Goal: Task Accomplishment & Management: Manage account settings

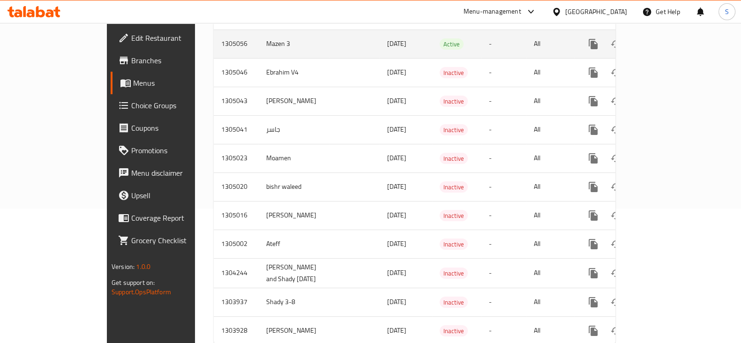
scroll to position [151, 0]
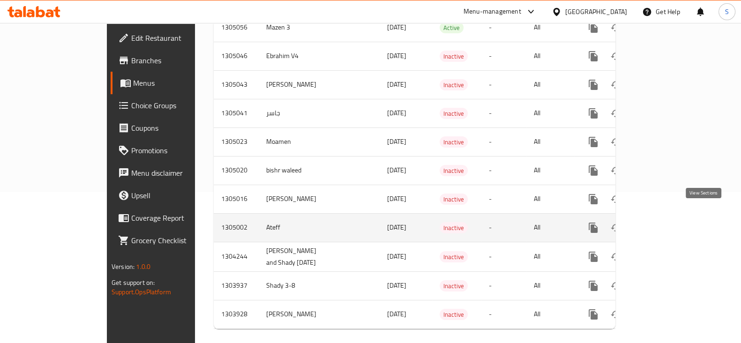
click at [672, 217] on link "enhanced table" at bounding box center [661, 228] width 23 height 23
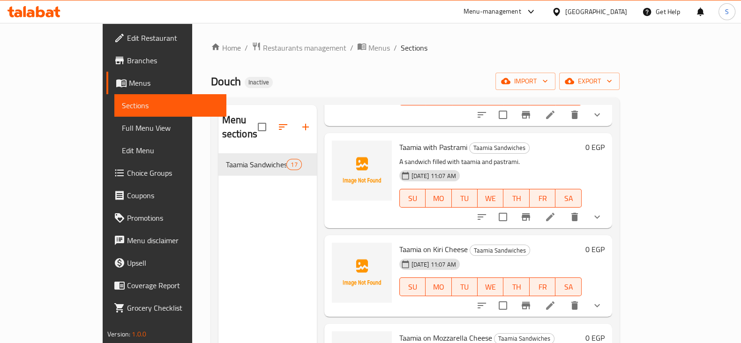
scroll to position [410, 0]
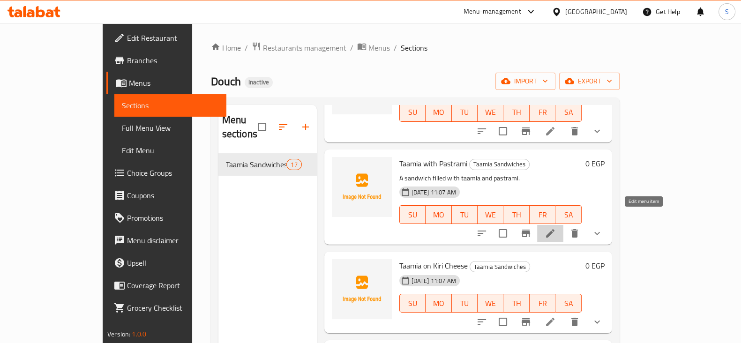
click at [556, 228] on icon at bounding box center [550, 233] width 11 height 11
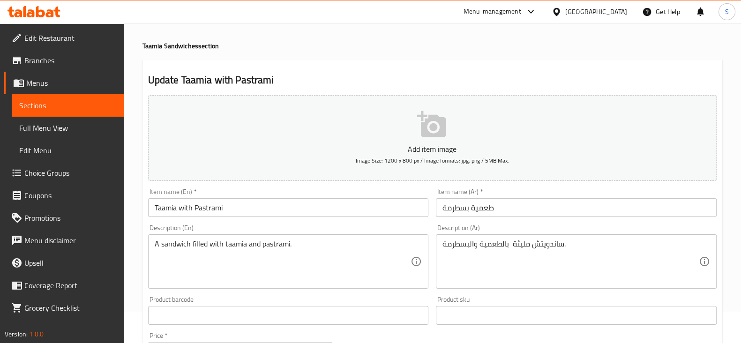
scroll to position [58, 0]
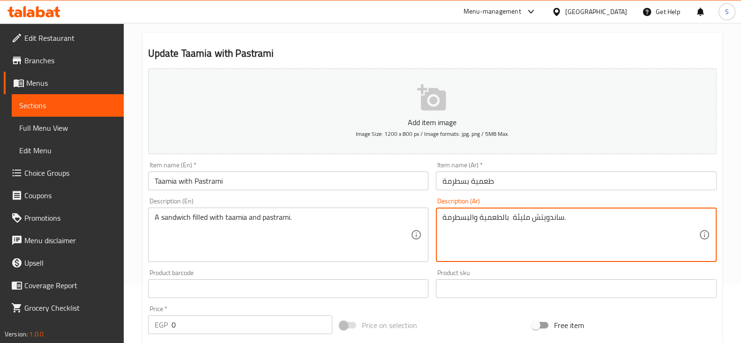
drag, startPoint x: 564, startPoint y: 214, endPoint x: 402, endPoint y: 216, distance: 162.3
click at [546, 229] on textarea "ساندويتش مليئة بالطعمية والبسطرمة." at bounding box center [571, 235] width 257 height 45
click at [470, 219] on textarea "ساندويتش مليئة بالطعمية والبسطرمة." at bounding box center [571, 235] width 257 height 45
click at [476, 184] on input "طعمية بسطرمة" at bounding box center [576, 181] width 281 height 19
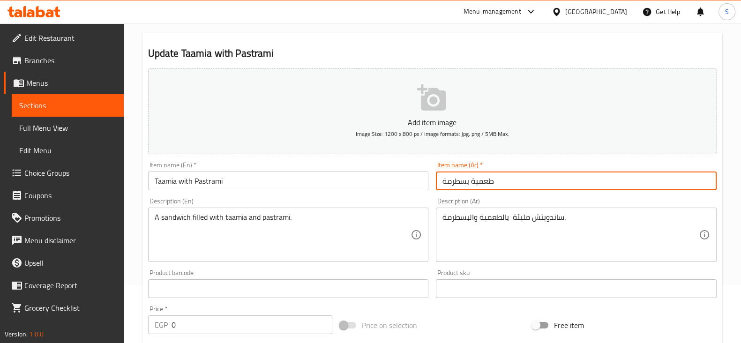
click at [521, 209] on div "ساندويتش مليئة بالطعمية والبسطرمة. Description (Ar)" at bounding box center [576, 235] width 281 height 54
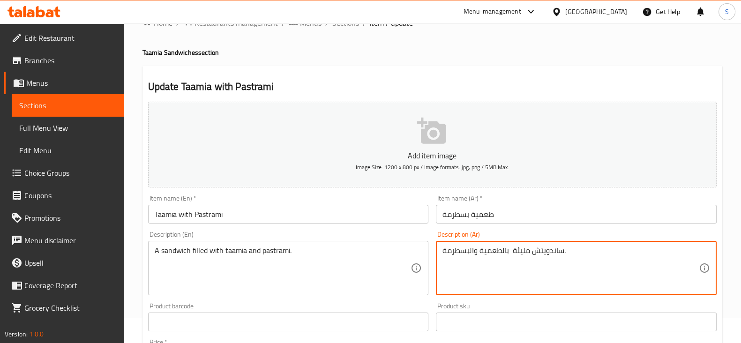
scroll to position [0, 0]
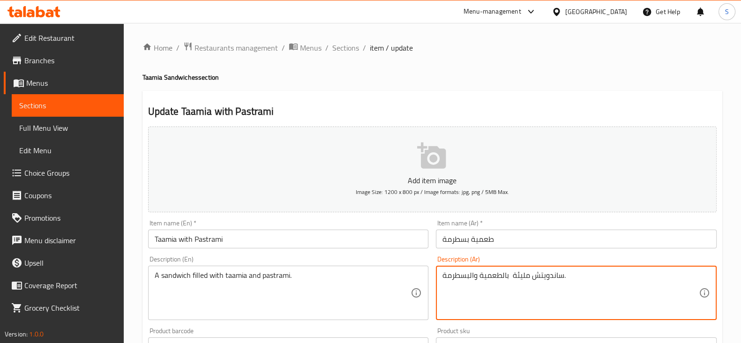
click at [352, 47] on span "Sections" at bounding box center [345, 47] width 27 height 11
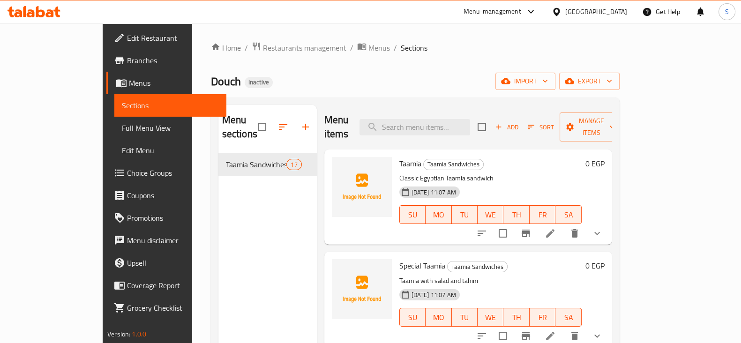
click at [129, 78] on span "Menus" at bounding box center [174, 82] width 90 height 11
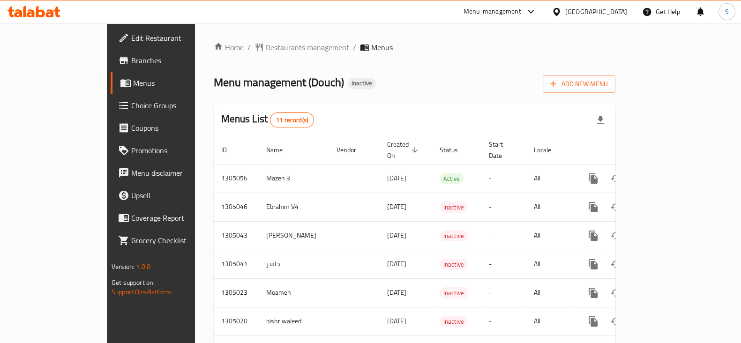
click at [528, 78] on div "Menu management ( Douch ) Inactive Add New Menu" at bounding box center [415, 82] width 402 height 21
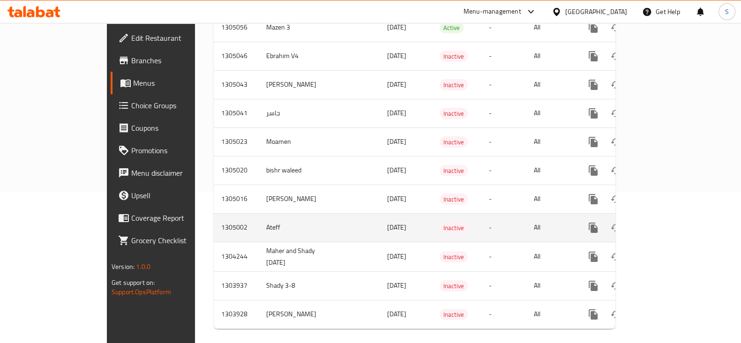
scroll to position [34, 0]
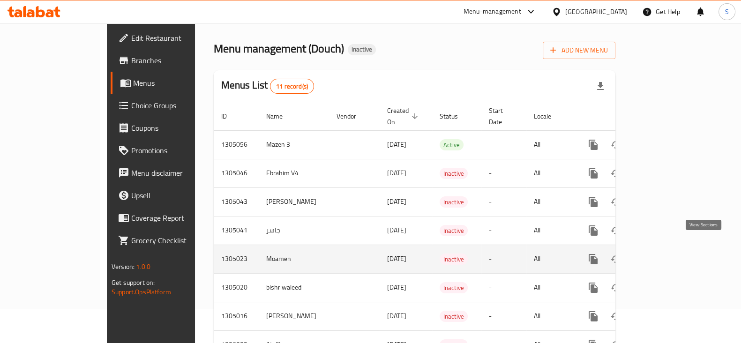
click at [667, 254] on icon "enhanced table" at bounding box center [661, 259] width 11 height 11
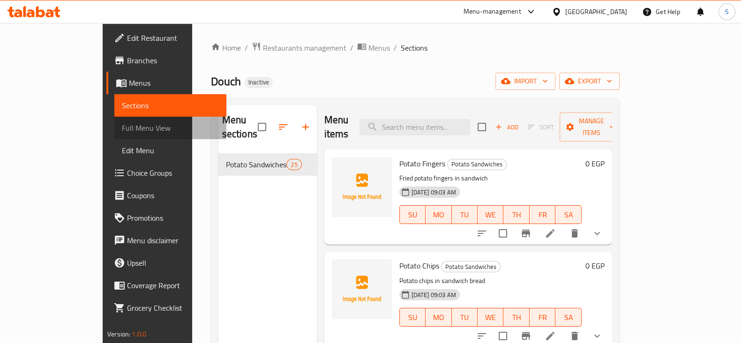
click at [114, 137] on link "Full Menu View" at bounding box center [170, 128] width 112 height 23
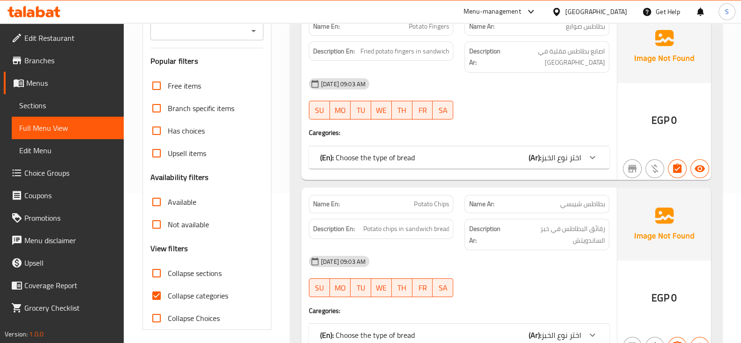
scroll to position [234, 0]
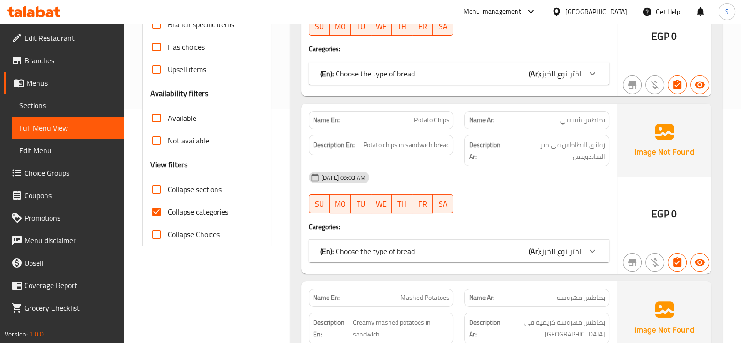
click at [190, 210] on span "Collapse categories" at bounding box center [198, 211] width 60 height 11
click at [168, 210] on input "Collapse categories" at bounding box center [156, 212] width 23 height 23
checkbox input "false"
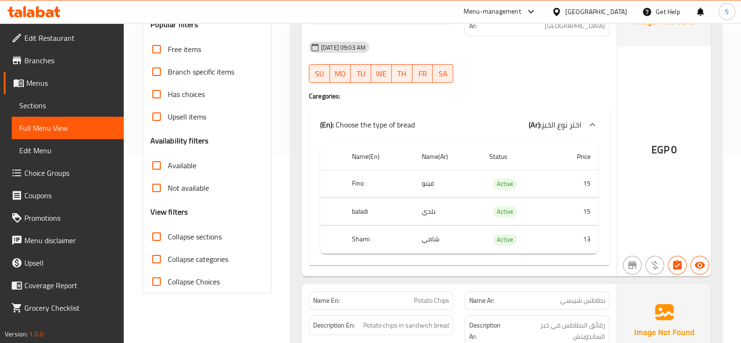
scroll to position [58, 0]
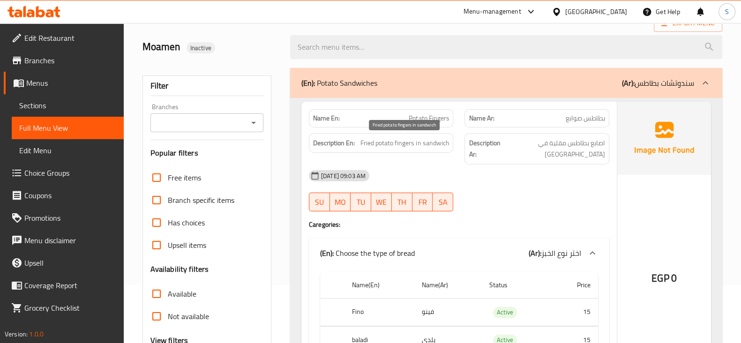
click at [403, 146] on span "Fried potato fingers in sandwich" at bounding box center [405, 143] width 89 height 12
click at [388, 140] on span "Fried potato fingers in sandwich" at bounding box center [405, 143] width 89 height 12
click at [413, 143] on span "Fried potato fingers in sandwich" at bounding box center [405, 143] width 89 height 12
click at [414, 143] on span "Fried potato fingers in sandwich" at bounding box center [405, 143] width 89 height 12
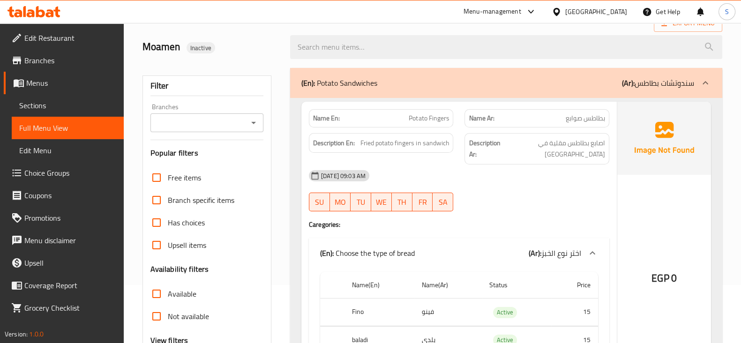
click at [448, 116] on span "Potato Fingers" at bounding box center [429, 118] width 40 height 10
click at [440, 113] on span "Potato Fingers" at bounding box center [429, 118] width 40 height 10
click at [569, 119] on span "بطاطس صوابع" at bounding box center [585, 118] width 39 height 10
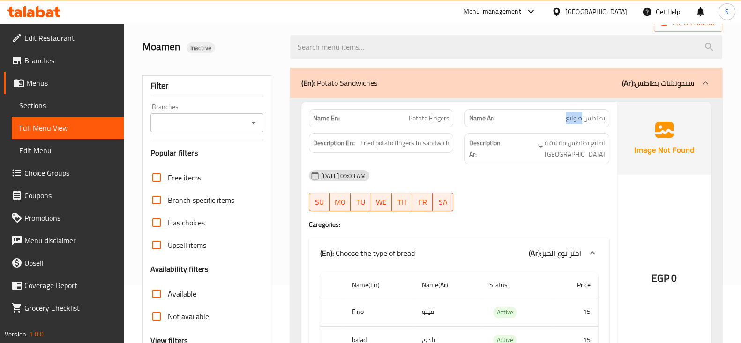
click at [569, 119] on span "بطاطس صوابع" at bounding box center [585, 118] width 39 height 10
click at [553, 124] on div "Name Ar: بطاطس صوابع" at bounding box center [537, 118] width 145 height 18
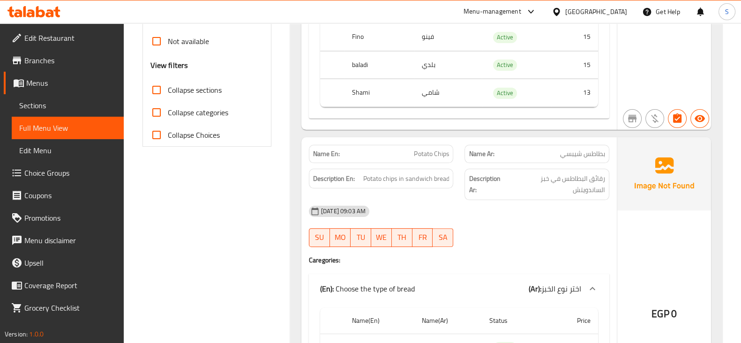
scroll to position [352, 0]
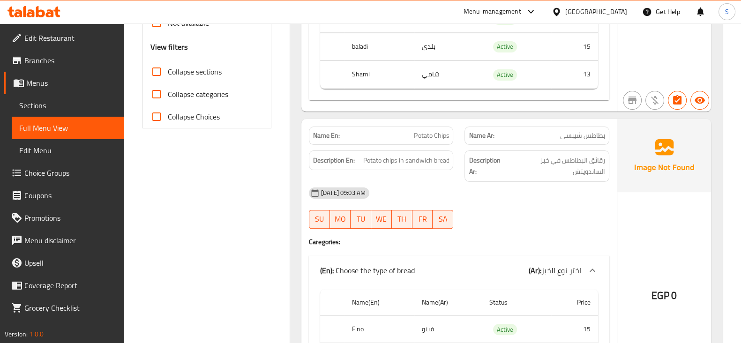
click at [435, 136] on span "Potato Chips" at bounding box center [431, 136] width 35 height 10
click at [544, 177] on div "Description Ar: رقائق البطاطس في خبز الساندويتش" at bounding box center [537, 166] width 145 height 31
drag, startPoint x: 399, startPoint y: 159, endPoint x: 360, endPoint y: 165, distance: 39.3
click at [360, 165] on div "Description En: Potato chips in sandwich bread" at bounding box center [381, 161] width 145 height 20
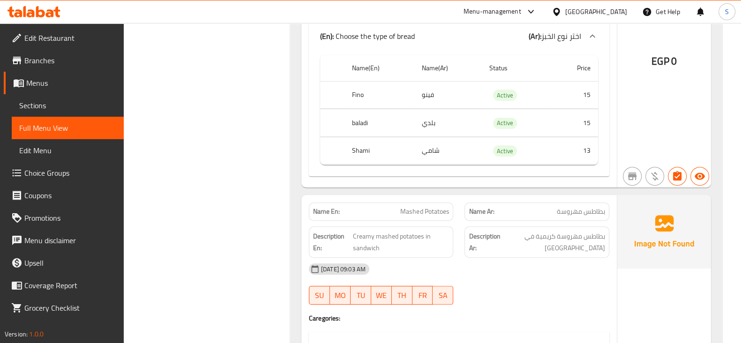
scroll to position [645, 0]
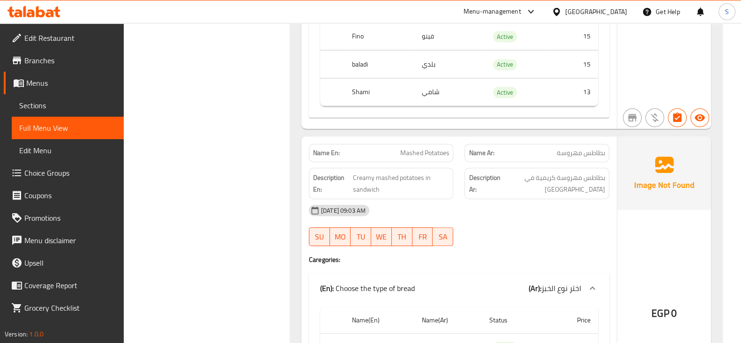
click at [399, 140] on div "Name En: Mashed Potatoes" at bounding box center [381, 153] width 156 height 30
click at [401, 141] on div "Name En: Mashed Potatoes" at bounding box center [381, 153] width 156 height 30
click at [426, 153] on span "Mashed Potatoes" at bounding box center [424, 153] width 49 height 10
click at [405, 191] on span "Creamy mashed potatoes in sandwich" at bounding box center [401, 183] width 97 height 23
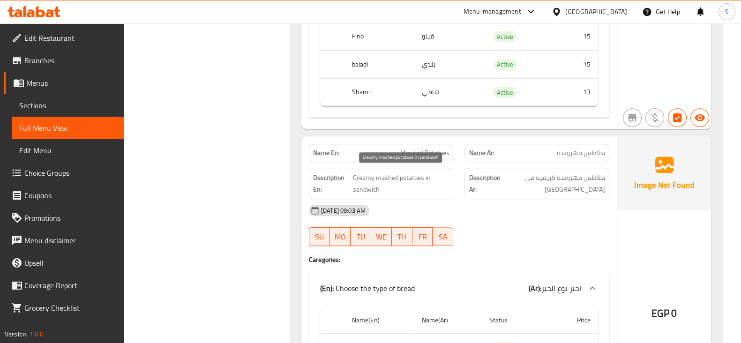
click at [386, 180] on span "Creamy mashed potatoes in sandwich" at bounding box center [401, 183] width 97 height 23
click at [369, 172] on span "Creamy mashed potatoes in sandwich" at bounding box center [401, 183] width 97 height 23
click at [414, 177] on span "Creamy mashed potatoes in sandwich" at bounding box center [401, 183] width 97 height 23
click at [370, 184] on span "Creamy mashed potatoes in sandwich" at bounding box center [401, 183] width 97 height 23
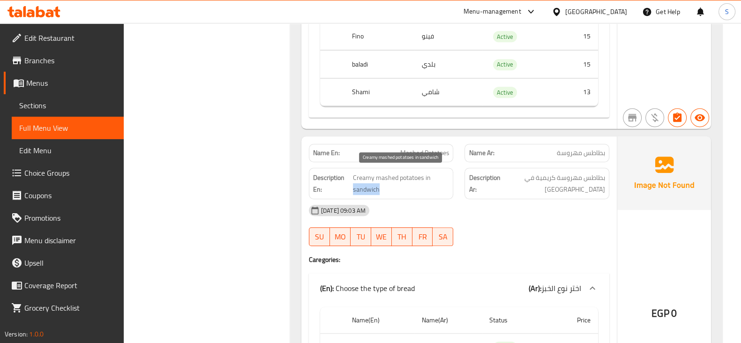
click at [370, 184] on span "Creamy mashed potatoes in sandwich" at bounding box center [401, 183] width 97 height 23
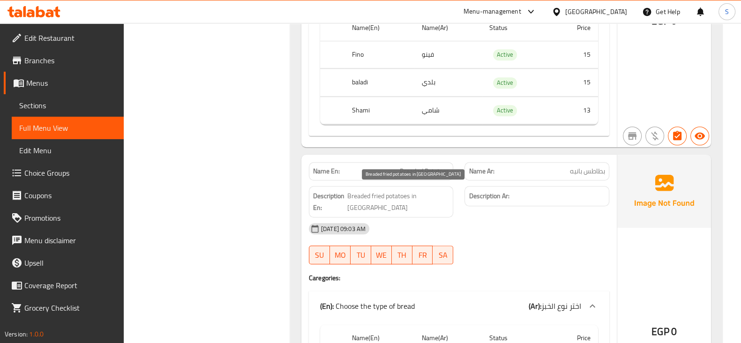
scroll to position [997, 0]
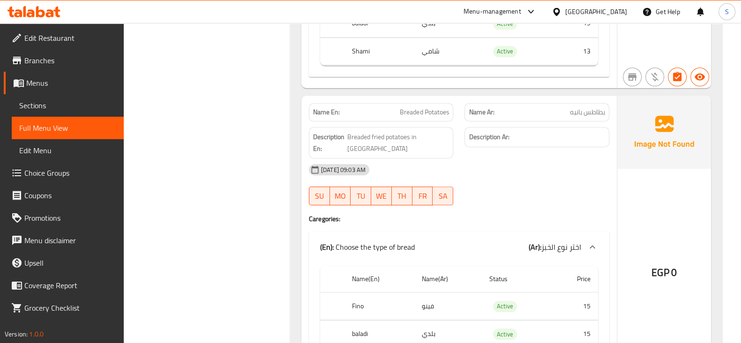
click at [413, 109] on span "Breaded Potatoes" at bounding box center [424, 112] width 49 height 10
copy span "Breaded"
click at [572, 107] on span "بطاطس بانيه" at bounding box center [587, 112] width 35 height 10
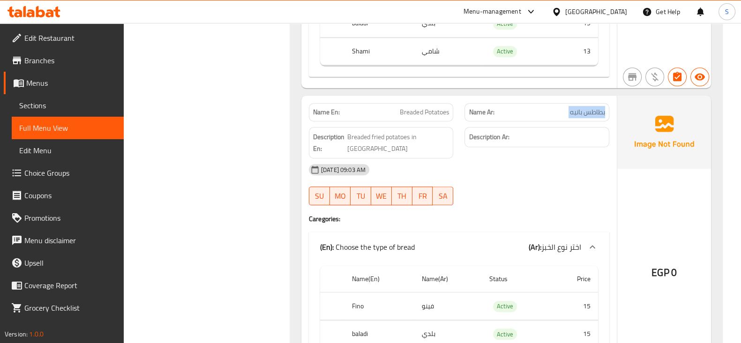
click at [572, 107] on span "بطاطس بانيه" at bounding box center [587, 112] width 35 height 10
copy span "بطاطس بانيه"
click at [547, 134] on h6 "Description Ar:" at bounding box center [537, 137] width 136 height 12
click at [535, 166] on div "11-08-2025 09:03 AM" at bounding box center [459, 170] width 312 height 23
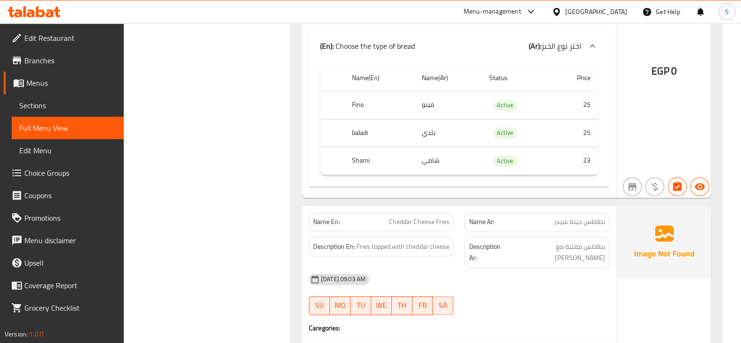
scroll to position [1524, 0]
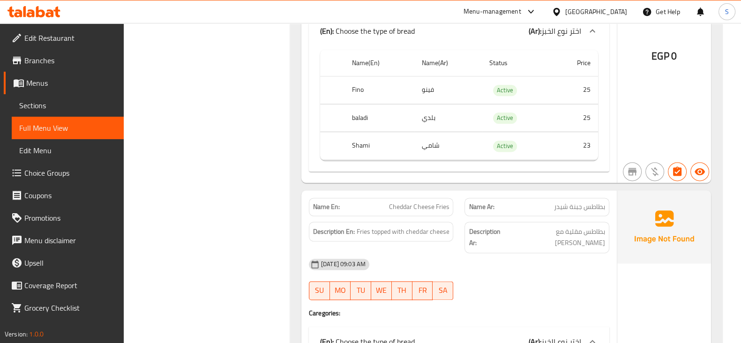
click at [436, 203] on span "Cheddar Cheese Fries" at bounding box center [419, 207] width 60 height 10
click at [415, 226] on span "Fries topped with cheddar cheese" at bounding box center [403, 232] width 92 height 12
click at [436, 226] on span "Fries topped with cheddar cheese" at bounding box center [403, 232] width 92 height 12
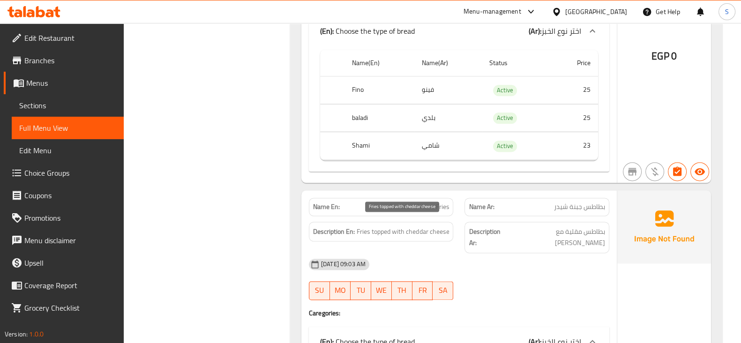
click at [366, 226] on span "Fries topped with cheddar cheese" at bounding box center [403, 232] width 92 height 12
click at [365, 226] on span "Fries topped with cheddar cheese" at bounding box center [403, 232] width 92 height 12
click at [383, 226] on span "Fries topped with cheddar cheese" at bounding box center [403, 232] width 92 height 12
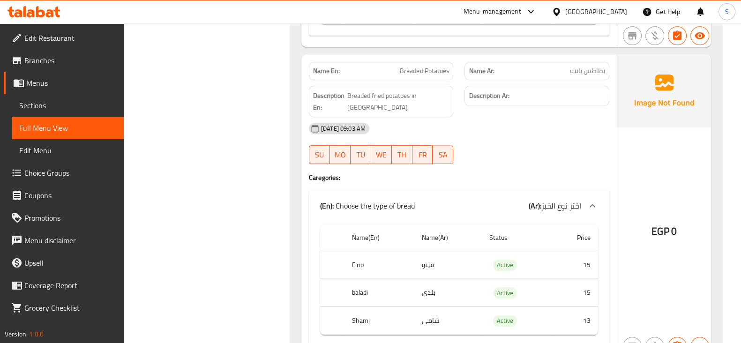
scroll to position [997, 0]
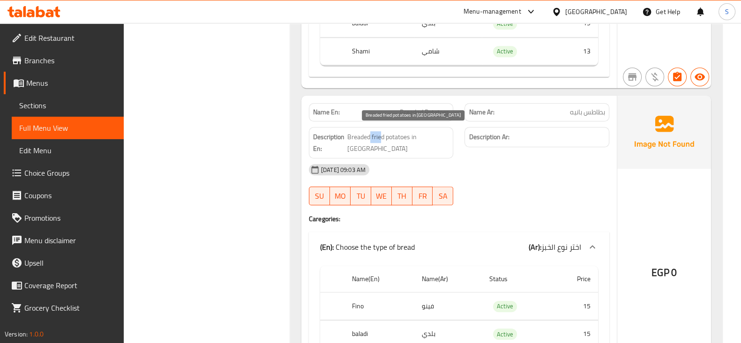
drag, startPoint x: 387, startPoint y: 135, endPoint x: 375, endPoint y: 131, distance: 12.2
click at [375, 131] on span "Breaded fried potatoes in sandwich" at bounding box center [399, 142] width 102 height 23
click at [382, 133] on span "Breaded fried potatoes in sandwich" at bounding box center [399, 142] width 102 height 23
click at [373, 132] on span "Breaded fried potatoes in sandwich" at bounding box center [399, 142] width 102 height 23
click at [368, 131] on span "Breaded fried potatoes in sandwich" at bounding box center [399, 142] width 102 height 23
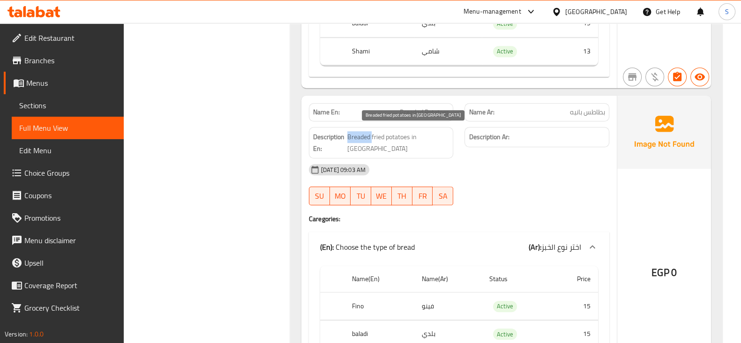
click at [368, 131] on span "Breaded fried potatoes in sandwich" at bounding box center [399, 142] width 102 height 23
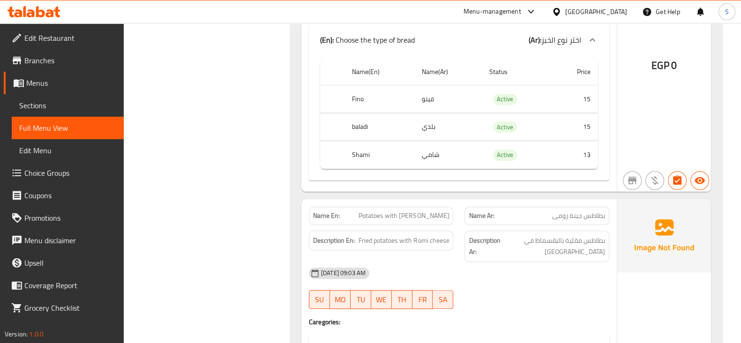
scroll to position [1231, 0]
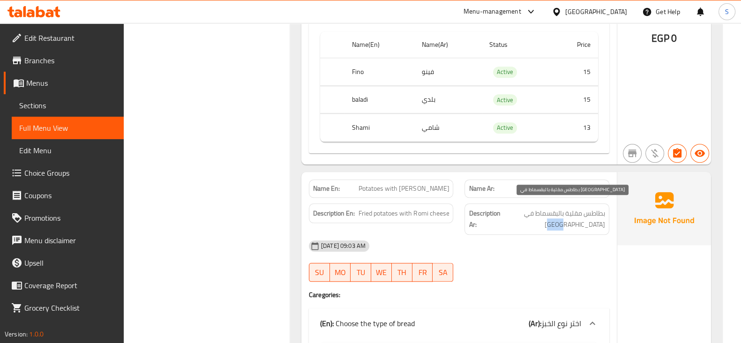
drag, startPoint x: 601, startPoint y: 214, endPoint x: 544, endPoint y: 224, distance: 57.7
click at [548, 227] on div "Description Ar: بطاطس مقلية بالبقسماط في شطيرة" at bounding box center [537, 219] width 145 height 31
click at [537, 212] on span "بطاطس مقلية بالبقسماط في شطيرة" at bounding box center [553, 219] width 103 height 23
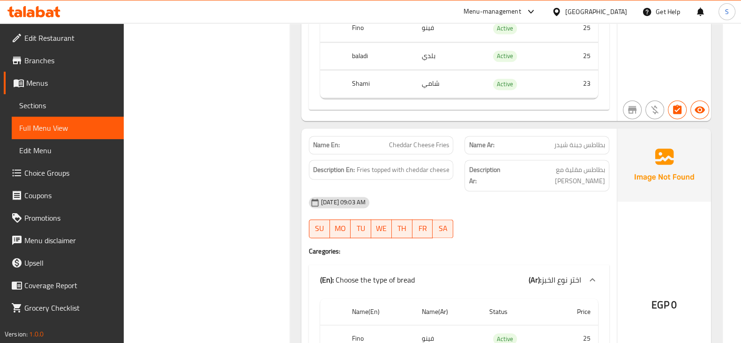
scroll to position [1524, 0]
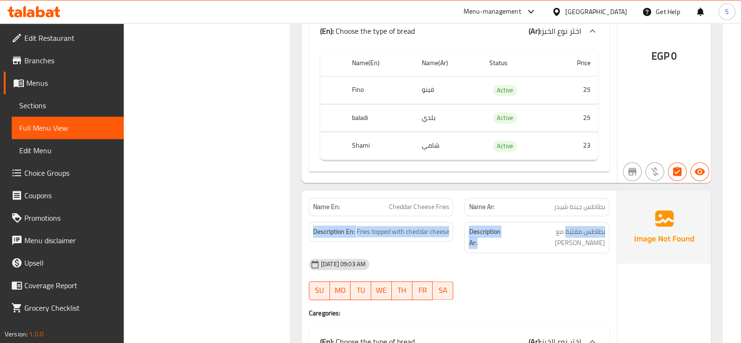
drag, startPoint x: 557, startPoint y: 204, endPoint x: 552, endPoint y: 203, distance: 4.9
click at [552, 203] on div "Name En: Cheddar Cheese Fries Name Ar: بطاطس جبنة شيدر Description En: Fries to…" at bounding box center [460, 341] width 316 height 303
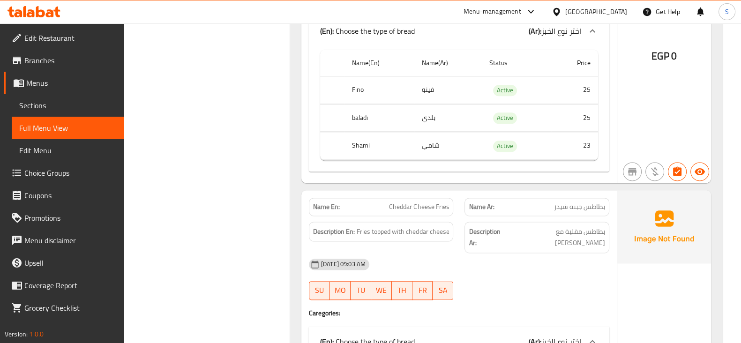
click at [568, 202] on span "بطاطس جبنة شيدر" at bounding box center [579, 207] width 51 height 10
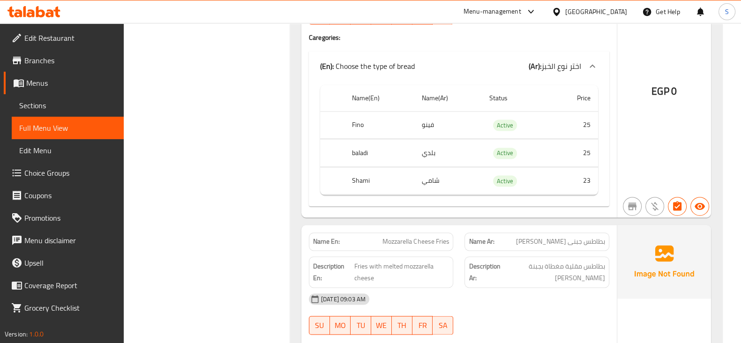
scroll to position [1817, 0]
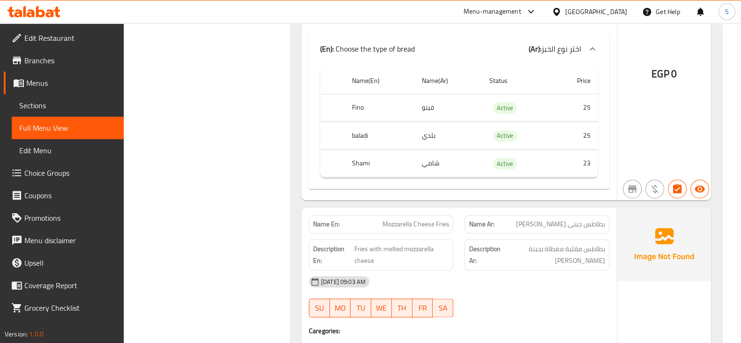
click at [597, 243] on span "بطاطس مقلية مغطاة بجبنة الشيدر" at bounding box center [554, 254] width 102 height 23
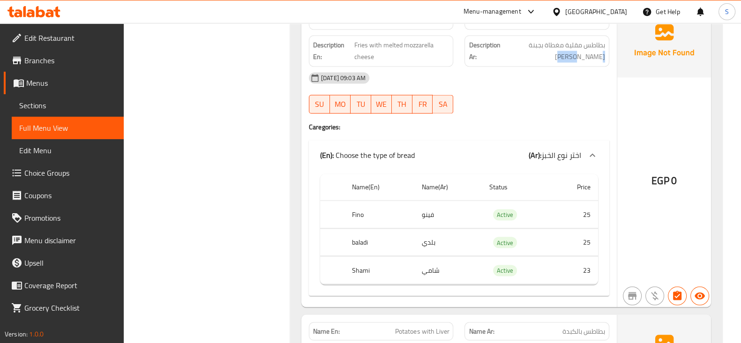
scroll to position [2110, 0]
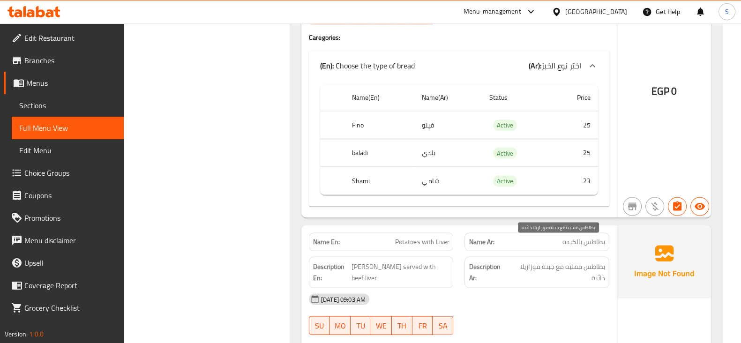
click at [564, 261] on span "بطاطس مقلية مع جبنة موزاريلا ذائبة" at bounding box center [558, 272] width 96 height 23
click at [559, 329] on div at bounding box center [537, 334] width 156 height 11
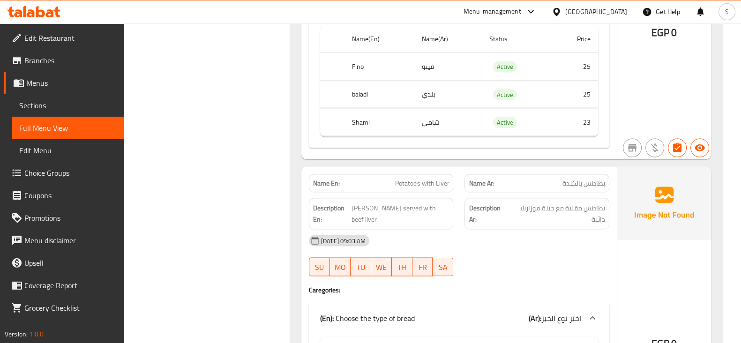
click at [579, 178] on span "بطاطس بالكبدة" at bounding box center [584, 183] width 43 height 10
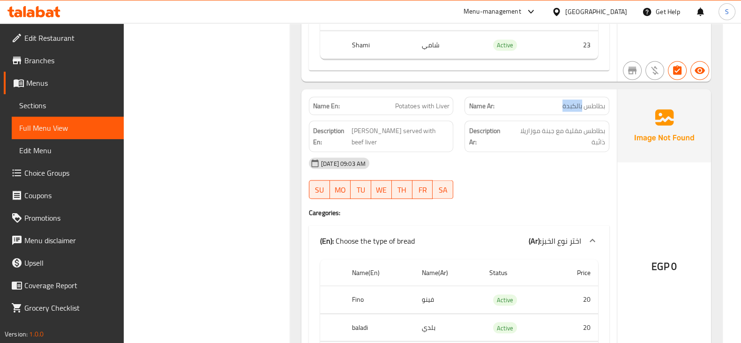
scroll to position [2228, 0]
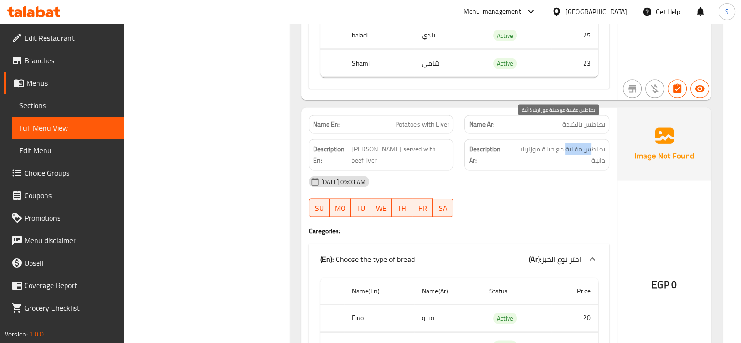
drag, startPoint x: 591, startPoint y: 129, endPoint x: 511, endPoint y: 133, distance: 79.8
click at [535, 144] on span "بطاطس مقلية مع جبنة موزاريلا ذائبة" at bounding box center [558, 155] width 96 height 23
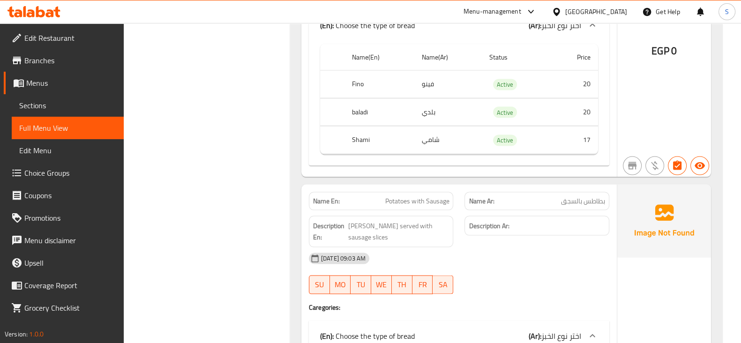
scroll to position [2462, 0]
click at [428, 220] on span "Potatoes served with sausage slices" at bounding box center [398, 231] width 101 height 23
click at [574, 220] on h6 "Description Ar:" at bounding box center [537, 226] width 136 height 12
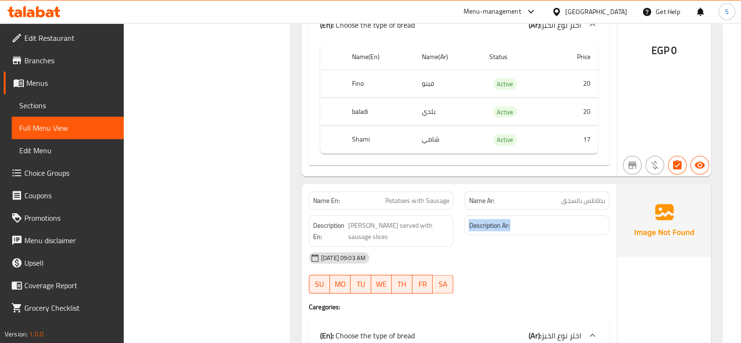
click at [574, 220] on h6 "Description Ar:" at bounding box center [537, 226] width 136 height 12
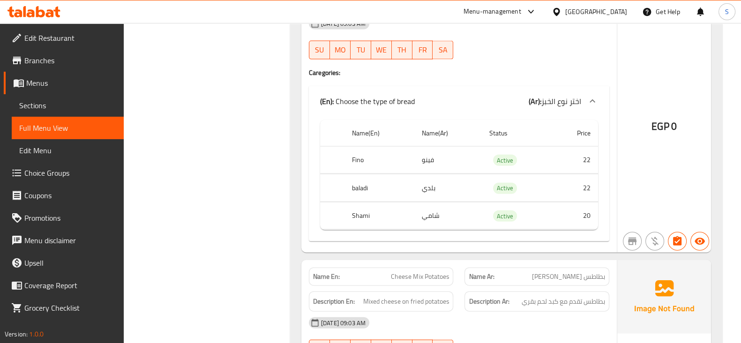
scroll to position [2755, 0]
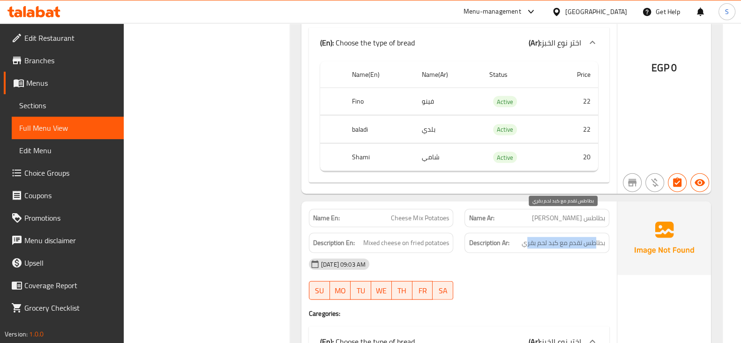
drag, startPoint x: 573, startPoint y: 220, endPoint x: 524, endPoint y: 222, distance: 48.8
click at [524, 237] on span "بطاطس تقدم مع كبد لحم بقري" at bounding box center [563, 243] width 83 height 12
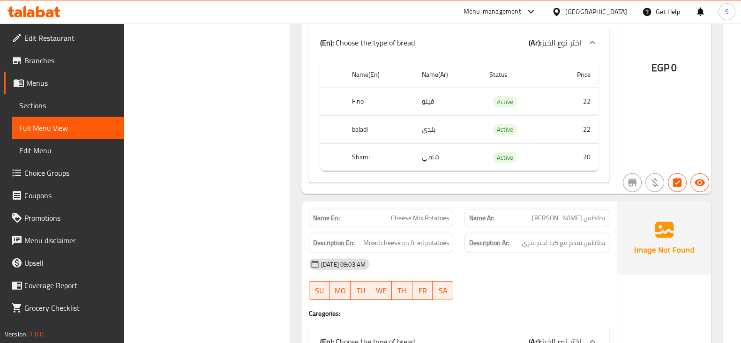
click at [582, 253] on div "11-08-2025 09:03 AM" at bounding box center [459, 264] width 312 height 23
drag, startPoint x: 607, startPoint y: 227, endPoint x: 511, endPoint y: 231, distance: 95.7
click at [511, 231] on div "Name En: Cheese Mix Potatoes Name Ar: بطاطس ميكس جبن Description En: Mixed chee…" at bounding box center [460, 348] width 316 height 292
drag, startPoint x: 586, startPoint y: 195, endPoint x: 552, endPoint y: 196, distance: 33.3
click at [552, 213] on span "بطاطس ميكس جبن" at bounding box center [568, 218] width 73 height 10
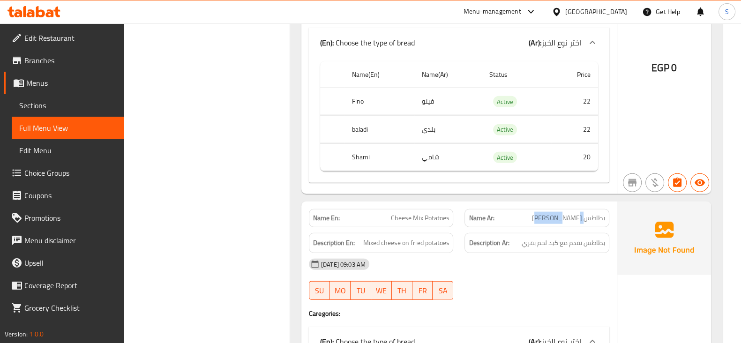
click at [555, 209] on div "Name Ar: بطاطس ميكس جبن" at bounding box center [537, 218] width 145 height 18
click at [584, 237] on span "بطاطس تقدم مع كبد لحم بقري" at bounding box center [563, 243] width 83 height 12
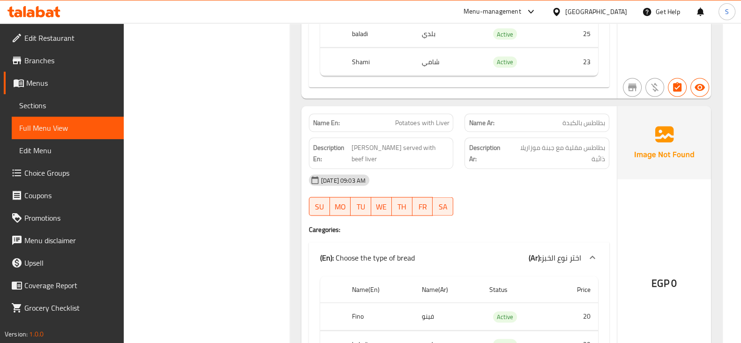
scroll to position [2228, 0]
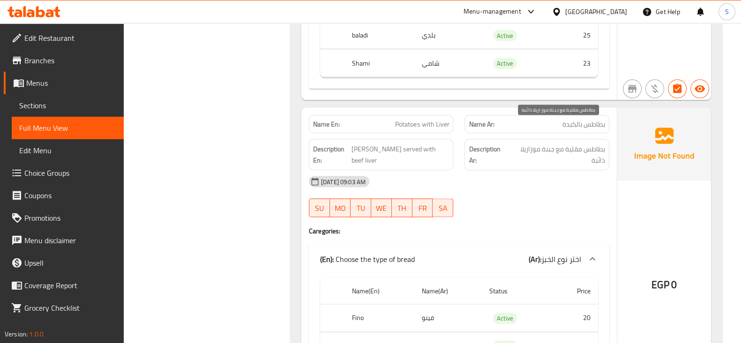
click at [579, 144] on span "بطاطس مقلية مع جبنة موزاريلا ذائبة" at bounding box center [558, 155] width 96 height 23
click at [597, 188] on div "11-08-2025 09:03 AM SU MO TU WE TH FR SA" at bounding box center [459, 197] width 312 height 53
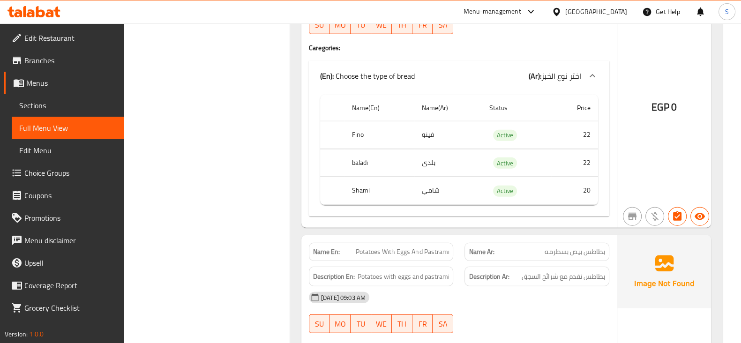
scroll to position [3048, 0]
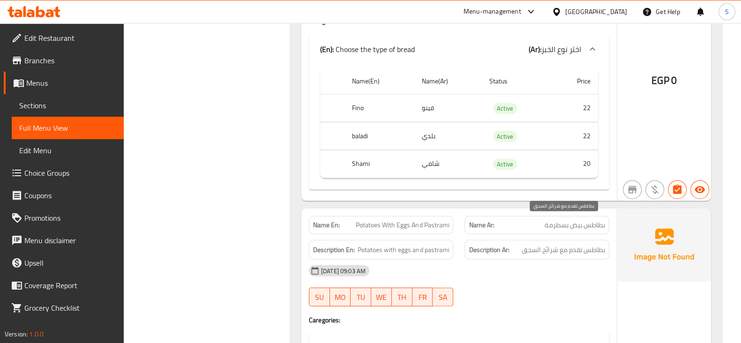
click at [535, 244] on span "بطاطس تقدم مع شرائح السجق" at bounding box center [563, 250] width 83 height 12
click at [534, 244] on span "بطاطس تقدم مع شرائح السجق" at bounding box center [563, 250] width 83 height 12
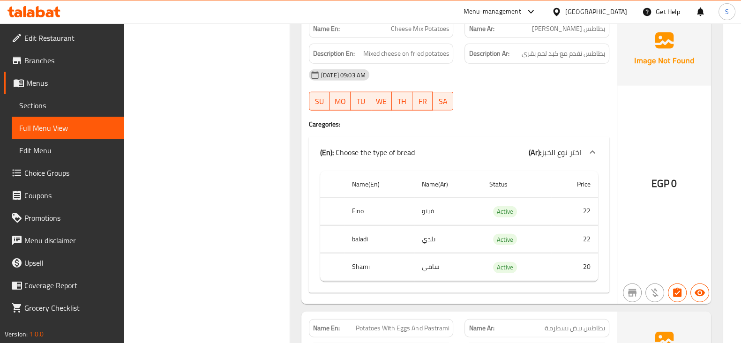
scroll to position [2872, 0]
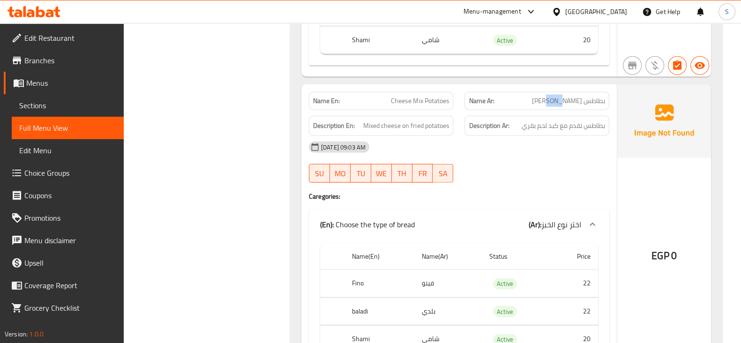
drag, startPoint x: 565, startPoint y: 79, endPoint x: 547, endPoint y: 88, distance: 19.9
click at [548, 96] on p "Name Ar: بطاطس ميكس جبن" at bounding box center [537, 101] width 136 height 10
click at [551, 120] on span "بطاطس تقدم مع كبد لحم بقري" at bounding box center [563, 126] width 83 height 12
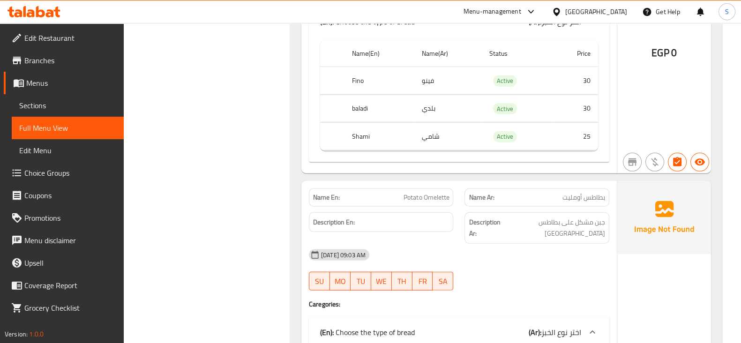
scroll to position [3400, 0]
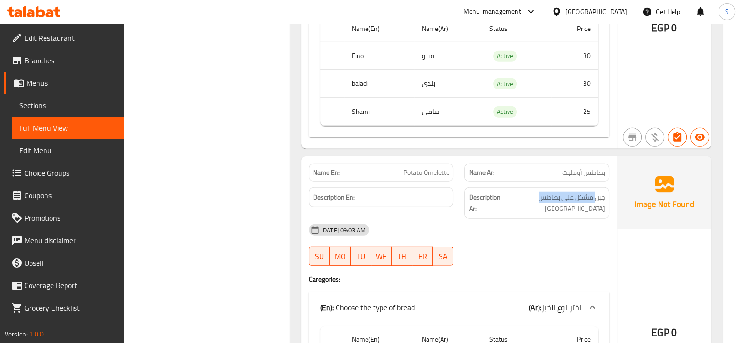
drag, startPoint x: 584, startPoint y: 172, endPoint x: 532, endPoint y: 173, distance: 51.6
click at [532, 192] on span "جبن مشكل على بطاطس مقلية" at bounding box center [554, 203] width 102 height 23
click at [559, 192] on span "جبن مشكل على بطاطس مقلية" at bounding box center [554, 203] width 102 height 23
click at [586, 168] on span "بطاطس أومليت" at bounding box center [584, 173] width 43 height 10
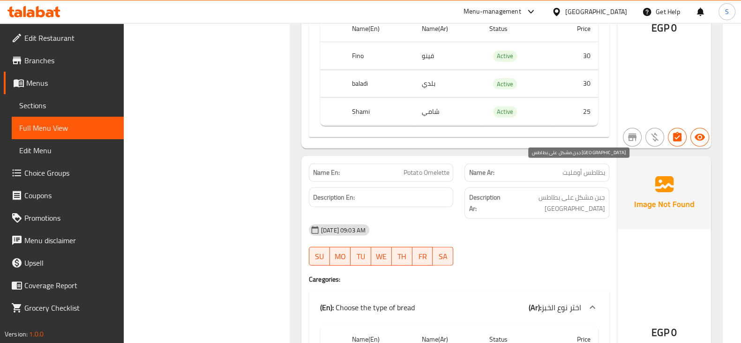
click at [595, 192] on span "جبن مشكل على بطاطس مقلية" at bounding box center [554, 203] width 102 height 23
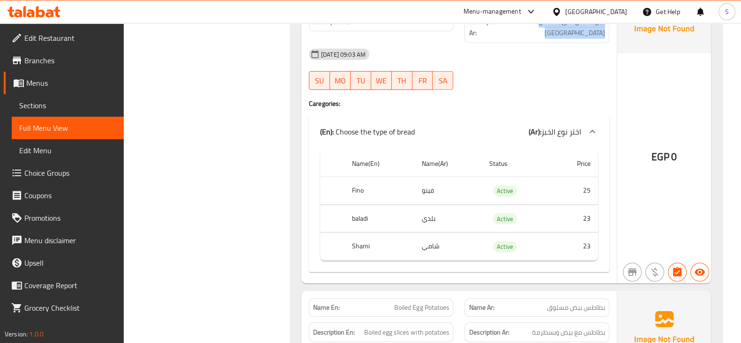
scroll to position [3693, 0]
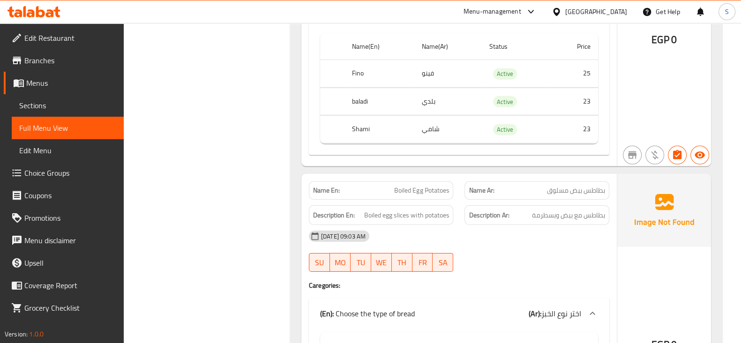
drag, startPoint x: 589, startPoint y: 176, endPoint x: 521, endPoint y: 184, distance: 68.5
click at [521, 184] on div "Name En: Boiled Egg Potatoes Name Ar: بطاطس بيض مسلوق Description En: Boiled eg…" at bounding box center [460, 320] width 316 height 292
drag, startPoint x: 530, startPoint y: 174, endPoint x: 607, endPoint y: 153, distance: 79.8
click at [531, 210] on h6 "Description Ar: بطاطس مع بيض وبسطرمة" at bounding box center [537, 216] width 136 height 12
click at [571, 181] on div "Name Ar: بطاطس بيض مسلوق" at bounding box center [537, 190] width 145 height 18
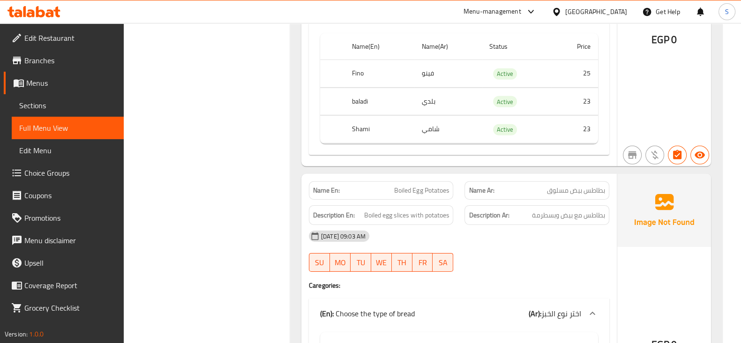
click at [565, 186] on span "بطاطس بيض مسلوق" at bounding box center [576, 191] width 58 height 10
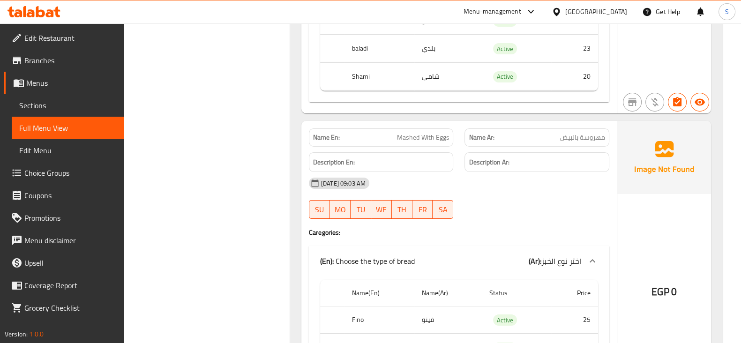
drag, startPoint x: 549, startPoint y: 127, endPoint x: 510, endPoint y: 130, distance: 38.6
click at [510, 152] on div "Description Ar:" at bounding box center [537, 162] width 145 height 20
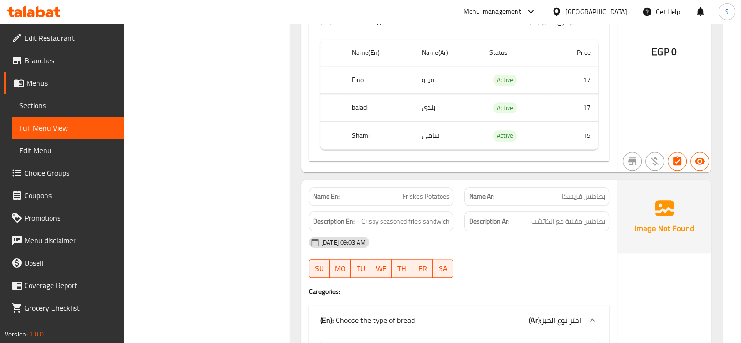
scroll to position [6096, 0]
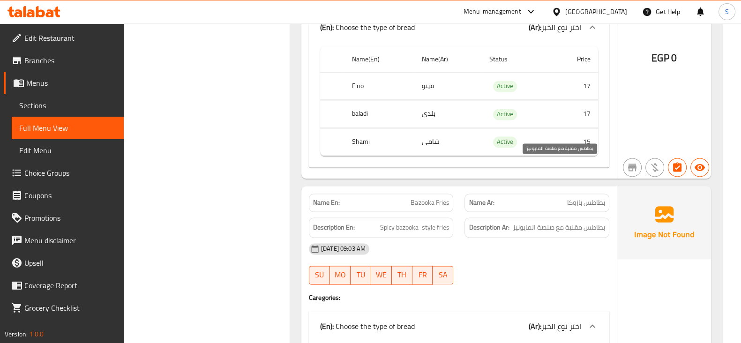
drag, startPoint x: 604, startPoint y: 170, endPoint x: 492, endPoint y: 176, distance: 111.8
click at [492, 186] on div "Name En: Bazooka Fries Name Ar: بطاطس بازوكا Description En: Spicy bazooka-styl…" at bounding box center [460, 332] width 316 height 292
click at [554, 222] on span "بطاطس مقلية مع صلصة المايونيز" at bounding box center [559, 228] width 92 height 12
click at [521, 222] on span "بطاطس مقلية مع صلصة المايونيز" at bounding box center [559, 228] width 92 height 12
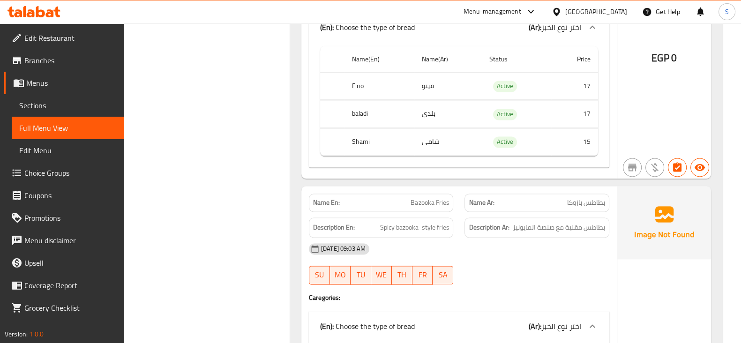
click at [578, 198] on span "بطاطس بازوكا" at bounding box center [586, 203] width 38 height 10
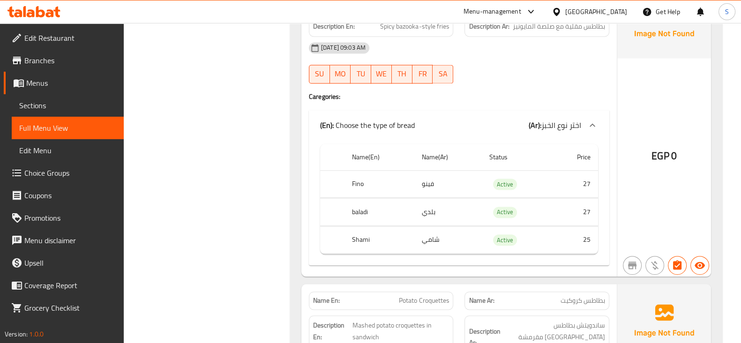
scroll to position [6331, 0]
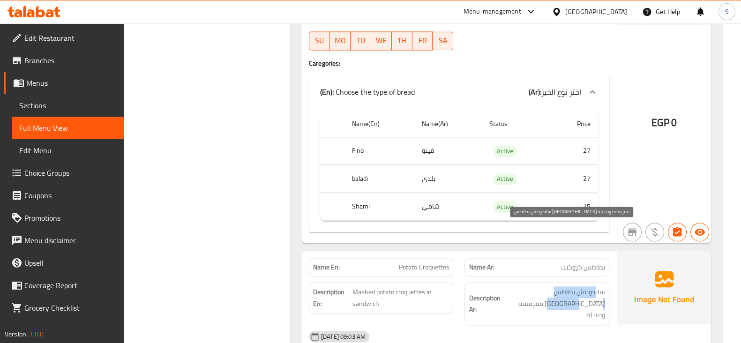
drag, startPoint x: 596, startPoint y: 232, endPoint x: 521, endPoint y: 232, distance: 75.0
click at [521, 287] on span "ساندويتش بطاطس مقلية مقرمشة ومتبلة" at bounding box center [553, 304] width 103 height 35
click at [567, 287] on span "ساندويتش بطاطس مقلية مقرمشة ومتبلة" at bounding box center [553, 304] width 103 height 35
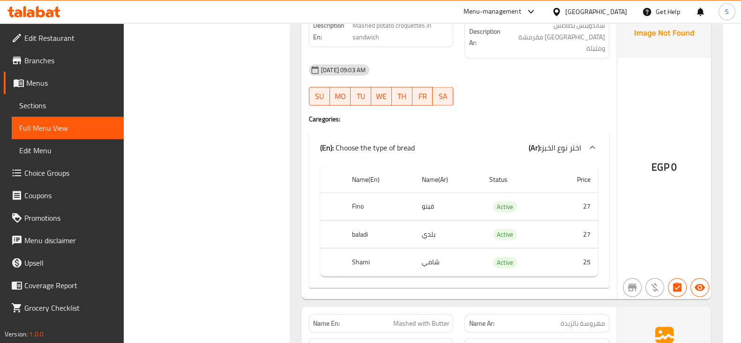
scroll to position [6624, 0]
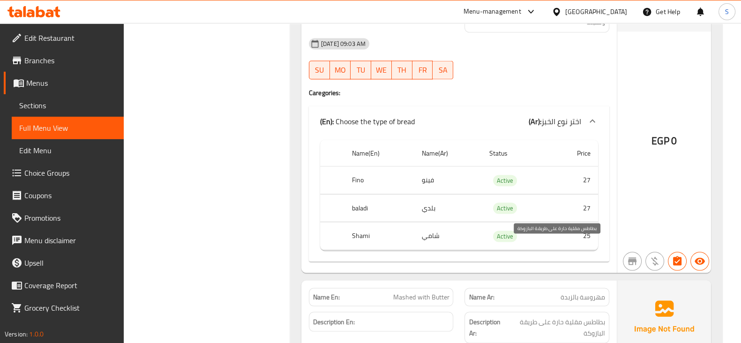
click at [429, 312] on div "Description En:" at bounding box center [381, 322] width 145 height 20
click at [420, 316] on h6 "Description En:" at bounding box center [381, 322] width 136 height 12
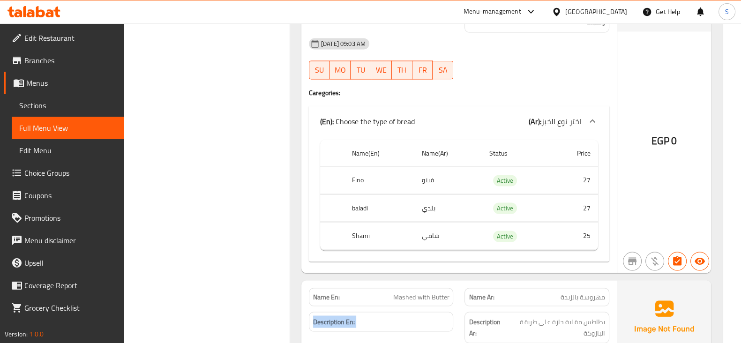
click at [436, 312] on div "Description En:" at bounding box center [381, 322] width 145 height 20
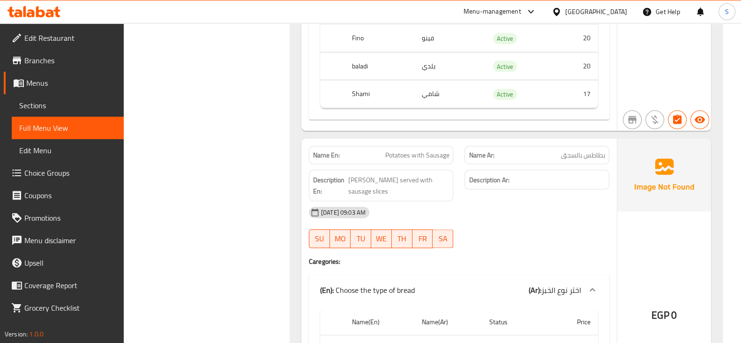
scroll to position [0, 0]
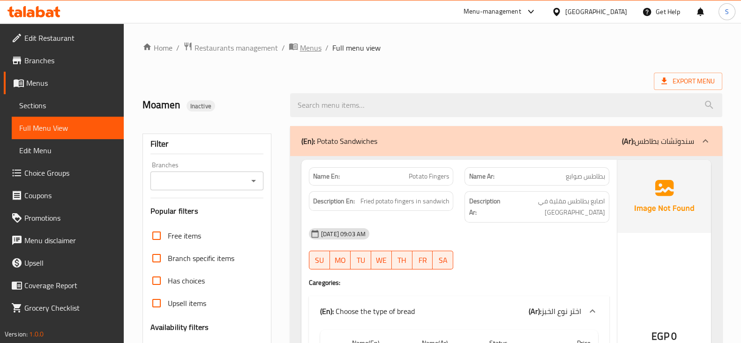
click at [314, 42] on span "Menus" at bounding box center [311, 47] width 22 height 11
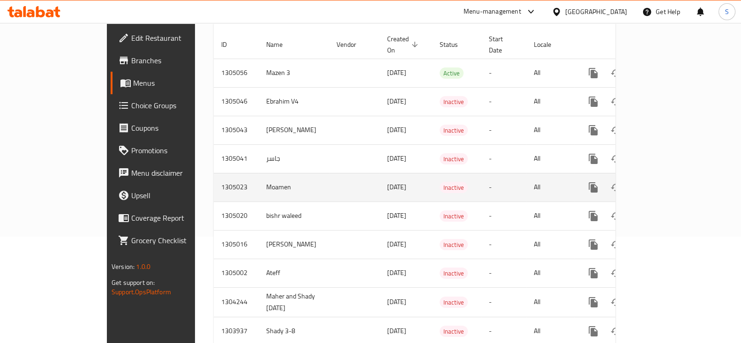
scroll to position [117, 0]
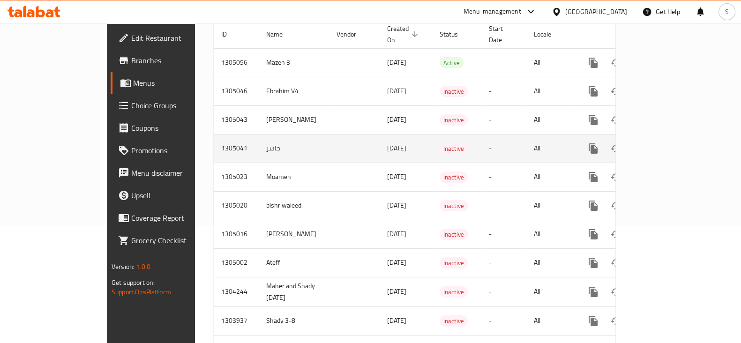
click at [665, 144] on icon "enhanced table" at bounding box center [661, 148] width 8 height 8
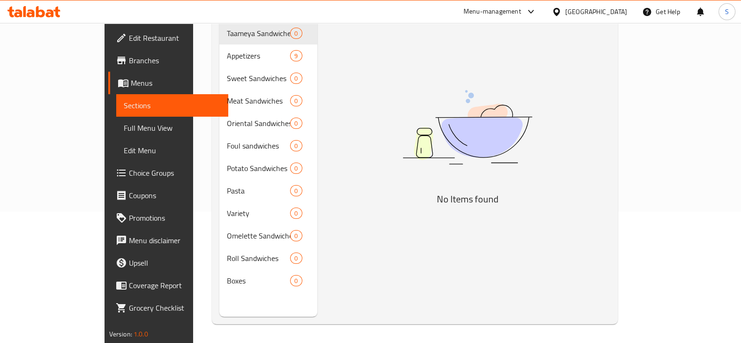
scroll to position [14, 0]
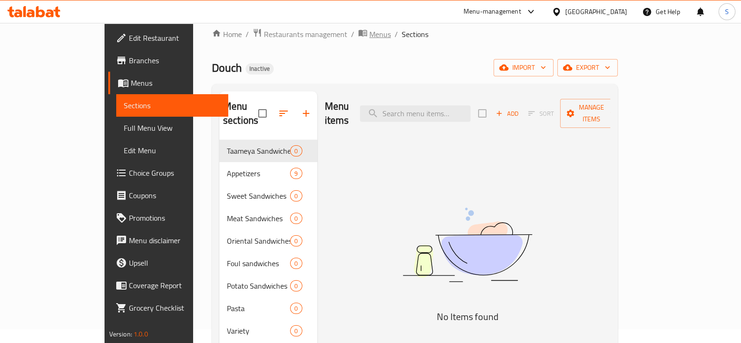
click at [370, 29] on span "Menus" at bounding box center [381, 34] width 22 height 11
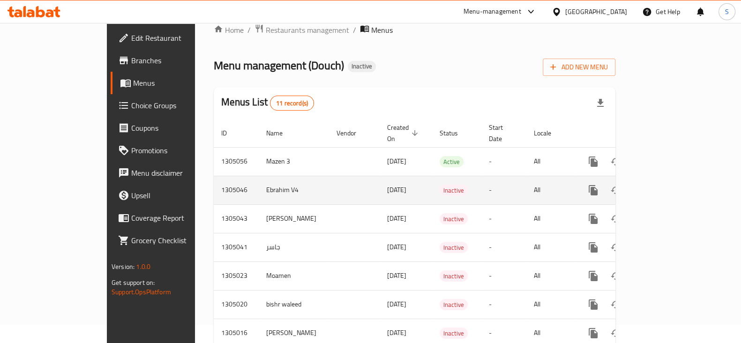
scroll to position [131, 0]
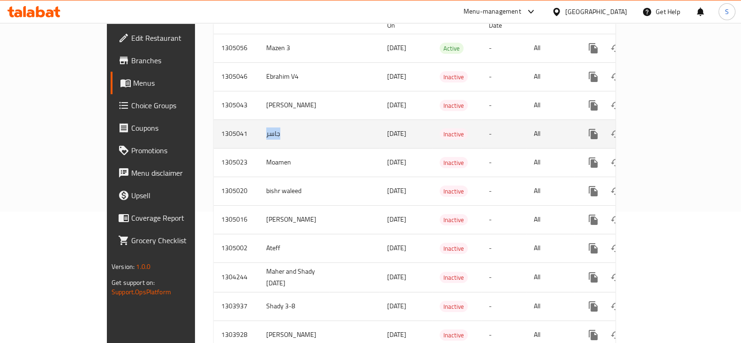
drag, startPoint x: 195, startPoint y: 125, endPoint x: 213, endPoint y: 125, distance: 18.3
click at [259, 125] on td "جاسر" at bounding box center [294, 134] width 70 height 29
click at [667, 128] on icon "enhanced table" at bounding box center [661, 133] width 11 height 11
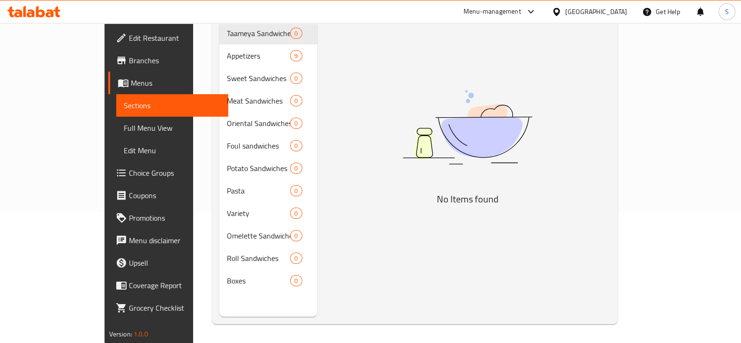
scroll to position [73, 0]
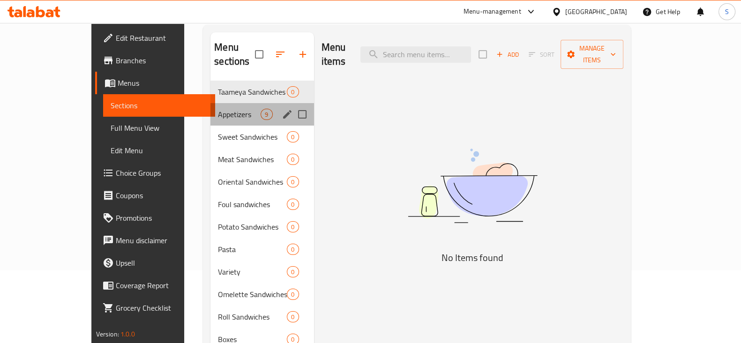
click at [211, 107] on div "Appetizers 9" at bounding box center [262, 114] width 103 height 23
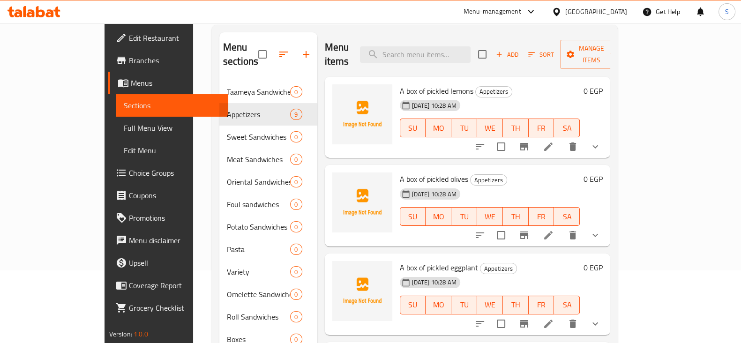
scroll to position [58, 0]
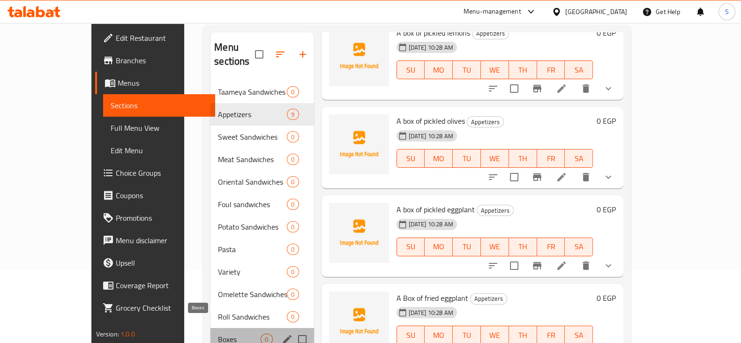
click at [218, 334] on span "Boxes" at bounding box center [239, 339] width 43 height 11
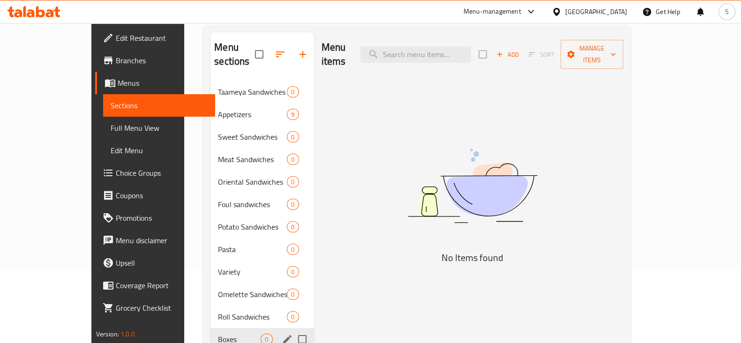
click at [218, 334] on span "Boxes" at bounding box center [239, 339] width 43 height 11
click at [211, 103] on div "Appetizers 9" at bounding box center [262, 114] width 103 height 23
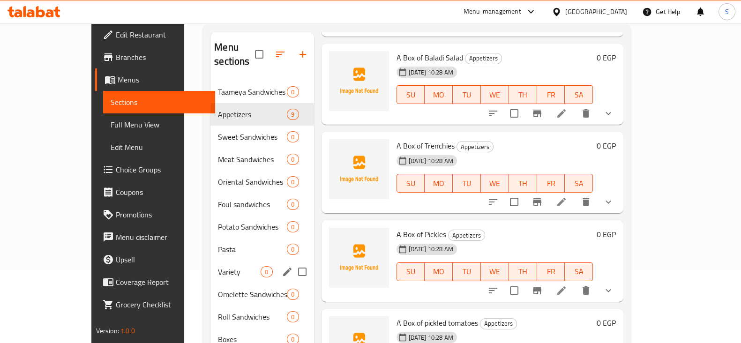
scroll to position [5, 0]
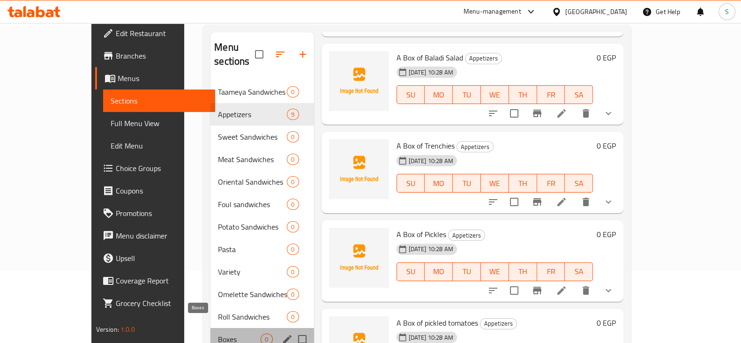
click at [218, 334] on span "Boxes" at bounding box center [239, 339] width 43 height 11
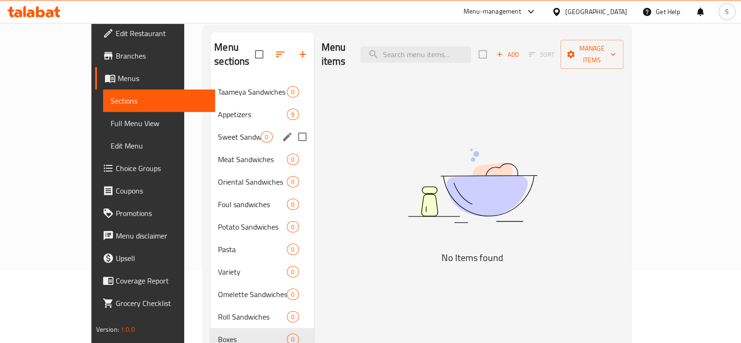
click at [211, 126] on div "Sweet Sandwiches 0" at bounding box center [262, 137] width 103 height 23
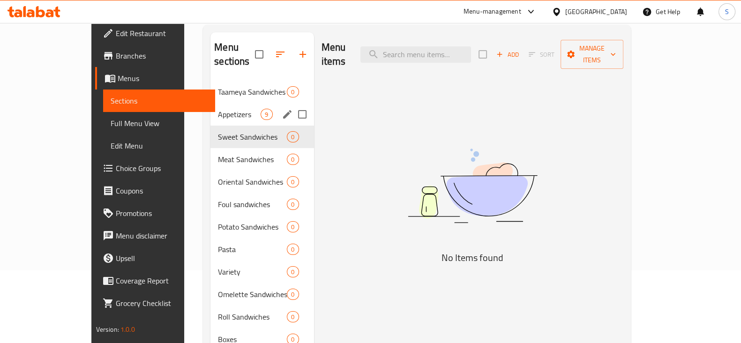
click at [218, 109] on span "Appetizers" at bounding box center [239, 114] width 43 height 11
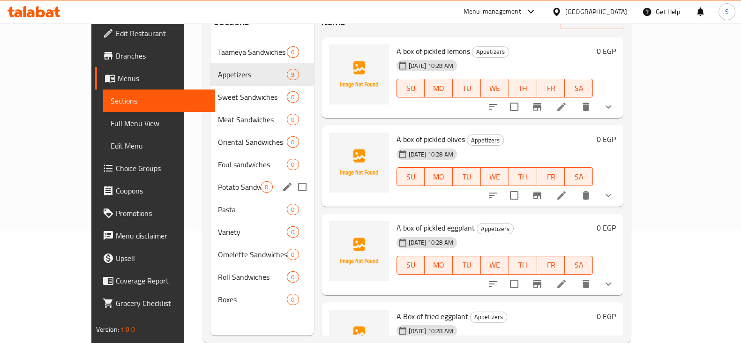
scroll to position [131, 0]
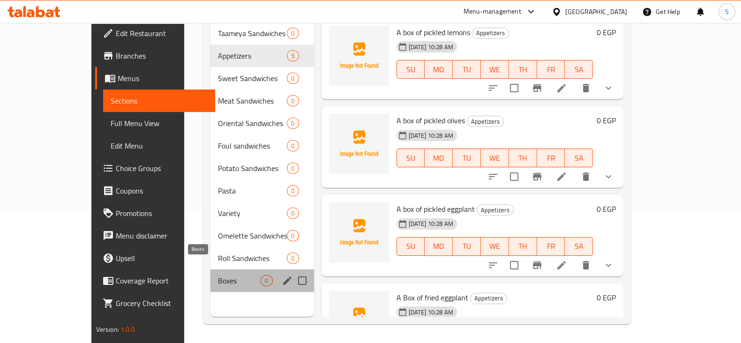
click at [218, 275] on span "Boxes" at bounding box center [239, 280] width 43 height 11
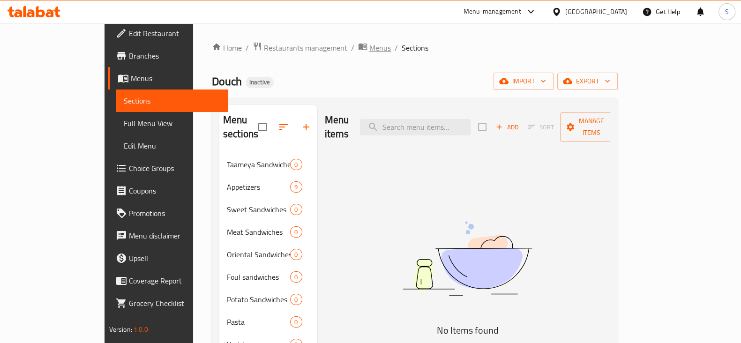
click at [370, 43] on span "Menus" at bounding box center [381, 47] width 22 height 11
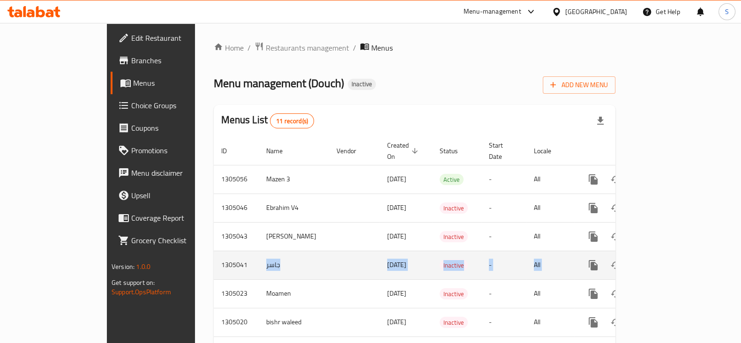
drag, startPoint x: 185, startPoint y: 250, endPoint x: 707, endPoint y: 248, distance: 522.0
click at [680, 251] on tr "1305041 جاسر 11/08/2025 Inactive - All" at bounding box center [447, 265] width 466 height 29
click at [672, 254] on link "enhanced table" at bounding box center [661, 265] width 23 height 23
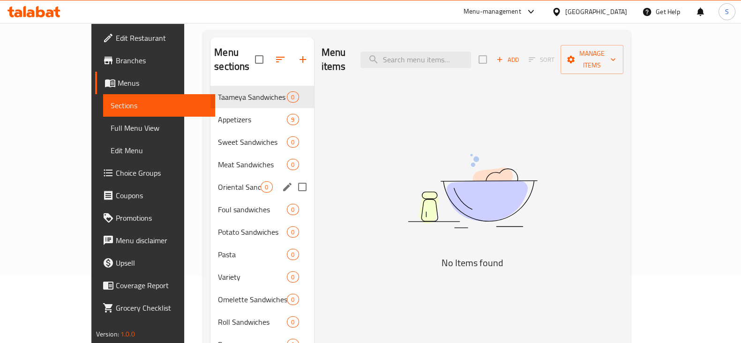
scroll to position [131, 0]
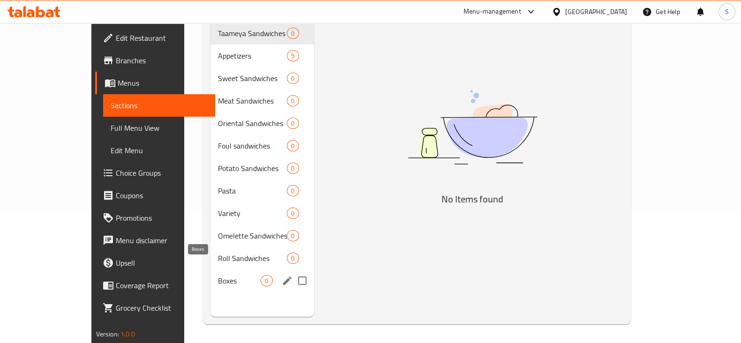
click at [218, 275] on span "Boxes" at bounding box center [239, 280] width 43 height 11
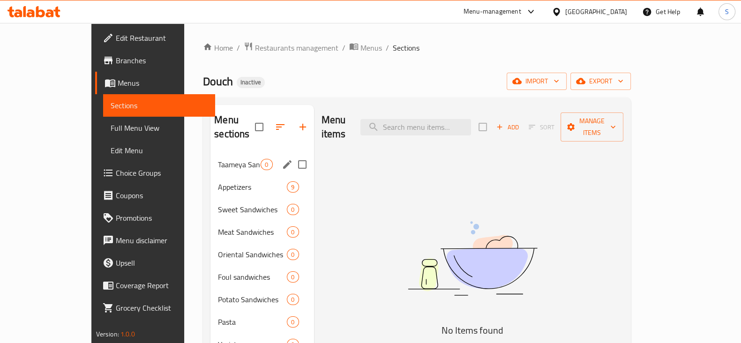
click at [225, 161] on div "Taameya Sandwiches 0" at bounding box center [262, 164] width 103 height 23
click at [218, 181] on span "Appetizers" at bounding box center [239, 186] width 43 height 11
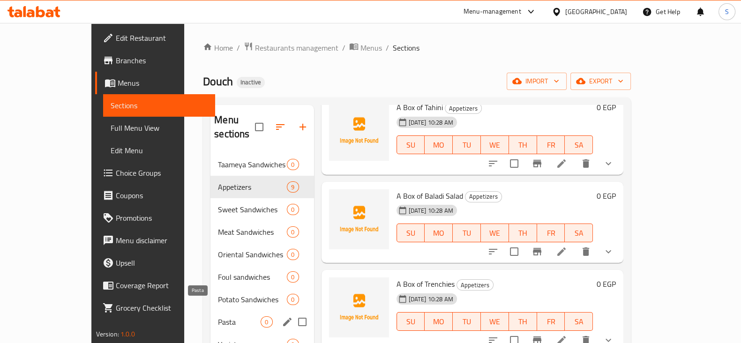
scroll to position [117, 0]
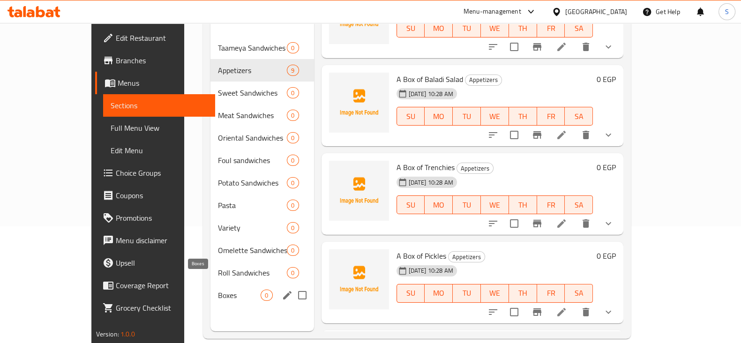
click at [218, 290] on span "Boxes" at bounding box center [239, 295] width 43 height 11
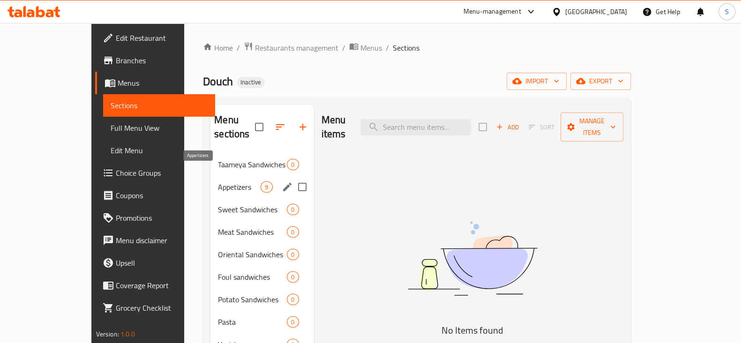
click at [218, 181] on span "Appetizers" at bounding box center [239, 186] width 43 height 11
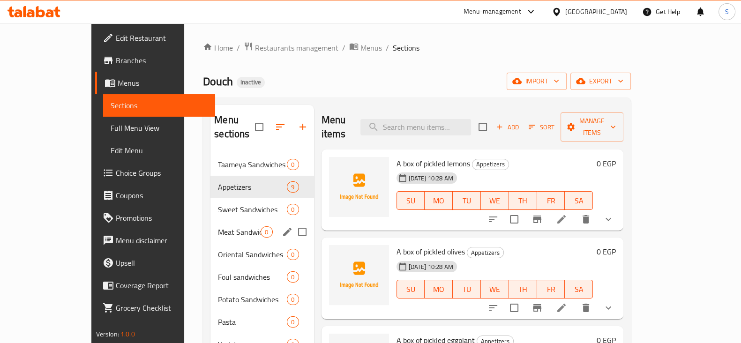
click at [212, 221] on div "Meat Sandwiches 0" at bounding box center [262, 232] width 103 height 23
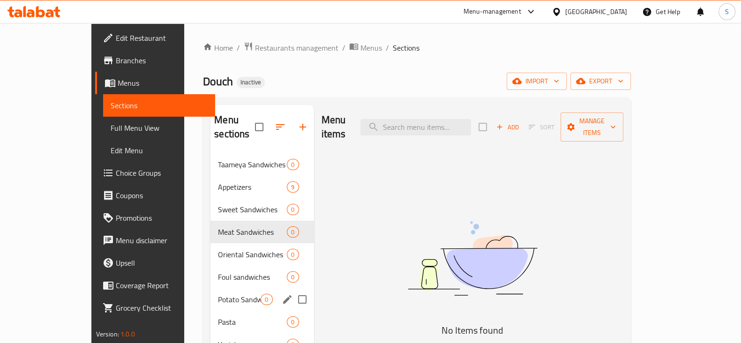
click at [211, 288] on div "Potato Sandwiches 0" at bounding box center [262, 299] width 103 height 23
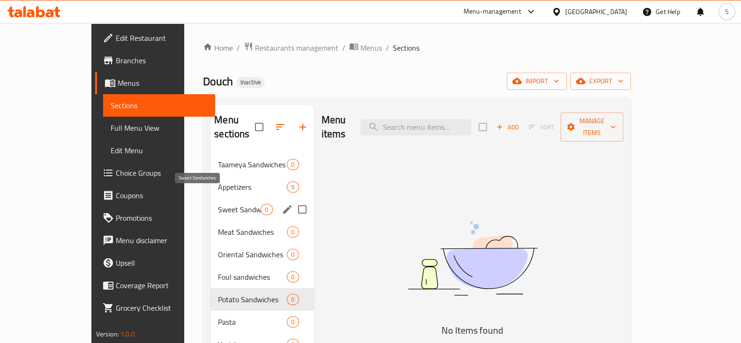
click at [211, 243] on div "Oriental Sandwiches 0" at bounding box center [262, 254] width 103 height 23
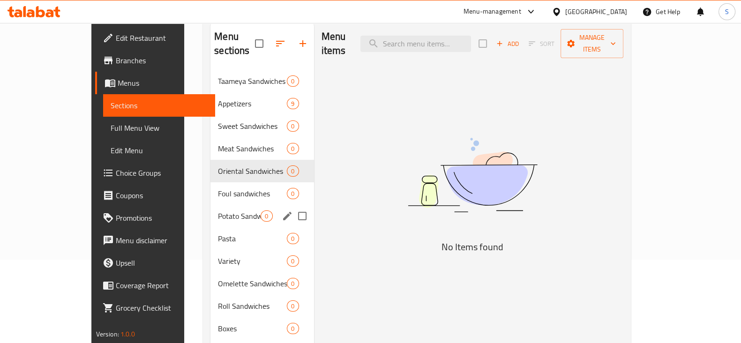
scroll to position [131, 0]
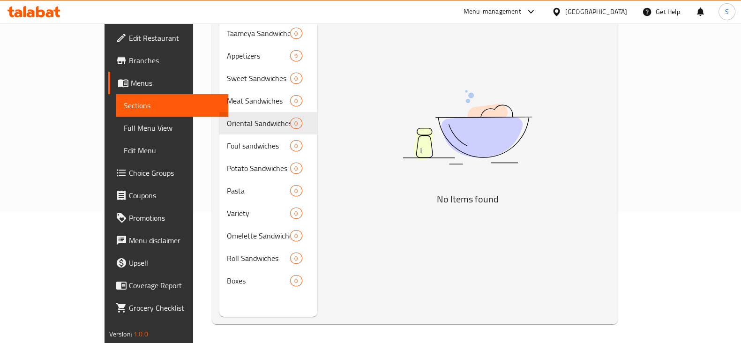
click at [219, 292] on div "Menu sections Taameya Sandwiches 0 Appetizers 9 Sweet Sandwiches 0 Meat Sandwic…" at bounding box center [268, 145] width 98 height 343
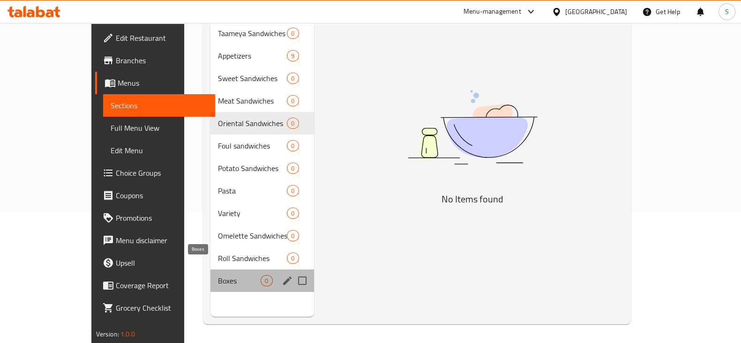
click at [218, 275] on span "Boxes" at bounding box center [239, 280] width 43 height 11
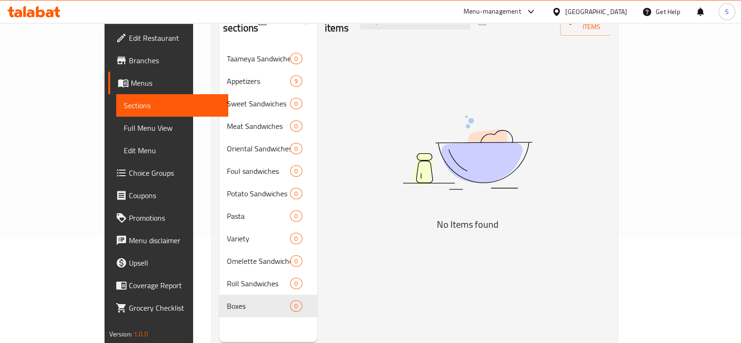
scroll to position [131, 0]
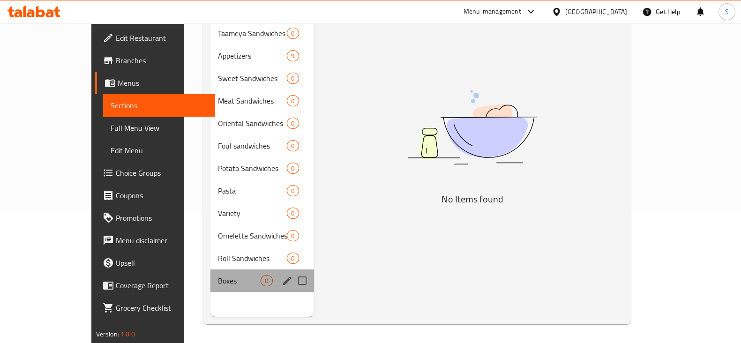
click at [211, 273] on div "Boxes 0" at bounding box center [262, 281] width 103 height 23
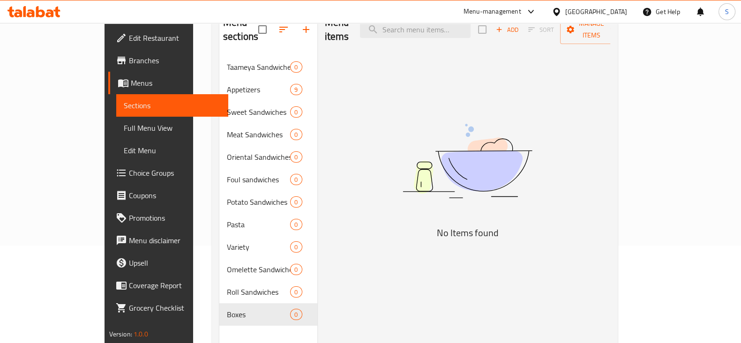
scroll to position [73, 0]
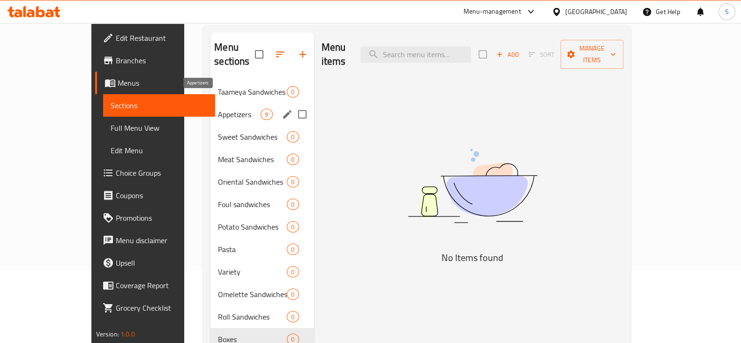
click at [218, 109] on span "Appetizers" at bounding box center [239, 114] width 43 height 11
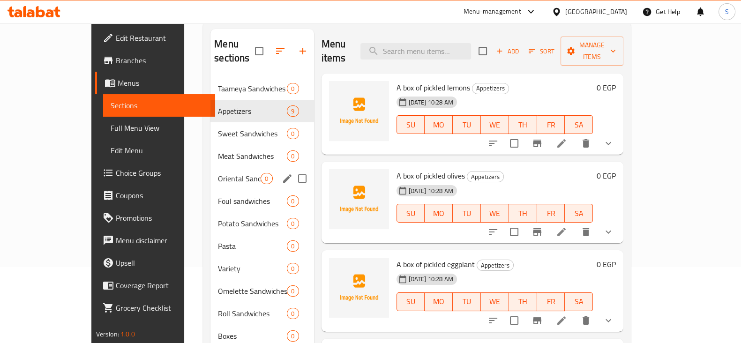
scroll to position [131, 0]
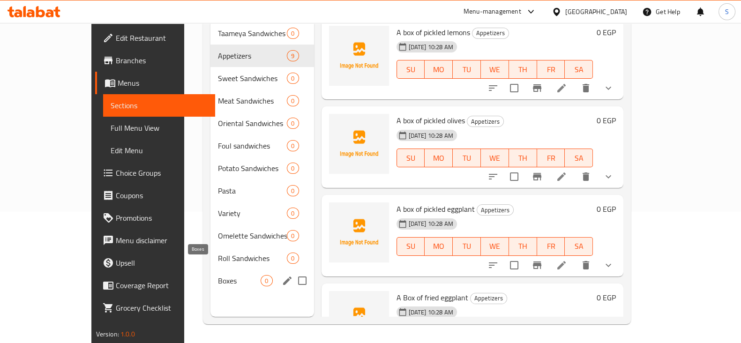
click at [218, 275] on span "Boxes" at bounding box center [239, 280] width 43 height 11
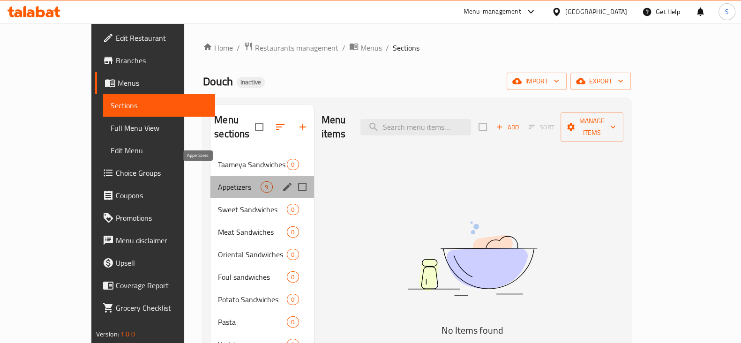
click at [218, 181] on span "Appetizers" at bounding box center [239, 186] width 43 height 11
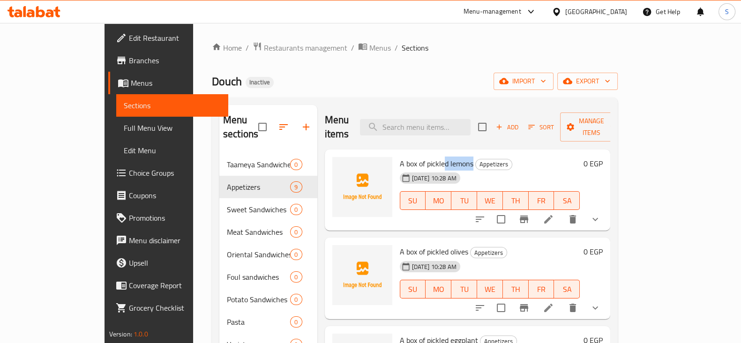
drag, startPoint x: 447, startPoint y: 145, endPoint x: 420, endPoint y: 146, distance: 27.2
click at [420, 157] on span "A box of pickled lemons" at bounding box center [437, 164] width 74 height 14
drag, startPoint x: 441, startPoint y: 235, endPoint x: 396, endPoint y: 242, distance: 45.0
click at [400, 245] on span "A box of pickled olives" at bounding box center [434, 252] width 68 height 14
click at [370, 47] on span "Menus" at bounding box center [381, 47] width 22 height 11
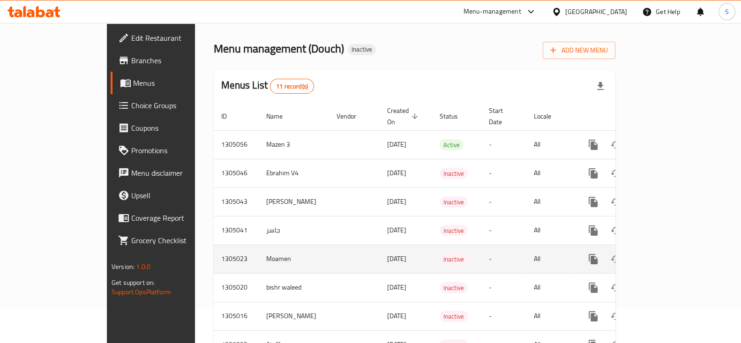
scroll to position [58, 0]
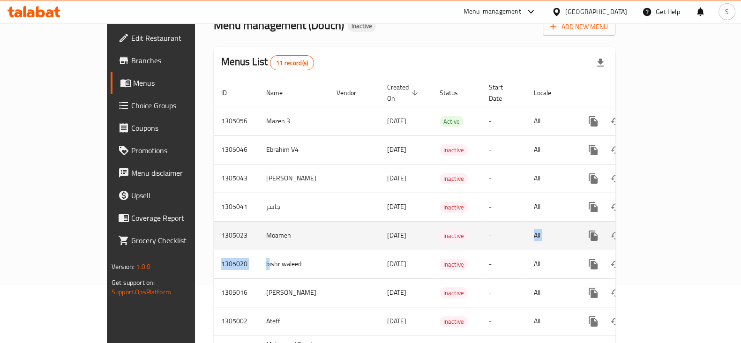
drag, startPoint x: 205, startPoint y: 252, endPoint x: 659, endPoint y: 237, distance: 454.2
click at [544, 237] on tbody "1305056 Mazen 3 11/08/2025 Active - All 1305046 Ebrahim V4 11/08/2025 Inactive …" at bounding box center [447, 265] width 466 height 316
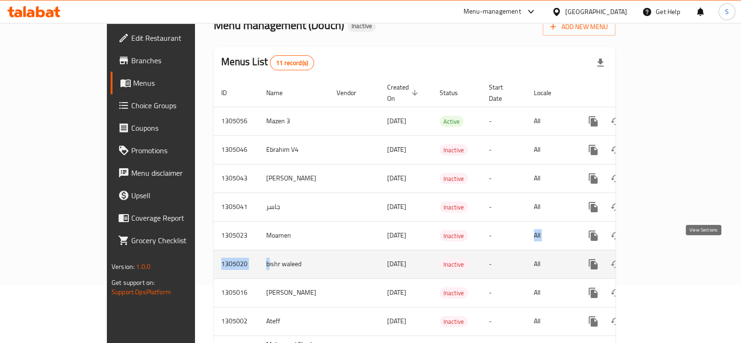
click at [667, 259] on icon "enhanced table" at bounding box center [661, 264] width 11 height 11
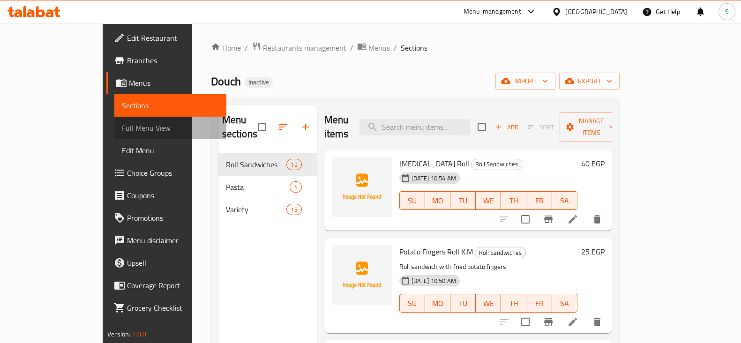
click at [122, 129] on span "Full Menu View" at bounding box center [170, 127] width 97 height 11
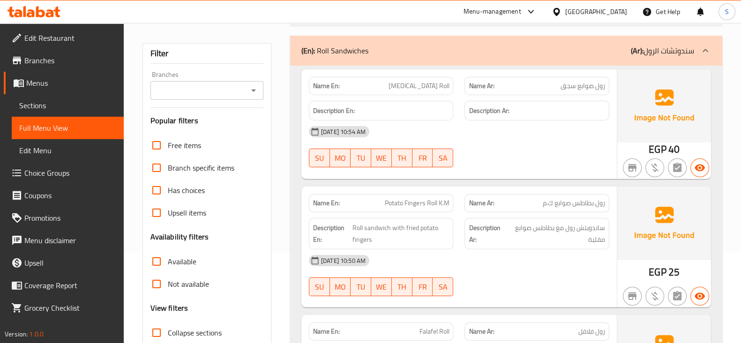
scroll to position [293, 0]
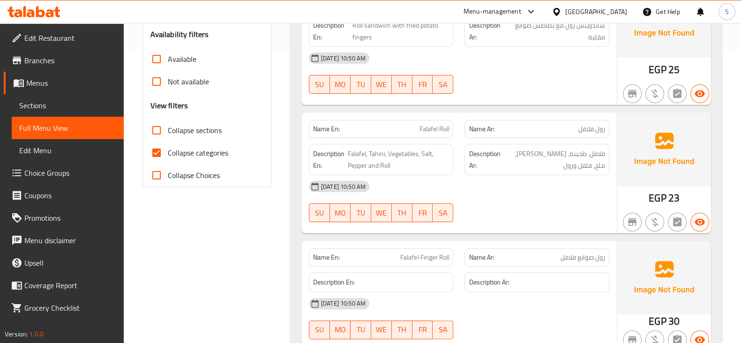
click at [173, 157] on span "Collapse categories" at bounding box center [198, 152] width 60 height 11
click at [168, 157] on input "Collapse categories" at bounding box center [156, 153] width 23 height 23
checkbox input "false"
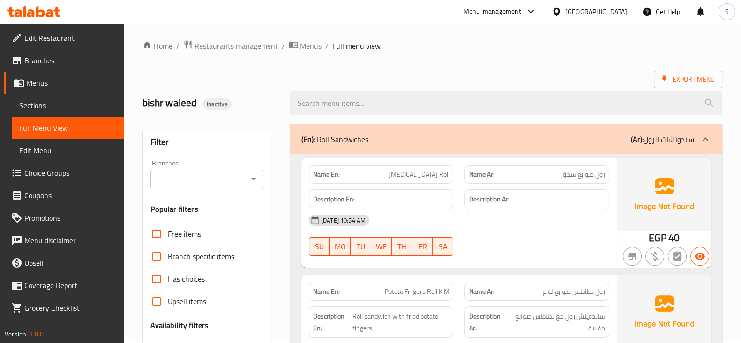
scroll to position [0, 0]
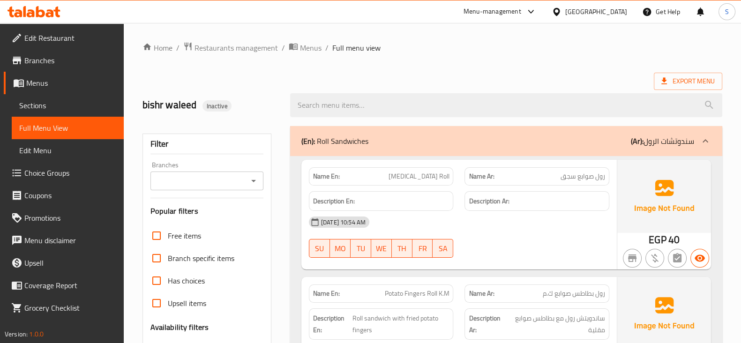
click at [420, 178] on span "Sausage Fingers Roll" at bounding box center [419, 177] width 60 height 10
click at [412, 174] on span "Sausage Fingers Roll" at bounding box center [419, 177] width 60 height 10
click at [434, 184] on div "Name En: Sausage Fingers Roll" at bounding box center [381, 176] width 145 height 18
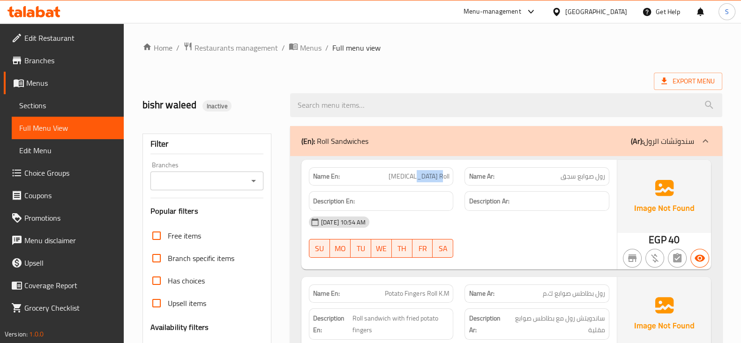
click at [434, 183] on div "Name En: Sausage Fingers Roll" at bounding box center [381, 176] width 145 height 18
click at [433, 183] on div "Name En: Sausage Fingers Roll" at bounding box center [381, 176] width 145 height 18
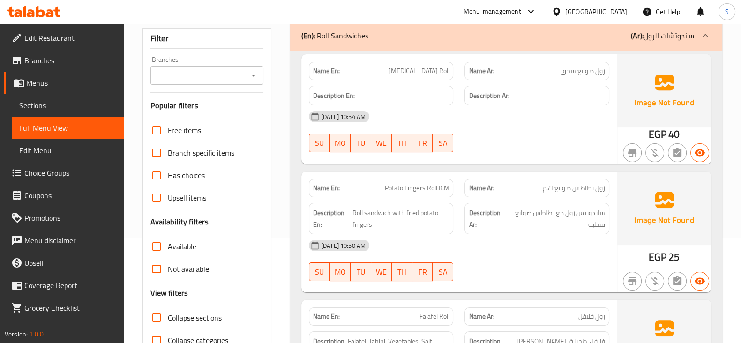
scroll to position [117, 0]
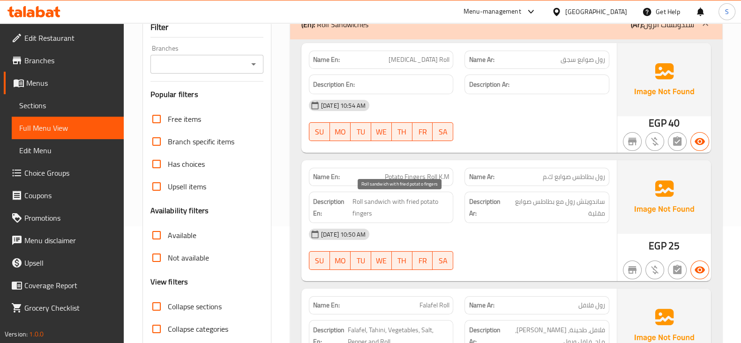
click at [389, 208] on span "Roll sandwich with fried potato fingers" at bounding box center [401, 207] width 97 height 23
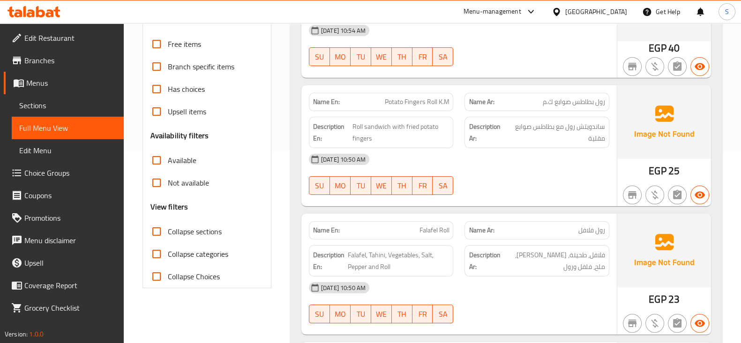
scroll to position [234, 0]
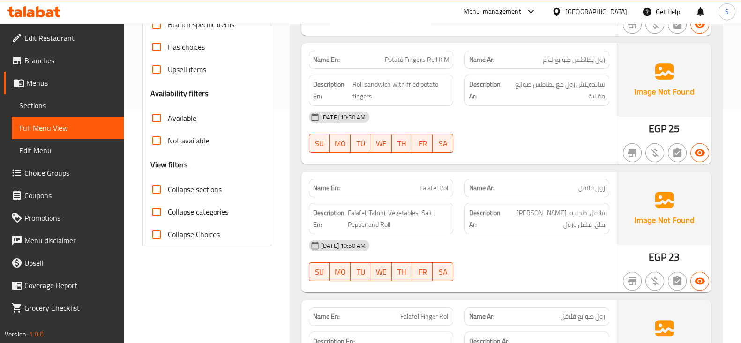
click at [411, 62] on span "Potato Fingers Roll K.M" at bounding box center [417, 60] width 64 height 10
copy span "Fingers"
click at [563, 59] on span "رول بطاطس صوابع ك.م" at bounding box center [574, 60] width 62 height 10
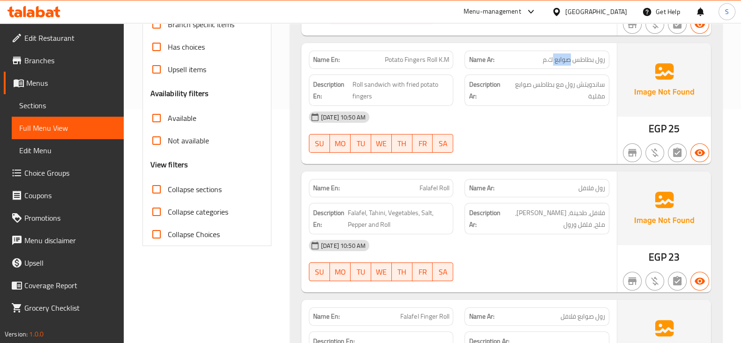
copy span "صوابع"
click at [366, 84] on span "Roll sandwich with fried potato fingers" at bounding box center [401, 90] width 97 height 23
click at [515, 119] on div "11-08-2025 10:50 AM" at bounding box center [459, 117] width 312 height 23
click at [448, 186] on div "Name En: Falafel Roll" at bounding box center [381, 188] width 145 height 18
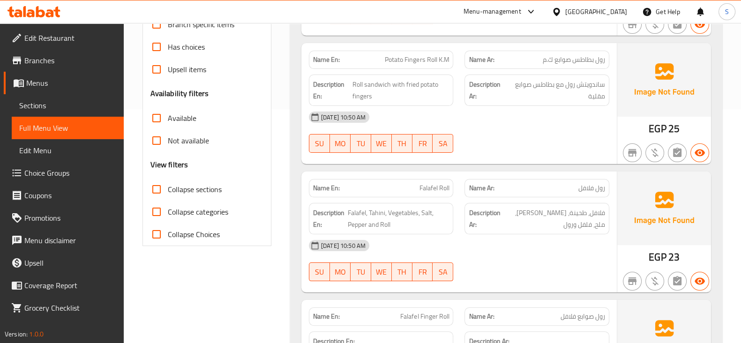
click at [520, 215] on span "فلافل، طحينة، خضروات، ملح، فلفل ورول" at bounding box center [553, 218] width 103 height 23
click at [352, 211] on span "Falafel, Tahini, Vegetables, Salt, Pepper and Roll" at bounding box center [399, 218] width 102 height 23
click at [383, 211] on span "Falafel, Tahini, Vegetables, Salt, Pepper and Roll" at bounding box center [399, 218] width 102 height 23
click at [371, 210] on span "Falafel, Tahini, Vegetables, Salt, Pepper and Roll" at bounding box center [399, 218] width 102 height 23
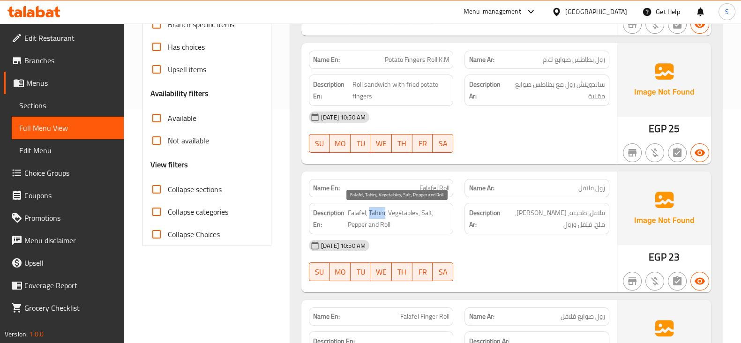
click at [371, 210] on span "Falafel, Tahini, Vegetables, Salt, Pepper and Roll" at bounding box center [399, 218] width 102 height 23
click at [393, 213] on span "Falafel, Tahini, Vegetables, Salt, Pepper and Roll" at bounding box center [399, 218] width 102 height 23
click at [393, 212] on span "Falafel, Tahini, Vegetables, Salt, Pepper and Roll" at bounding box center [399, 218] width 102 height 23
click at [427, 212] on span "Falafel, Tahini, Vegetables, Salt, Pepper and Roll" at bounding box center [399, 218] width 102 height 23
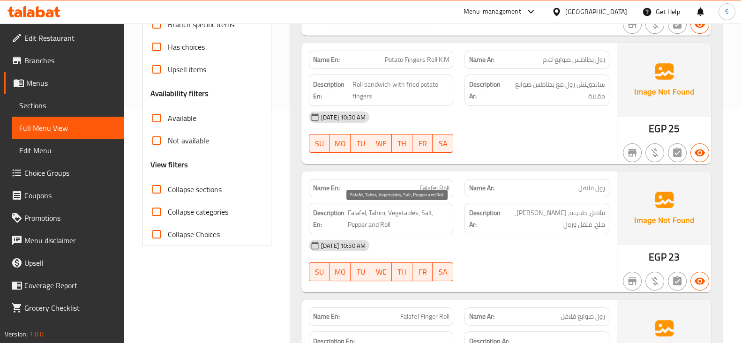
click at [369, 220] on span "Falafel, Tahini, Vegetables, Salt, Pepper and Roll" at bounding box center [399, 218] width 102 height 23
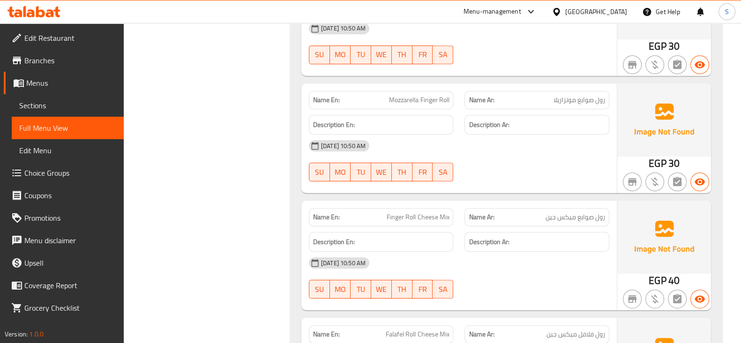
scroll to position [586, 0]
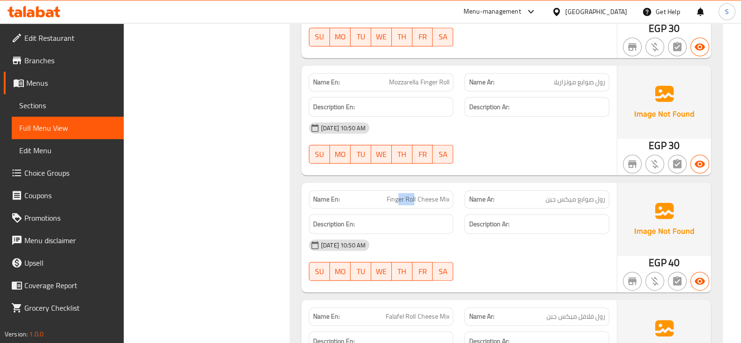
drag, startPoint x: 415, startPoint y: 202, endPoint x: 394, endPoint y: 196, distance: 21.8
click at [399, 196] on span "Finger Roll Cheese Mix" at bounding box center [418, 200] width 62 height 10
click at [393, 196] on span "Finger Roll Cheese Mix" at bounding box center [418, 200] width 62 height 10
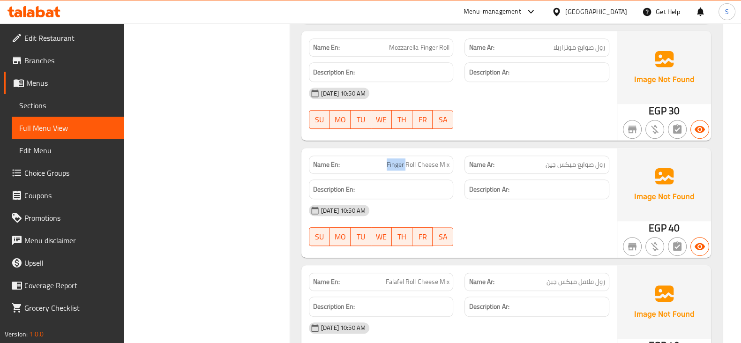
scroll to position [703, 0]
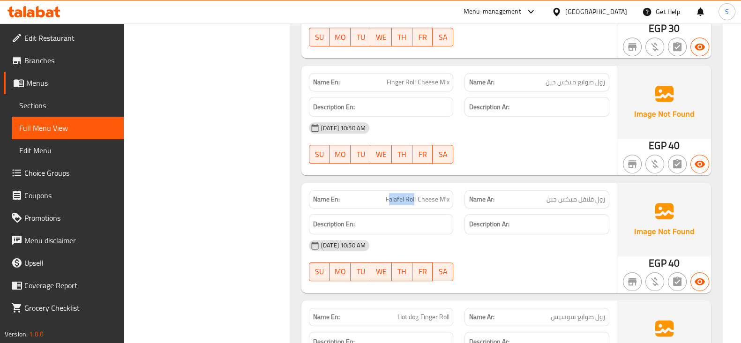
drag, startPoint x: 413, startPoint y: 193, endPoint x: 384, endPoint y: 200, distance: 29.9
click at [384, 200] on p "Name En: Falafel Roll Cheese Mix" at bounding box center [381, 200] width 136 height 10
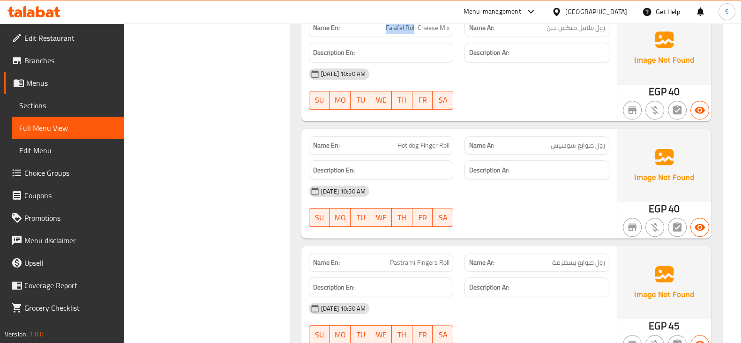
scroll to position [879, 0]
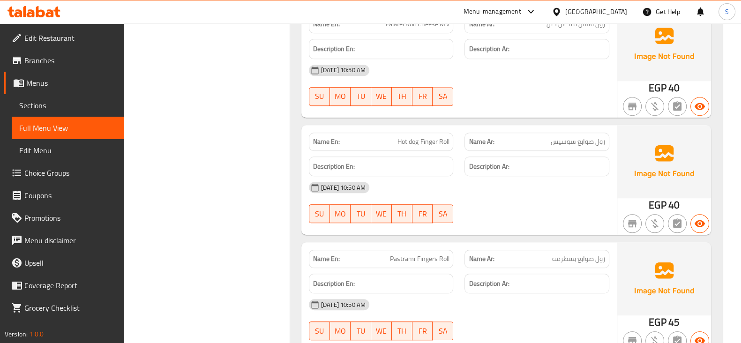
click at [398, 140] on span "Hot dog Finger Roll" at bounding box center [424, 142] width 52 height 10
click at [398, 159] on div "Description En:" at bounding box center [381, 167] width 145 height 20
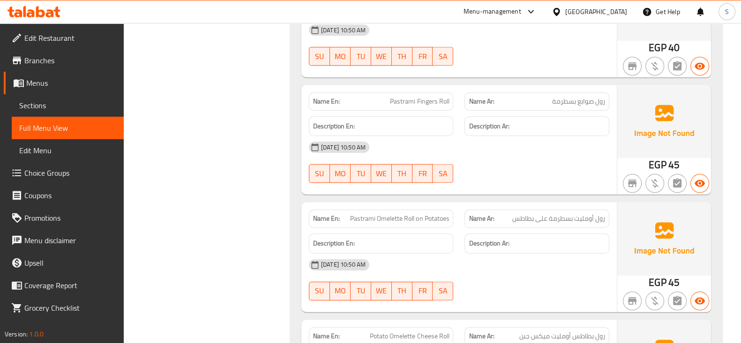
scroll to position [1055, 0]
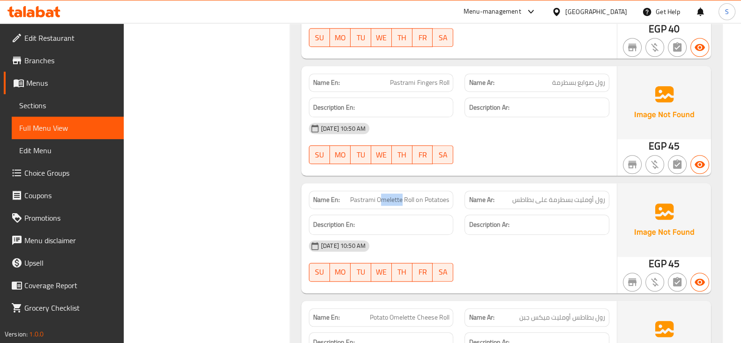
drag, startPoint x: 403, startPoint y: 202, endPoint x: 383, endPoint y: 207, distance: 20.2
click at [383, 207] on div "Name En: Pastrami Omelette Roll on Potatoes" at bounding box center [381, 200] width 145 height 18
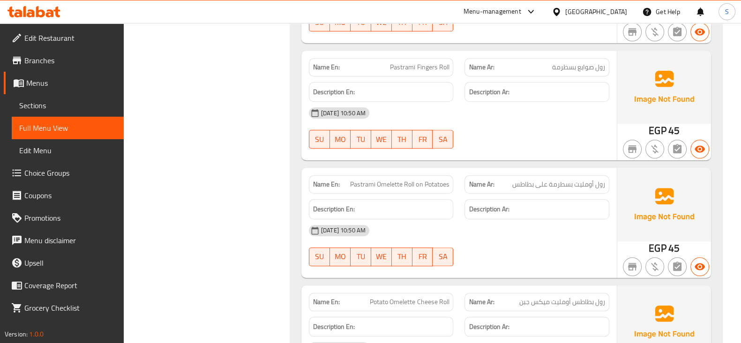
scroll to position [1114, 0]
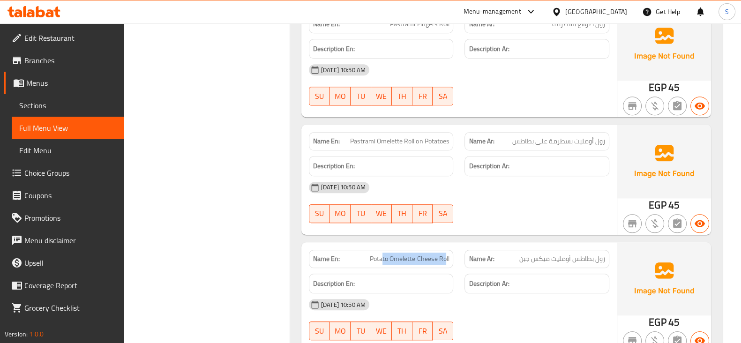
drag, startPoint x: 446, startPoint y: 258, endPoint x: 382, endPoint y: 265, distance: 64.6
click at [382, 265] on div "Name En: Potato Omelette Cheese Roll" at bounding box center [381, 259] width 145 height 18
click at [381, 265] on div "Name En: Potato Omelette Cheese Roll" at bounding box center [381, 259] width 145 height 18
click at [401, 264] on span "Potato Omelette Cheese Roll" at bounding box center [409, 259] width 79 height 10
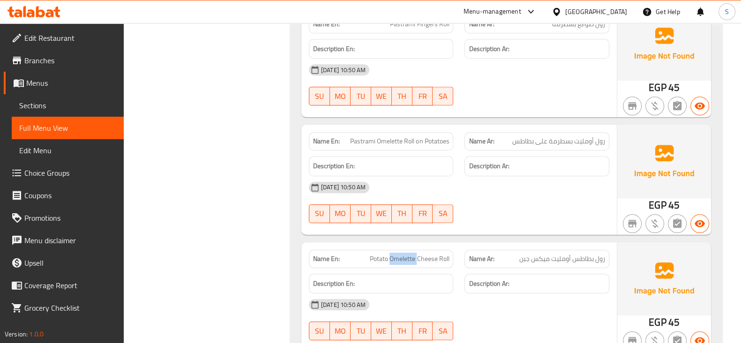
click at [401, 264] on span "Potato Omelette Cheese Roll" at bounding box center [409, 259] width 79 height 10
click at [432, 259] on span "Potato Omelette Cheese Roll" at bounding box center [409, 259] width 79 height 10
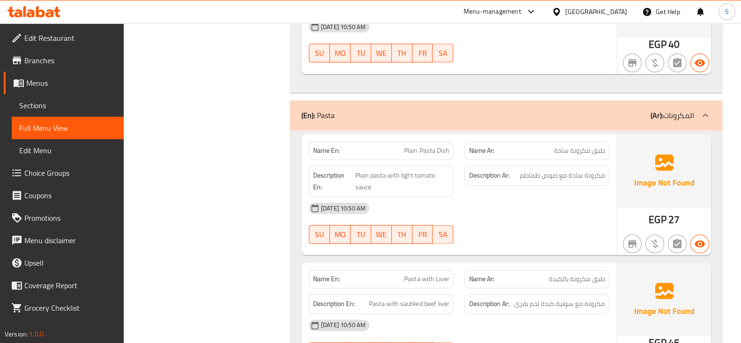
scroll to position [1582, 0]
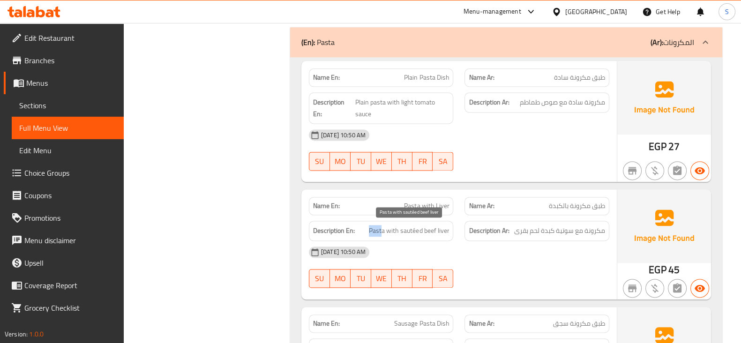
drag, startPoint x: 382, startPoint y: 233, endPoint x: 370, endPoint y: 231, distance: 11.8
click at [370, 231] on span "Pasta with sautéed beef liver" at bounding box center [409, 231] width 80 height 12
click at [399, 231] on span "Pasta with sautéed beef liver" at bounding box center [409, 231] width 80 height 12
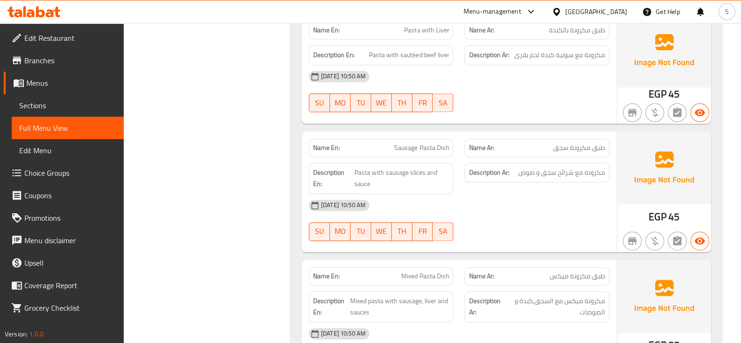
scroll to position [1817, 0]
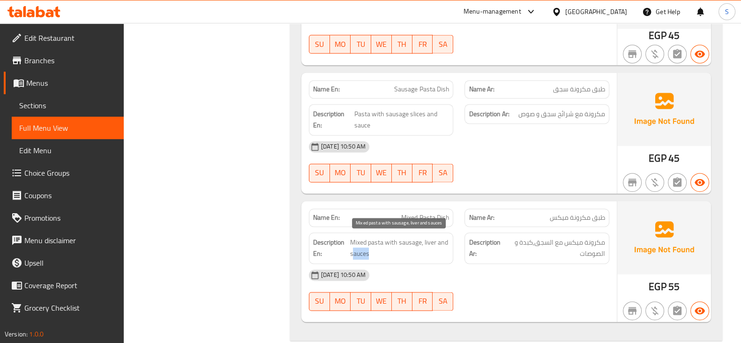
drag, startPoint x: 368, startPoint y: 249, endPoint x: 352, endPoint y: 247, distance: 16.2
click at [352, 247] on span "Mixed pasta with sausage, liver and sauces" at bounding box center [399, 248] width 99 height 23
click at [363, 246] on span "Mixed pasta with sausage, liver and sauces" at bounding box center [399, 248] width 99 height 23
click at [383, 241] on span "Mixed pasta with sausage, liver and sauces" at bounding box center [399, 248] width 99 height 23
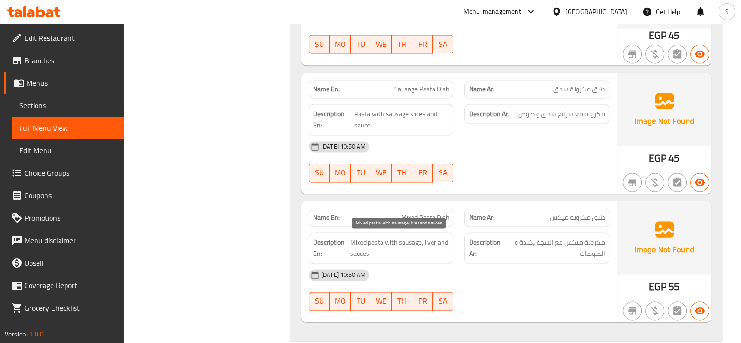
click at [379, 238] on span "Mixed pasta with sausage, liver and sauces" at bounding box center [399, 248] width 99 height 23
click at [399, 242] on span "Mixed pasta with sausage, liver and sauces" at bounding box center [399, 248] width 99 height 23
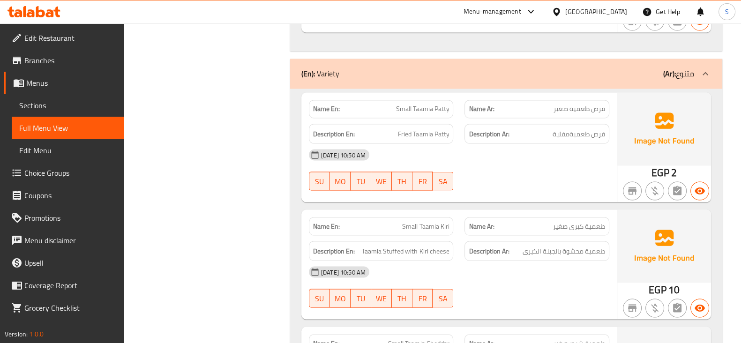
scroll to position [2110, 0]
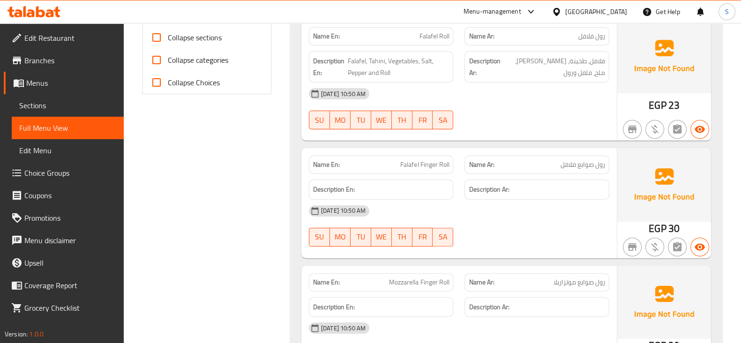
scroll to position [92, 0]
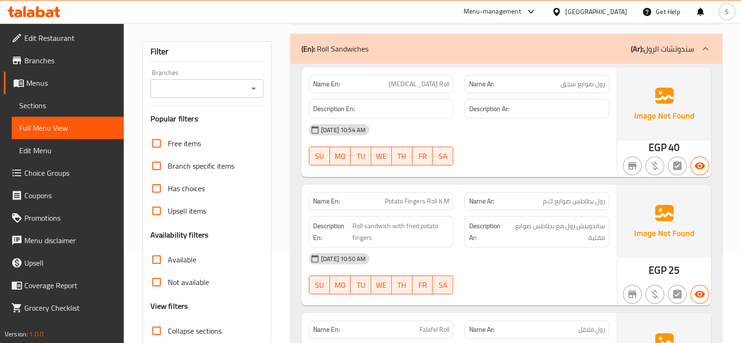
click at [586, 87] on span "رول صوابع سجق" at bounding box center [583, 84] width 45 height 10
click at [424, 81] on span "Sausage Fingers Roll" at bounding box center [419, 84] width 60 height 10
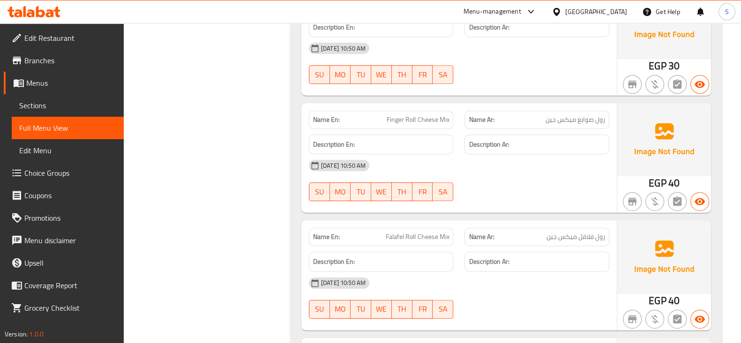
scroll to position [679, 0]
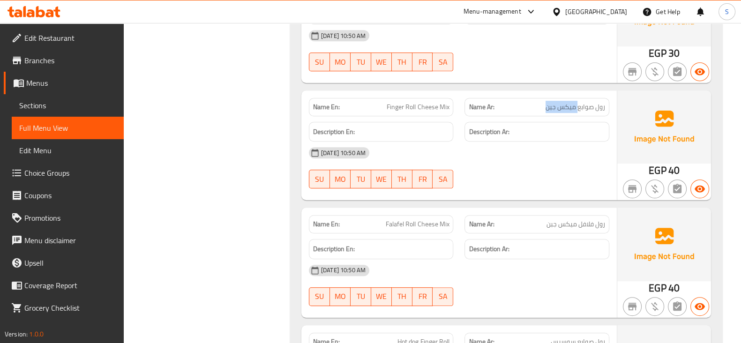
drag, startPoint x: 577, startPoint y: 106, endPoint x: 535, endPoint y: 109, distance: 42.3
click at [535, 109] on p "Name Ar: رول صوابع ميكس جين" at bounding box center [537, 107] width 136 height 10
click at [415, 106] on span "Finger Roll Cheese Mix" at bounding box center [418, 107] width 62 height 10
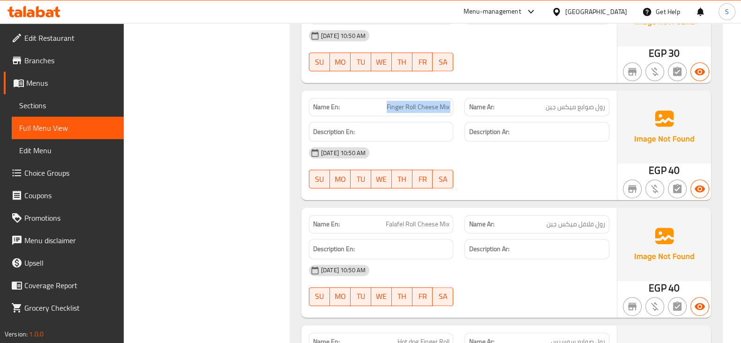
click at [440, 105] on span "Finger Roll Cheese Mix" at bounding box center [418, 107] width 62 height 10
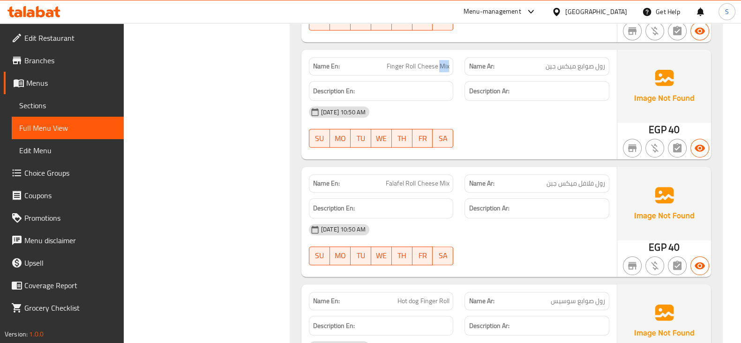
scroll to position [737, 0]
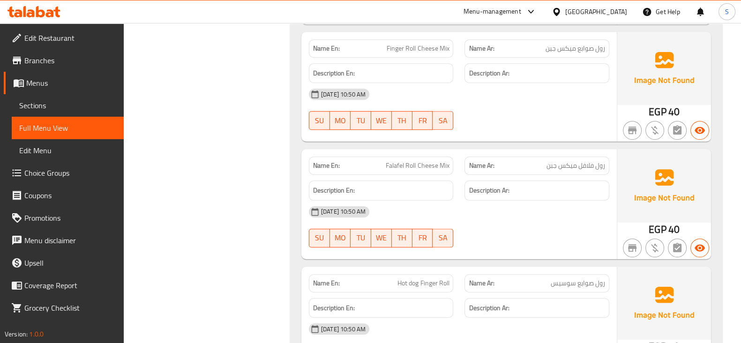
click at [575, 168] on span "رول فلافل ميكس جبن" at bounding box center [576, 166] width 59 height 10
click at [429, 166] on span "Falafel Roll Cheese Mix" at bounding box center [417, 166] width 63 height 10
click at [442, 161] on span "Falafel Roll Cheese Mix" at bounding box center [417, 166] width 63 height 10
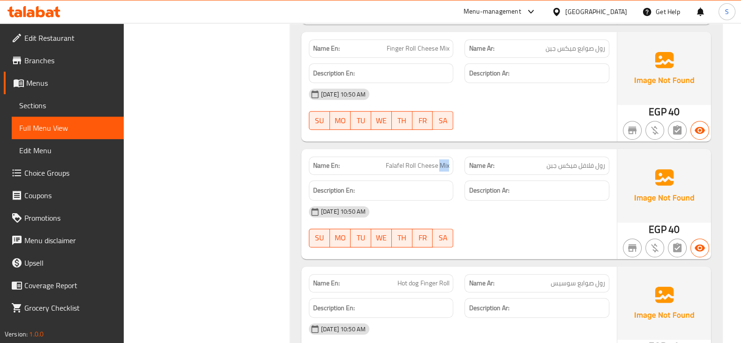
click at [442, 161] on span "Falafel Roll Cheese Mix" at bounding box center [417, 166] width 63 height 10
click at [483, 168] on strong "Name Ar:" at bounding box center [481, 166] width 25 height 10
drag, startPoint x: 381, startPoint y: 163, endPoint x: 475, endPoint y: 165, distance: 93.8
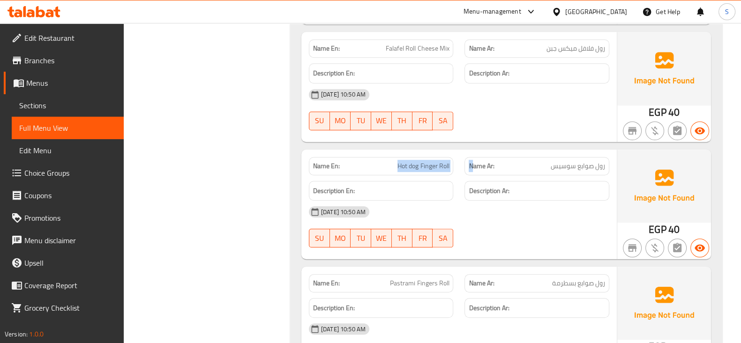
click at [475, 165] on div "Name En: Hot dog Finger Roll Name Ar: رول صوابع سوسيس" at bounding box center [459, 166] width 312 height 30
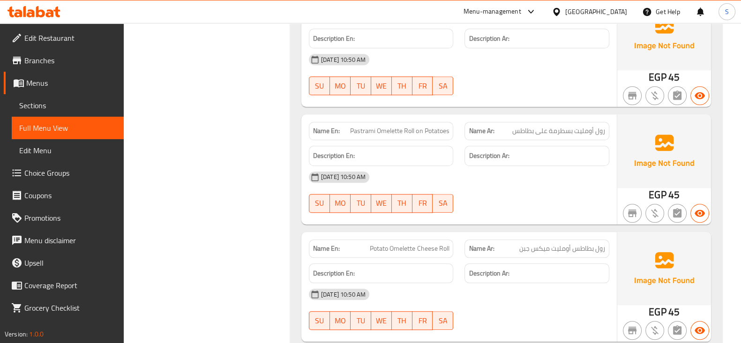
scroll to position [1148, 0]
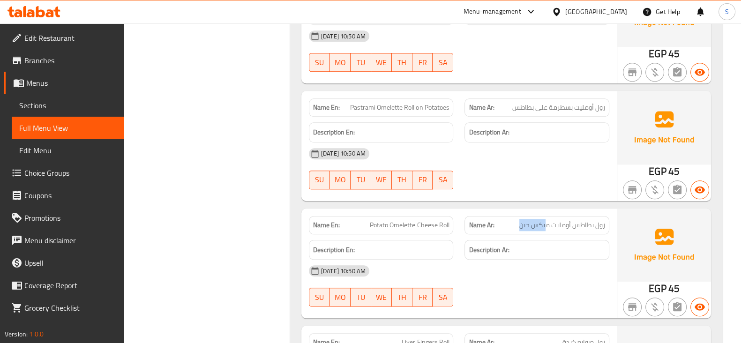
drag, startPoint x: 548, startPoint y: 226, endPoint x: 511, endPoint y: 226, distance: 37.5
click at [511, 225] on p "Name Ar: رول بطاطس أومليت ميكس جبن" at bounding box center [537, 225] width 136 height 10
click at [445, 226] on span "Potato Omelette Cheese Roll" at bounding box center [409, 225] width 79 height 10
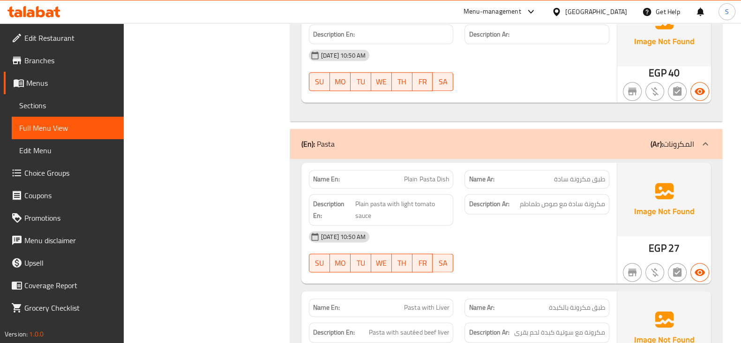
scroll to position [1499, 0]
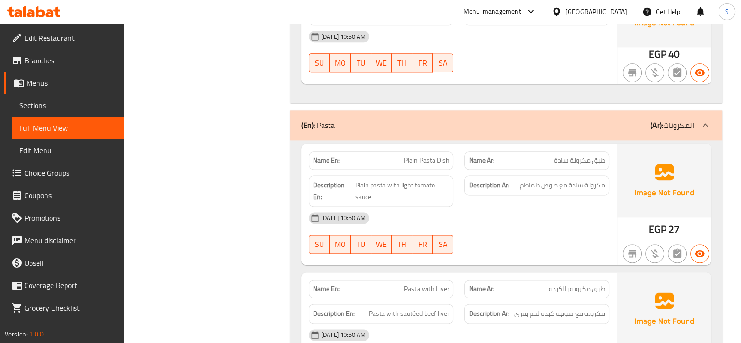
click at [546, 189] on span "مكرونة سادة مع صوص طماطم" at bounding box center [562, 186] width 85 height 12
drag, startPoint x: 400, startPoint y: 186, endPoint x: 403, endPoint y: 200, distance: 14.9
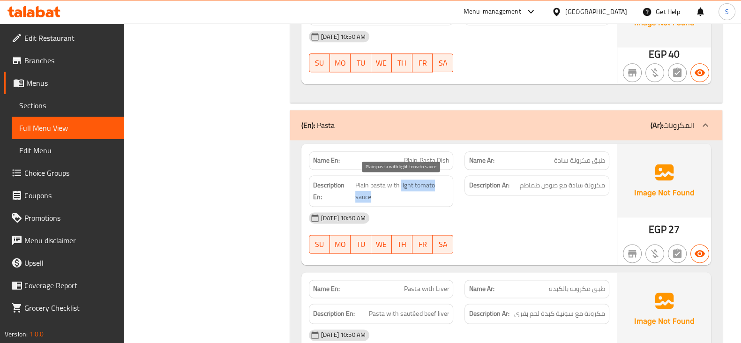
click at [403, 200] on span "Plain pasta with light tomato sauce" at bounding box center [402, 191] width 94 height 23
click at [405, 183] on span "Plain pasta with light tomato sauce" at bounding box center [402, 191] width 94 height 23
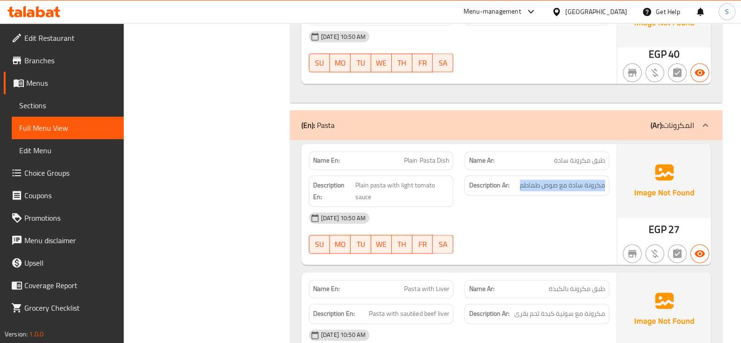
drag, startPoint x: 607, startPoint y: 189, endPoint x: 522, endPoint y: 193, distance: 85.5
click at [403, 180] on span "Plain pasta with light tomato sauce" at bounding box center [402, 191] width 94 height 23
click at [409, 186] on span "Plain pasta with light tomato sauce" at bounding box center [402, 191] width 94 height 23
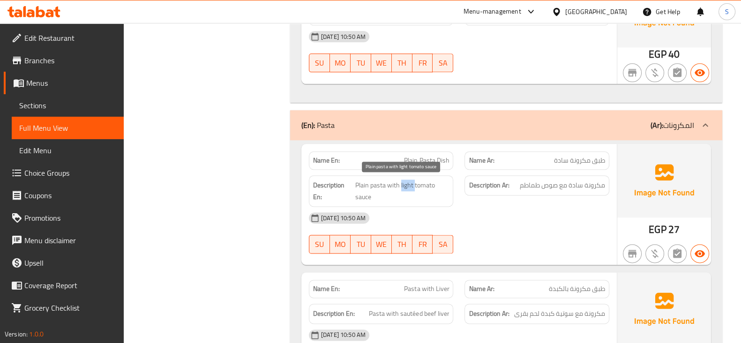
click at [409, 186] on span "Plain pasta with light tomato sauce" at bounding box center [402, 191] width 94 height 23
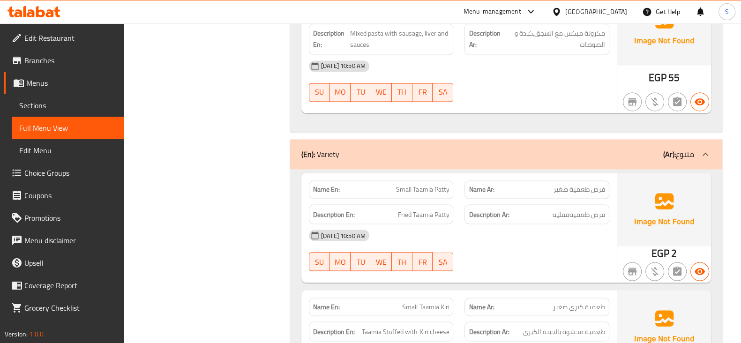
scroll to position [2027, 0]
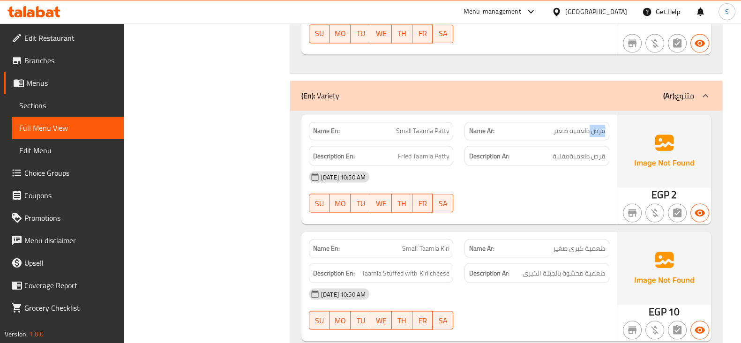
scroll to position [2085, 0]
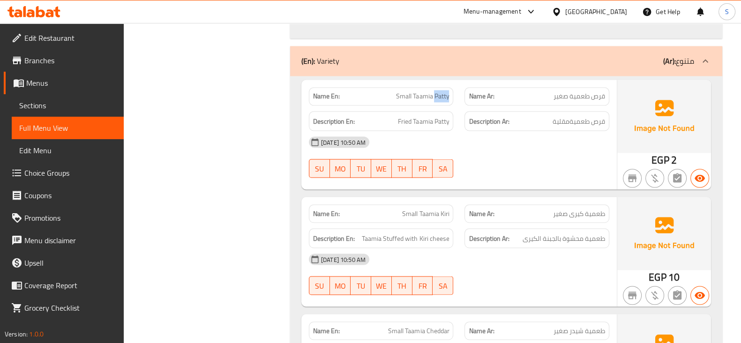
scroll to position [2144, 0]
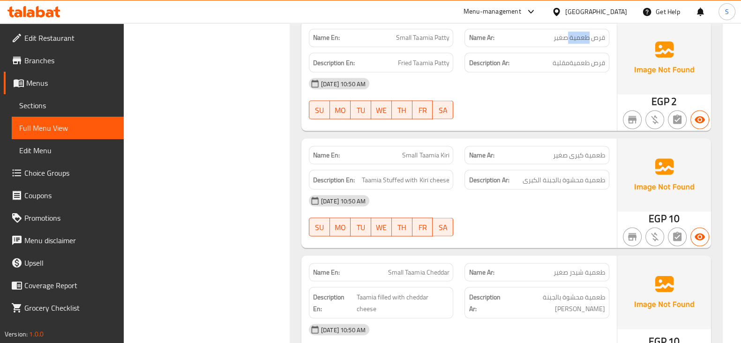
scroll to position [2203, 0]
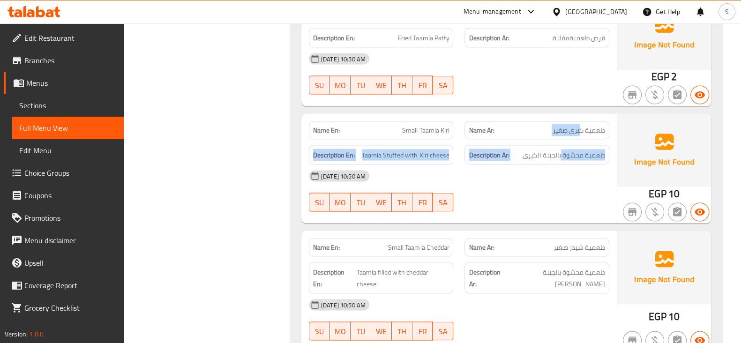
drag, startPoint x: 569, startPoint y: 136, endPoint x: 556, endPoint y: 137, distance: 12.7
click at [582, 152] on span "طعمية محشوة بالجبنة الكيرى" at bounding box center [564, 155] width 83 height 12
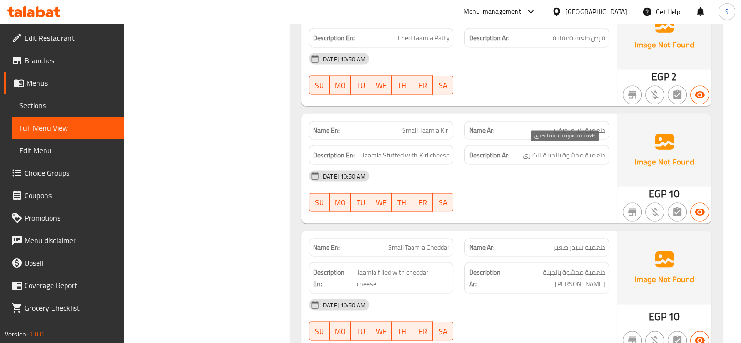
click at [576, 152] on span "طعمية محشوة بالجبنة الكيرى" at bounding box center [564, 155] width 83 height 12
drag, startPoint x: 581, startPoint y: 242, endPoint x: 552, endPoint y: 242, distance: 28.1
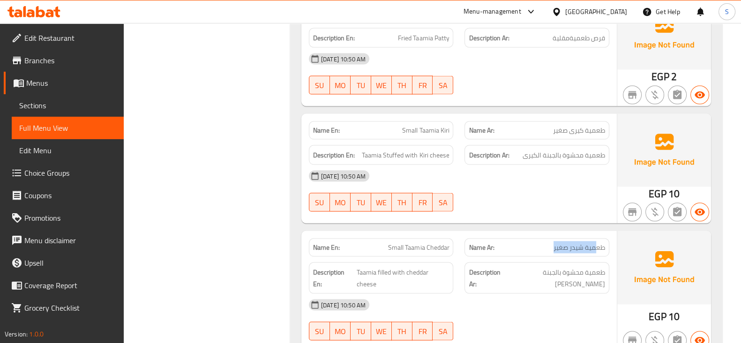
click at [570, 268] on span "طعمية محشوة بالجبنة الشيدر" at bounding box center [555, 277] width 99 height 23
drag, startPoint x: 570, startPoint y: 268, endPoint x: 509, endPoint y: 264, distance: 60.6
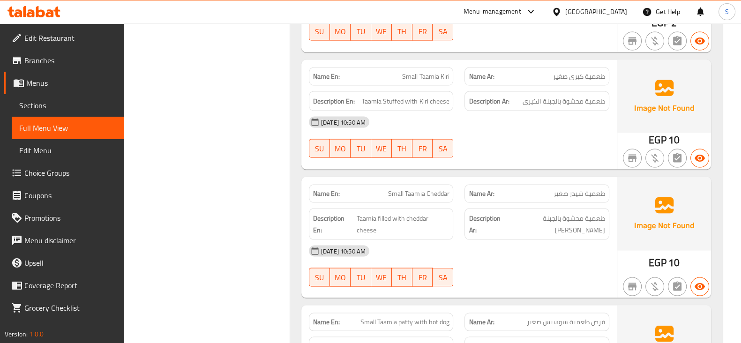
scroll to position [2437, 0]
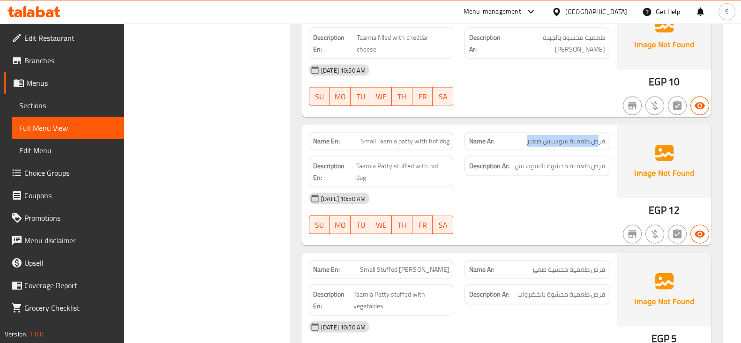
drag, startPoint x: 596, startPoint y: 128, endPoint x: 513, endPoint y: 135, distance: 82.8
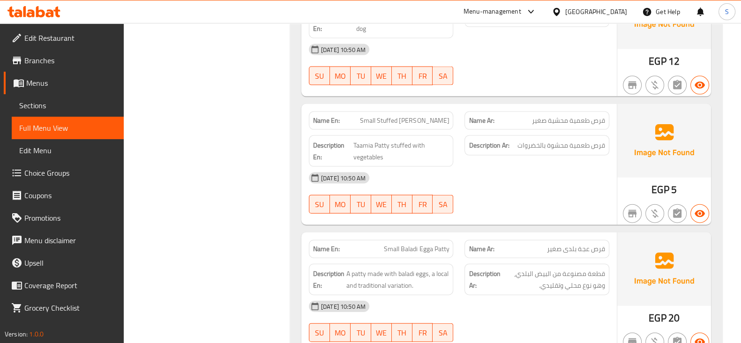
scroll to position [2613, 0]
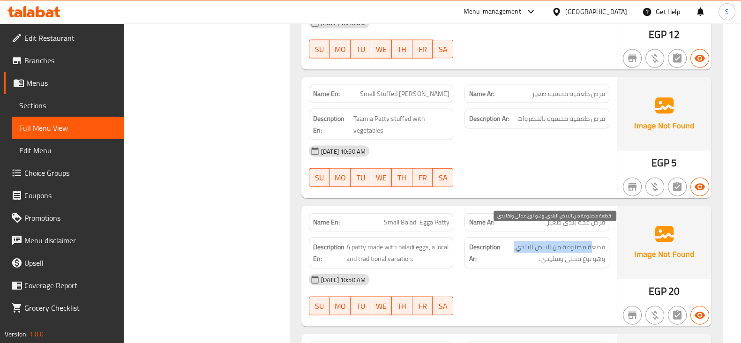
drag, startPoint x: 594, startPoint y: 235, endPoint x: 486, endPoint y: 235, distance: 108.3
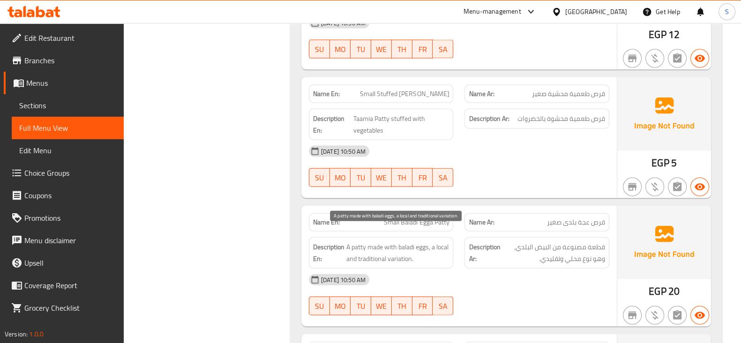
click at [377, 242] on span "A patty made with baladi eggs, a local and traditional variation." at bounding box center [398, 253] width 103 height 23
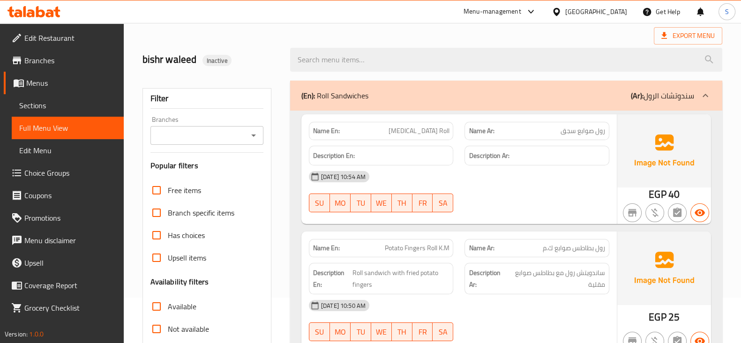
scroll to position [0, 0]
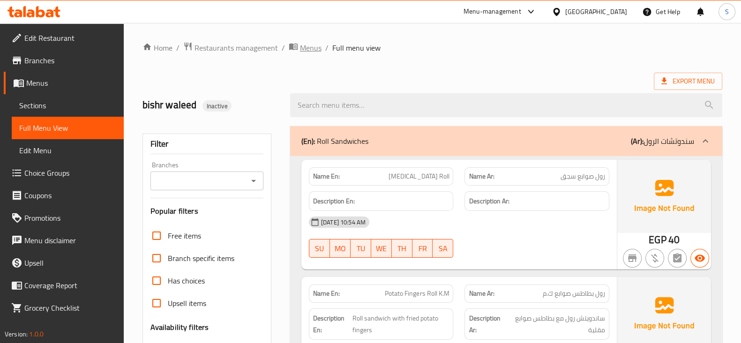
click at [307, 48] on span "Menus" at bounding box center [311, 47] width 22 height 11
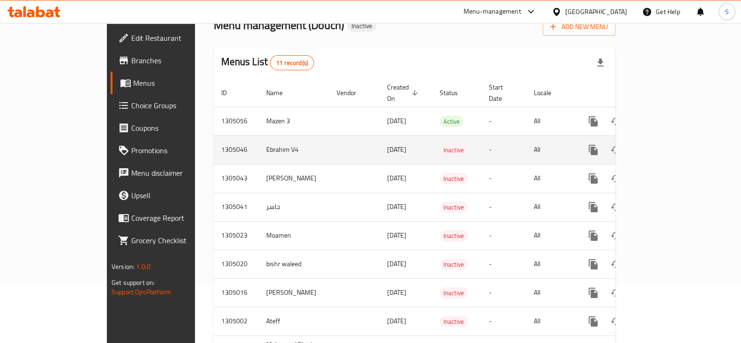
scroll to position [117, 0]
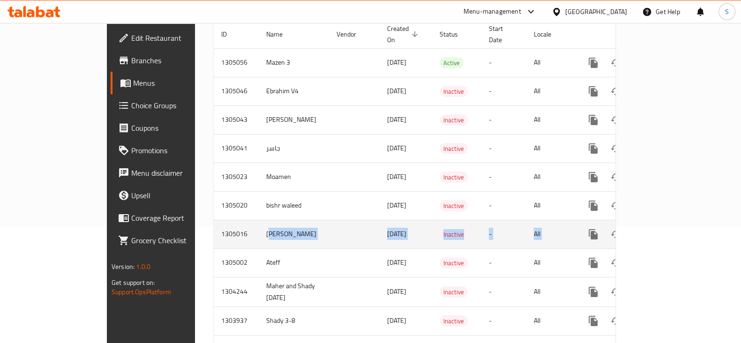
drag, startPoint x: 211, startPoint y: 231, endPoint x: 710, endPoint y: 229, distance: 499.9
click at [657, 228] on tr "1305016 Hassan 11/08/2025 Inactive - All" at bounding box center [447, 234] width 466 height 29
click at [665, 230] on icon "enhanced table" at bounding box center [661, 234] width 8 height 8
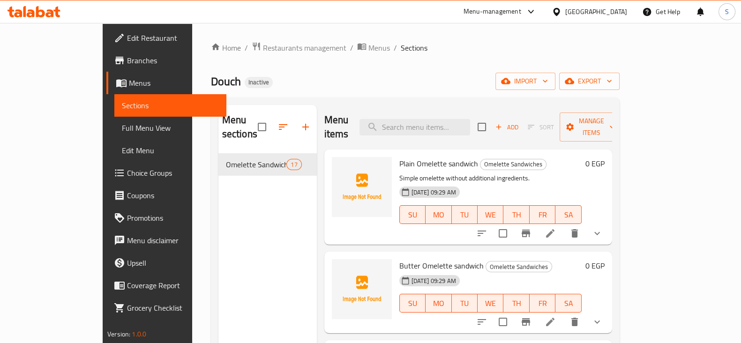
click at [122, 122] on span "Full Menu View" at bounding box center [170, 127] width 97 height 11
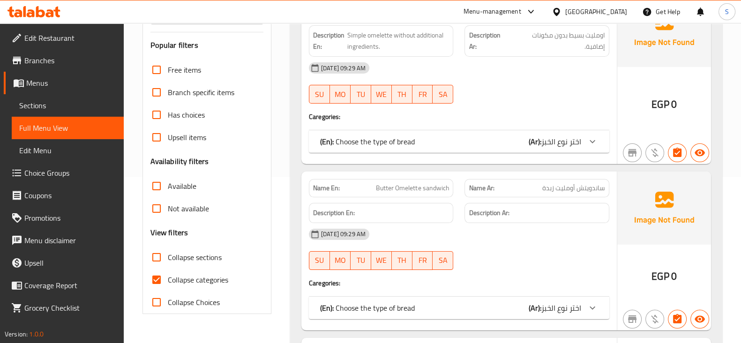
scroll to position [234, 0]
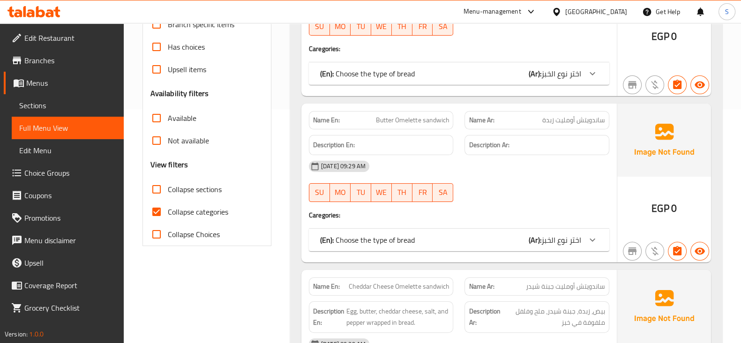
click at [166, 204] on input "Collapse categories" at bounding box center [156, 212] width 23 height 23
checkbox input "false"
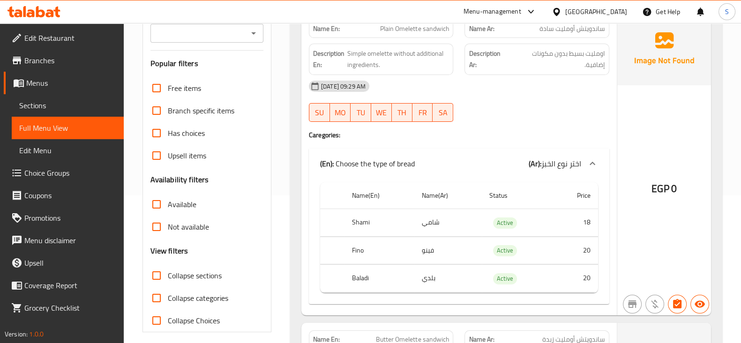
scroll to position [58, 0]
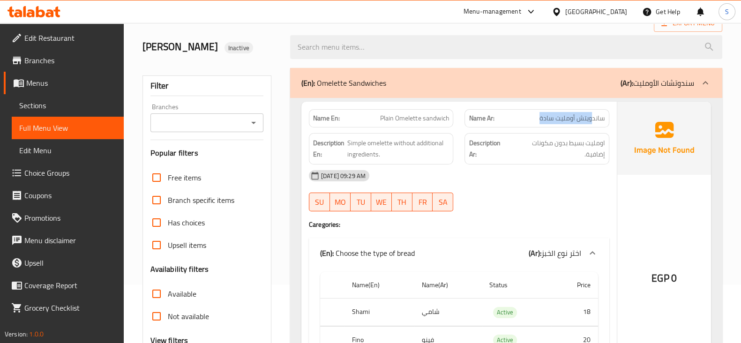
drag, startPoint x: 593, startPoint y: 113, endPoint x: 519, endPoint y: 121, distance: 74.9
click at [519, 121] on p "Name Ar: ساندويتش أومليت سادة" at bounding box center [537, 118] width 136 height 10
click at [450, 135] on div "Description En: Simple omelette without additional ingredients." at bounding box center [381, 148] width 145 height 31
click at [392, 125] on div "Name En: Plain Omelette sandwich" at bounding box center [381, 118] width 145 height 18
click at [374, 143] on span "Simple omelette without additional ingredients." at bounding box center [399, 148] width 102 height 23
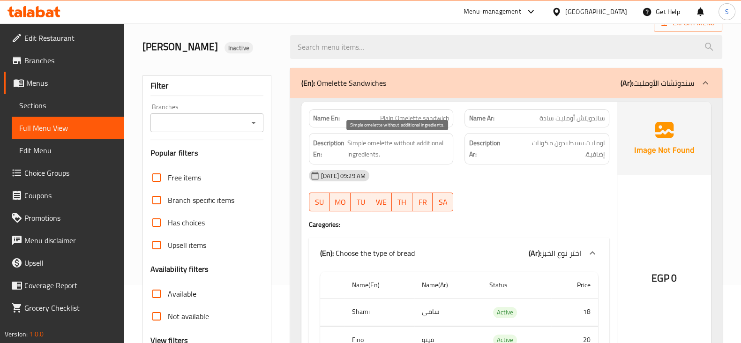
click at [353, 141] on span "Simple omelette without additional ingredients." at bounding box center [399, 148] width 102 height 23
click at [393, 139] on span "Simple omelette without additional ingredients." at bounding box center [399, 148] width 102 height 23
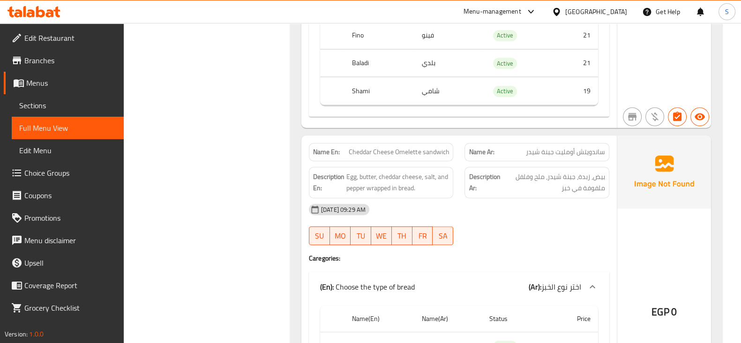
scroll to position [645, 0]
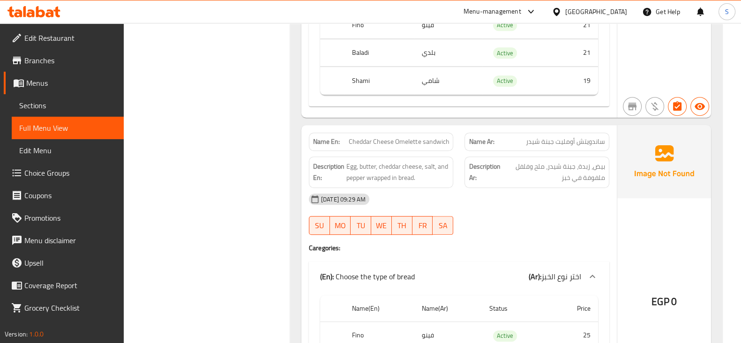
click at [405, 137] on span "Cheddar Cheese Omelette sandwich" at bounding box center [399, 142] width 100 height 10
click at [385, 137] on span "Cheddar Cheese Omelette sandwich" at bounding box center [399, 142] width 100 height 10
click at [369, 137] on span "Cheddar Cheese Omelette sandwich" at bounding box center [399, 142] width 100 height 10
click at [349, 169] on span "Egg, butter, cheddar cheese, salt, and pepper wrapped in bread." at bounding box center [398, 172] width 103 height 23
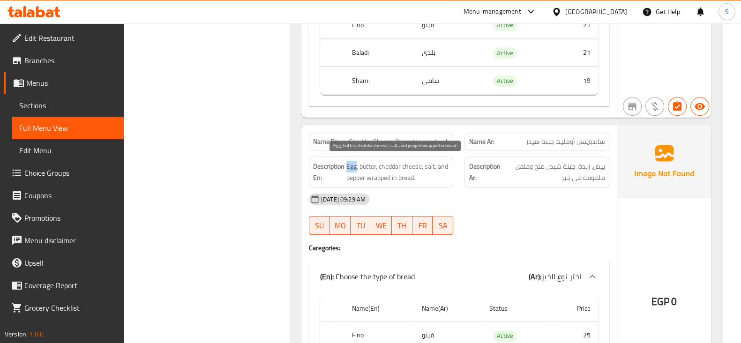
click at [349, 169] on span "Egg, butter, cheddar cheese, salt, and pepper wrapped in bread." at bounding box center [398, 172] width 103 height 23
click at [368, 166] on span "Egg, butter, cheddar cheese, salt, and pepper wrapped in bread." at bounding box center [398, 172] width 103 height 23
click at [385, 163] on span "Egg, butter, cheddar cheese, salt, and pepper wrapped in bread." at bounding box center [398, 172] width 103 height 23
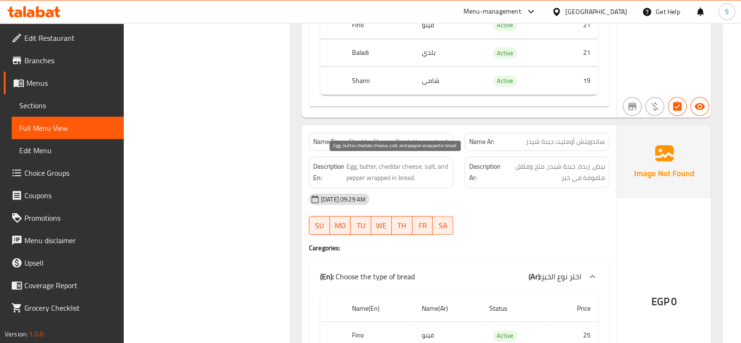
click at [434, 167] on span "Egg, butter, cheddar cheese, salt, and pepper wrapped in bread." at bounding box center [398, 172] width 103 height 23
click at [355, 184] on div "Description En: Egg, butter, cheddar cheese, salt, and pepper wrapped in bread." at bounding box center [381, 172] width 145 height 31
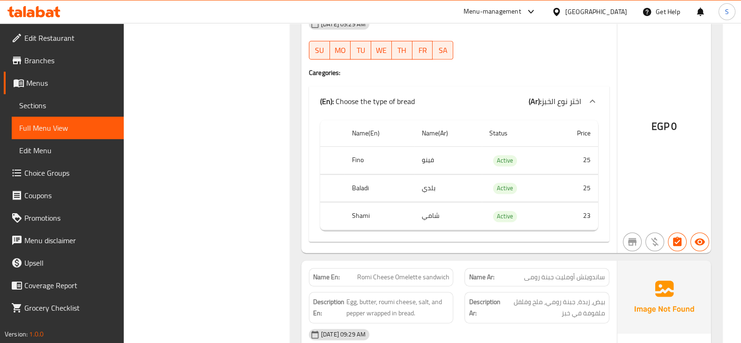
scroll to position [879, 0]
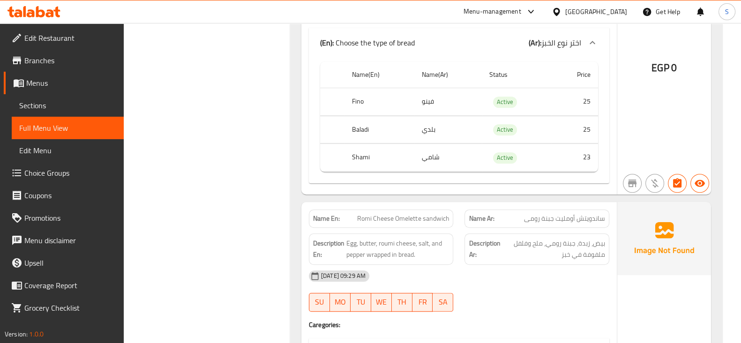
click at [427, 214] on span "Romi Cheese Omelette sandwich" at bounding box center [403, 219] width 92 height 10
click at [397, 214] on span "Romi Cheese Omelette sandwich" at bounding box center [403, 219] width 92 height 10
click at [382, 214] on span "Romi Cheese Omelette sandwich" at bounding box center [403, 219] width 92 height 10
click at [354, 238] on span "Egg, butter, roumi cheese, salt, and pepper wrapped in bread." at bounding box center [398, 249] width 103 height 23
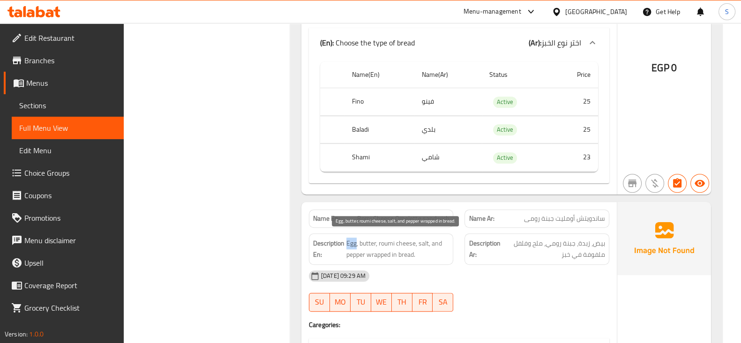
click at [354, 238] on span "Egg, butter, roumi cheese, salt, and pepper wrapped in bread." at bounding box center [398, 249] width 103 height 23
click at [367, 240] on span "Egg, butter, roumi cheese, salt, and pepper wrapped in bread." at bounding box center [398, 249] width 103 height 23
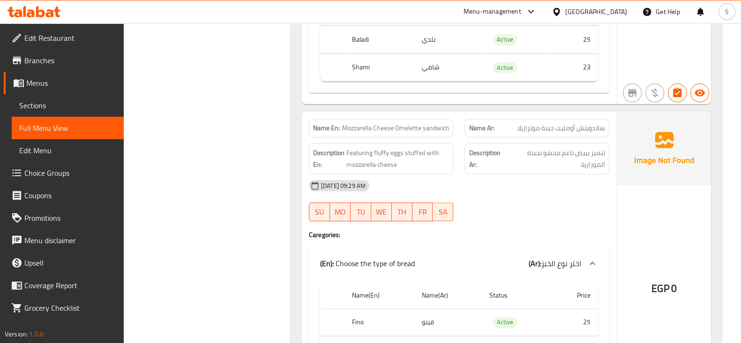
scroll to position [1290, 0]
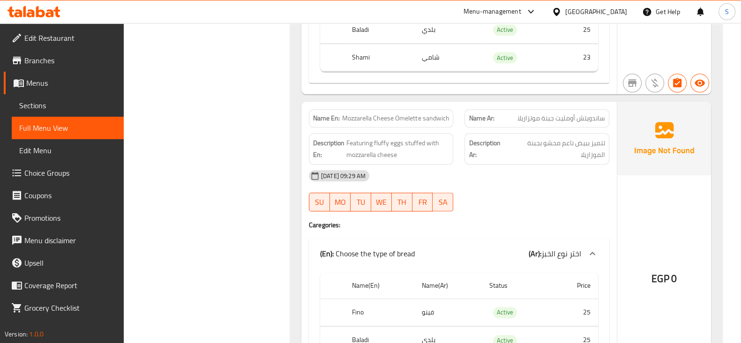
click at [415, 118] on span "Mozzarella Cheese Omelette sandwich" at bounding box center [395, 118] width 107 height 10
drag, startPoint x: 382, startPoint y: 114, endPoint x: 374, endPoint y: 114, distance: 8.0
click at [375, 114] on span "Mozzarella Cheese Omelette sandwich" at bounding box center [395, 118] width 107 height 10
click at [374, 114] on span "Mozzarella Cheese Omelette sandwich" at bounding box center [395, 118] width 107 height 10
click at [363, 142] on span "Featuring fluffy eggs stuffed with mozzarella cheese" at bounding box center [398, 148] width 103 height 23
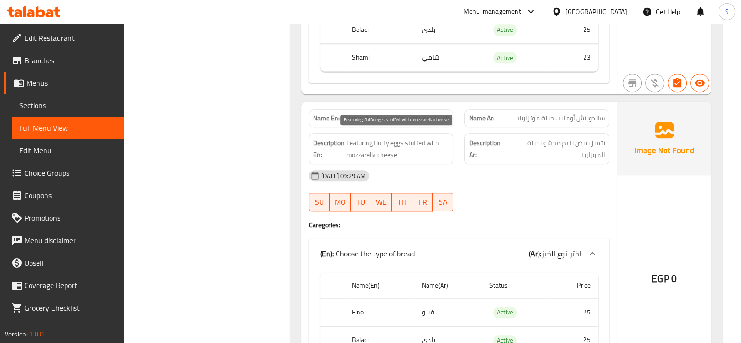
click at [380, 140] on span "Featuring fluffy eggs stuffed with mozzarella cheese" at bounding box center [398, 148] width 103 height 23
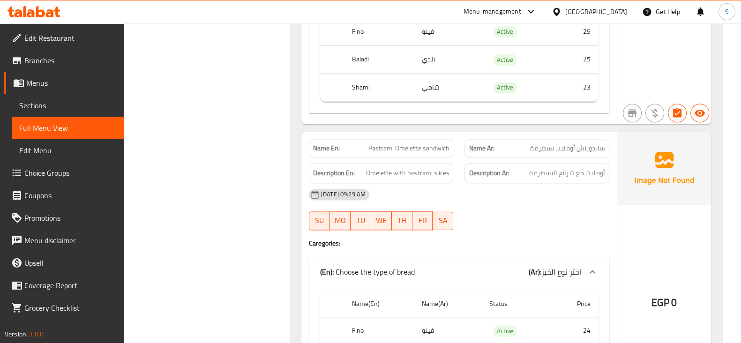
scroll to position [1641, 0]
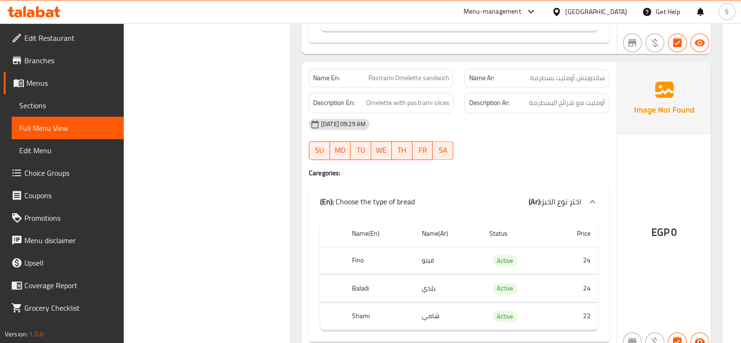
click at [425, 73] on span "Pastrami Omelette sandwich" at bounding box center [409, 78] width 81 height 10
copy span "Pastrami Omelette sandwich"
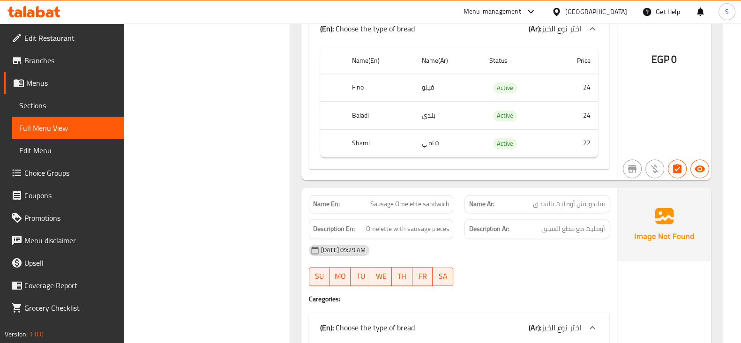
scroll to position [1817, 0]
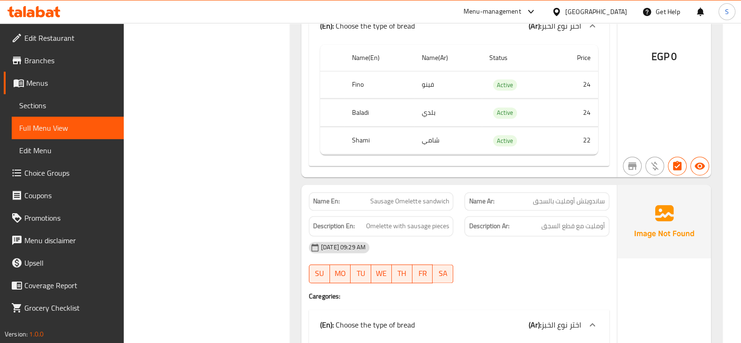
click at [446, 196] on span "Sausage Omelette sandwich" at bounding box center [409, 201] width 79 height 10
click at [422, 196] on span "Sausage Omelette sandwich" at bounding box center [409, 201] width 79 height 10
click at [382, 196] on span "Sausage Omelette sandwich" at bounding box center [409, 201] width 79 height 10
click at [428, 220] on span "Omelette with sausage pieces" at bounding box center [407, 226] width 83 height 12
click at [427, 220] on span "Omelette with sausage pieces" at bounding box center [407, 226] width 83 height 12
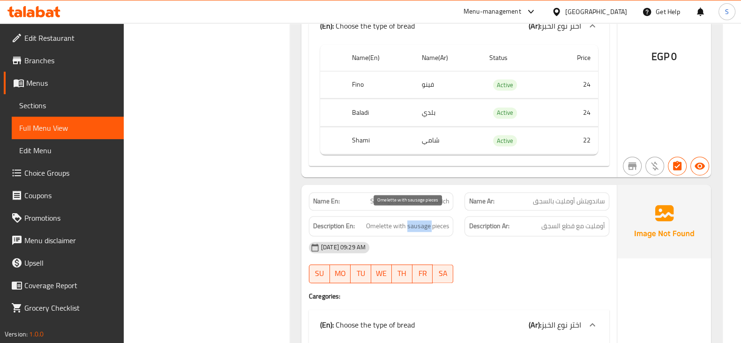
click at [427, 220] on span "Omelette with sausage pieces" at bounding box center [407, 226] width 83 height 12
click at [382, 196] on span "Sausage Omelette sandwich" at bounding box center [409, 201] width 79 height 10
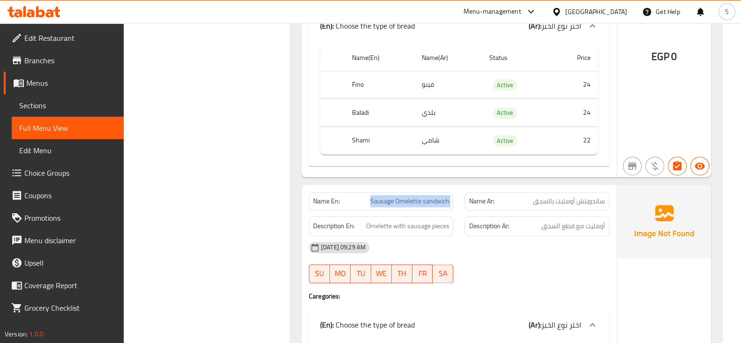
copy span "Sausage Omelette sandwich"
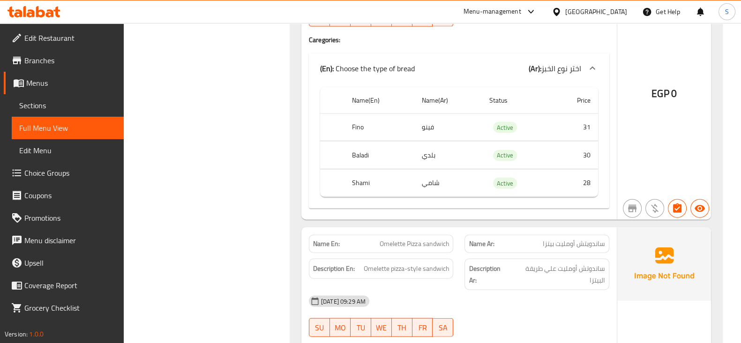
scroll to position [2755, 0]
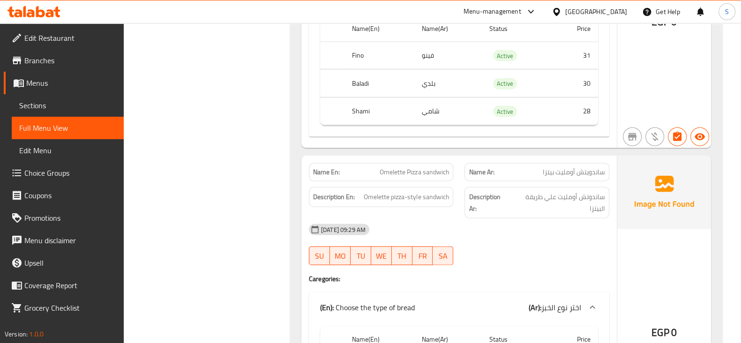
click at [370, 191] on span "Omelette pizza-style sandwich" at bounding box center [406, 197] width 85 height 12
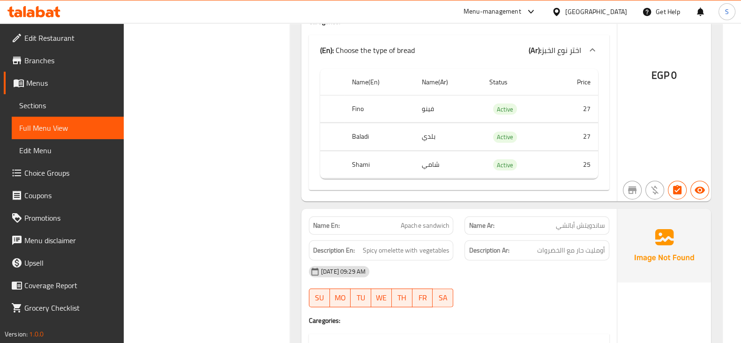
scroll to position [3048, 0]
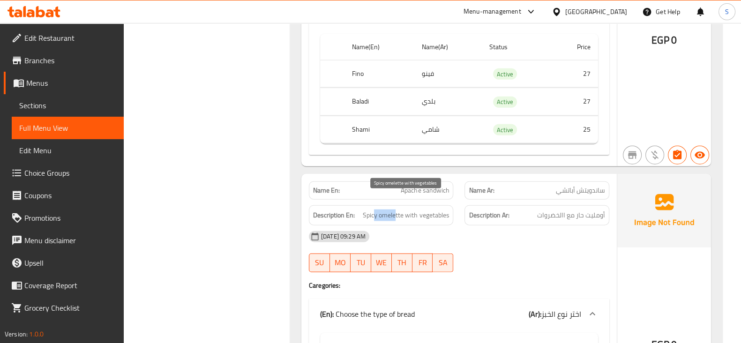
drag, startPoint x: 397, startPoint y: 204, endPoint x: 375, endPoint y: 205, distance: 22.0
click at [375, 210] on span "Spicy omelette with vegetables" at bounding box center [406, 216] width 86 height 12
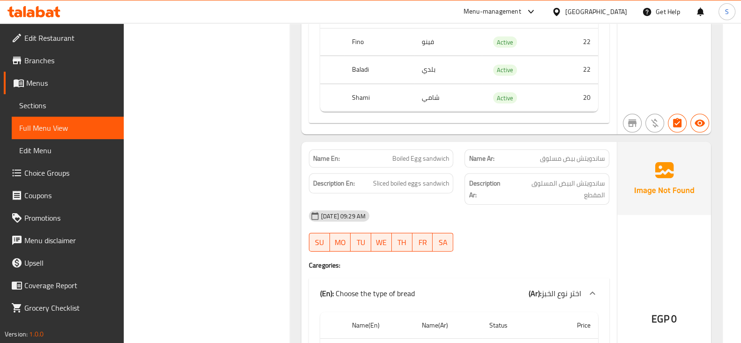
scroll to position [3751, 0]
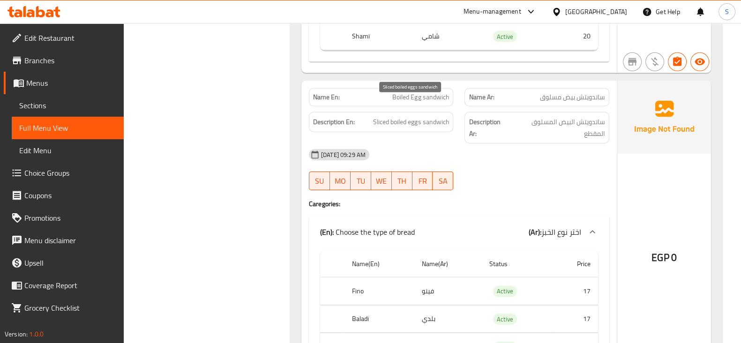
click at [386, 116] on span "Sliced boiled eggs sandwich" at bounding box center [411, 122] width 76 height 12
copy span "Sliced"
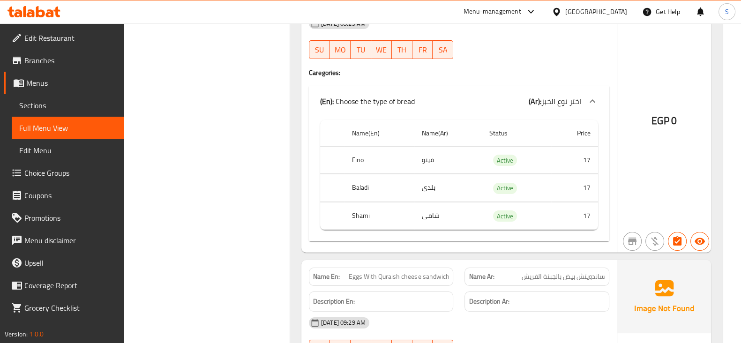
scroll to position [4279, 0]
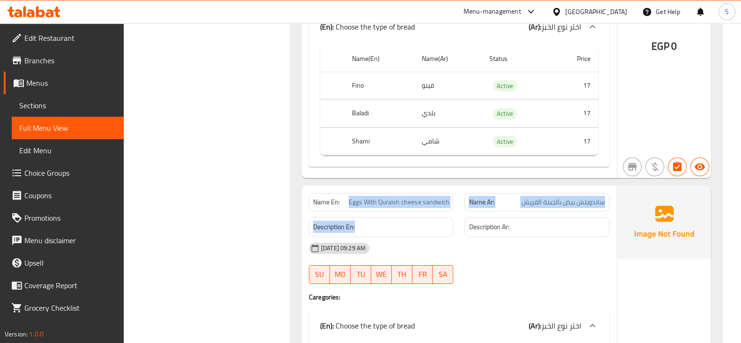
drag, startPoint x: 356, startPoint y: 175, endPoint x: 421, endPoint y: 179, distance: 64.8
click at [420, 193] on div "Name En: Eggs With Quraish cheese sandwich" at bounding box center [381, 202] width 145 height 18
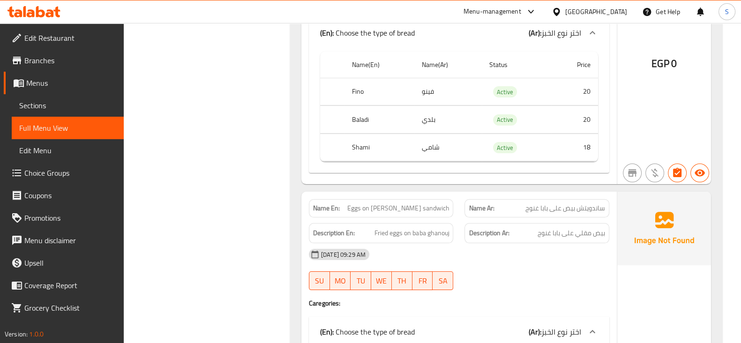
scroll to position [4631, 0]
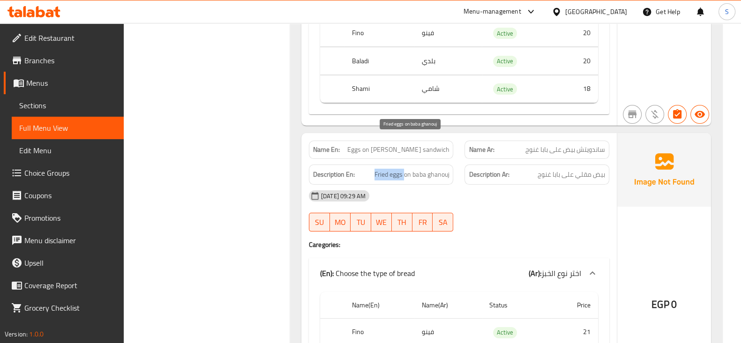
drag, startPoint x: 375, startPoint y: 145, endPoint x: 404, endPoint y: 141, distance: 29.5
click at [404, 169] on span "Fried eggs on baba ghanouj" at bounding box center [412, 175] width 75 height 12
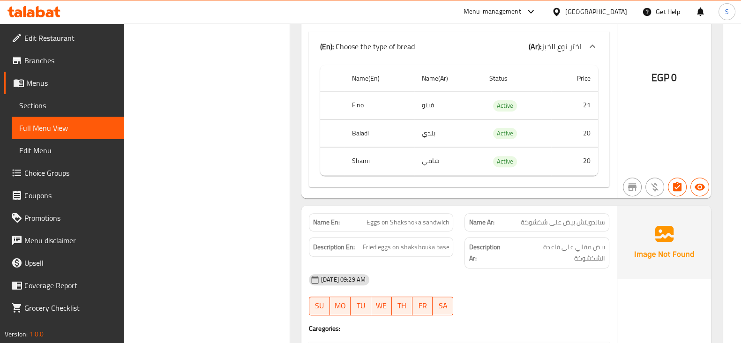
scroll to position [4721, 0]
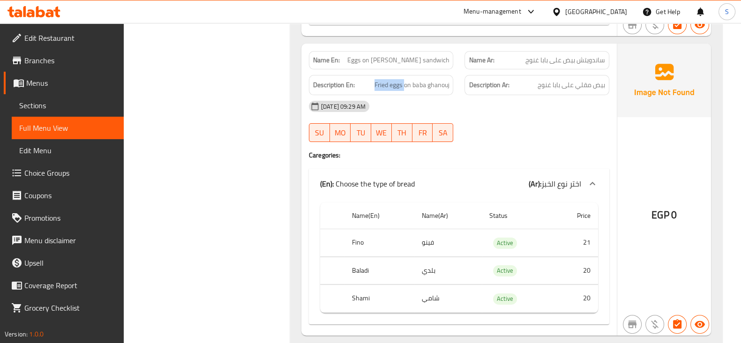
click at [70, 82] on span "Menus" at bounding box center [71, 82] width 90 height 11
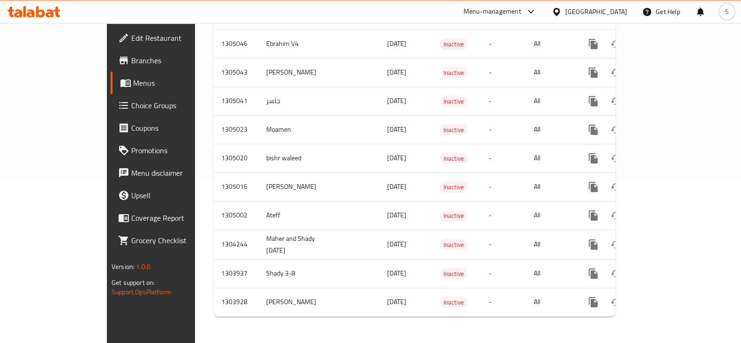
scroll to position [152, 0]
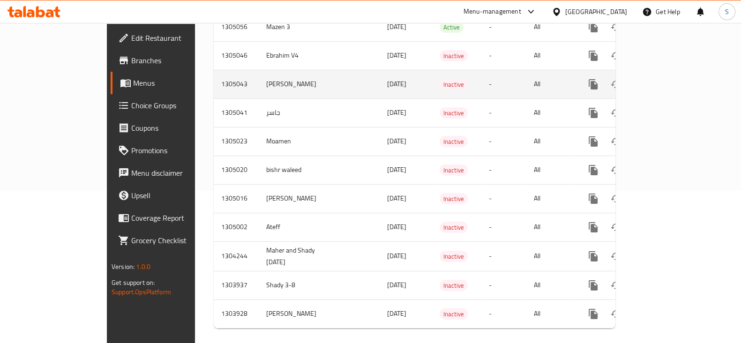
click at [667, 79] on icon "enhanced table" at bounding box center [661, 84] width 11 height 11
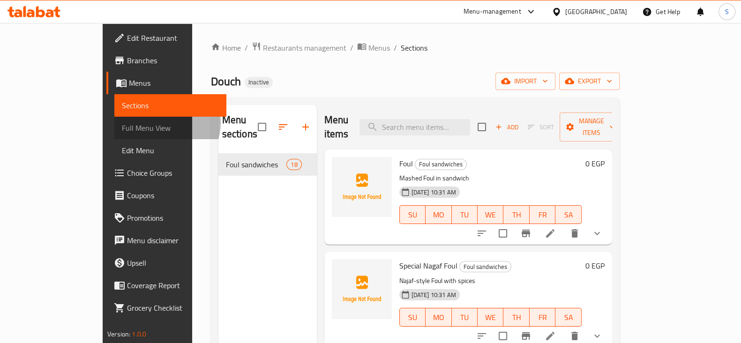
click at [122, 123] on span "Full Menu View" at bounding box center [170, 127] width 97 height 11
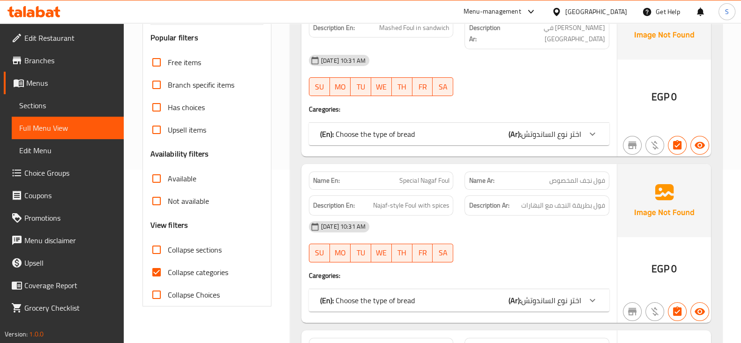
scroll to position [176, 0]
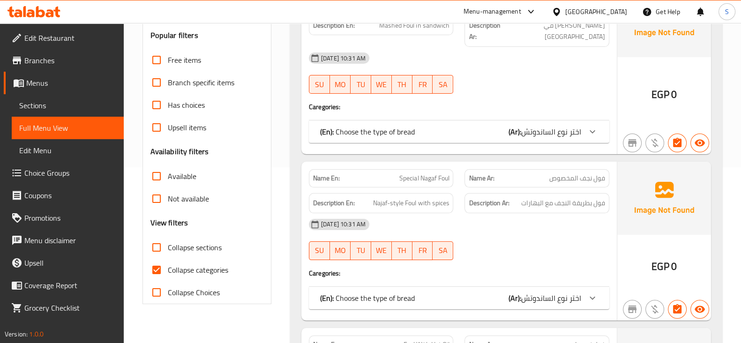
click at [183, 268] on span "Collapse categories" at bounding box center [198, 269] width 60 height 11
click at [168, 268] on input "Collapse categories" at bounding box center [156, 270] width 23 height 23
checkbox input "false"
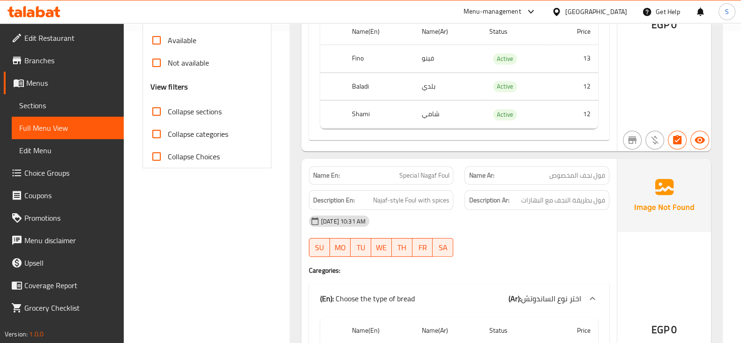
scroll to position [352, 0]
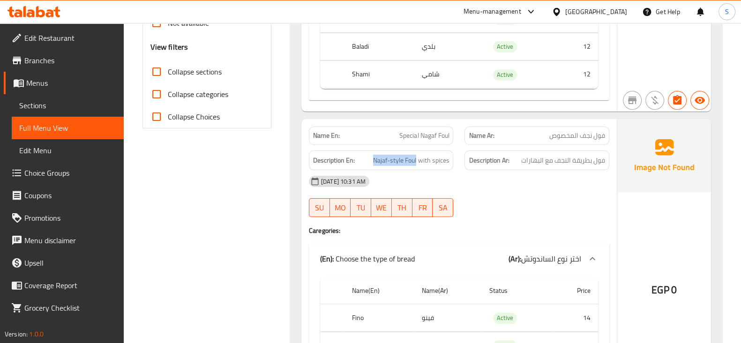
drag, startPoint x: 416, startPoint y: 152, endPoint x: 361, endPoint y: 151, distance: 55.4
click at [361, 155] on h6 "Description En: Najaf-style Foul with spices" at bounding box center [381, 161] width 136 height 12
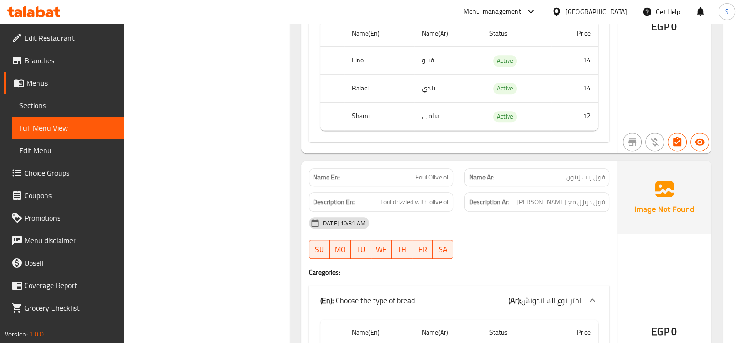
scroll to position [937, 0]
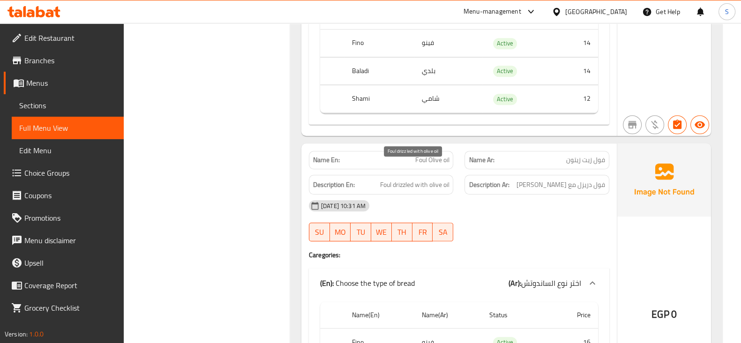
click at [401, 179] on span "Foul drizzled with olive oil" at bounding box center [414, 185] width 69 height 12
click at [403, 195] on div "11-08-2025 10:31 AM" at bounding box center [459, 206] width 312 height 23
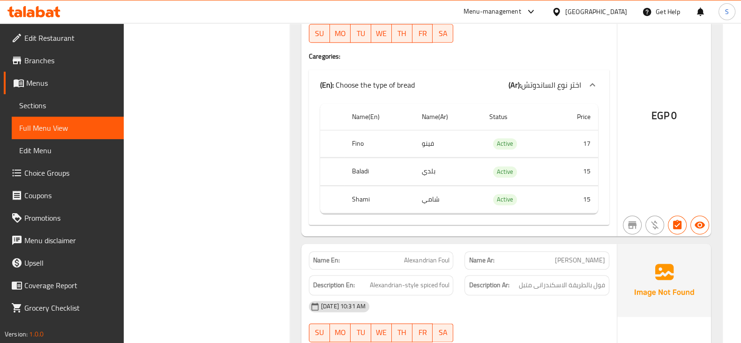
scroll to position [1524, 0]
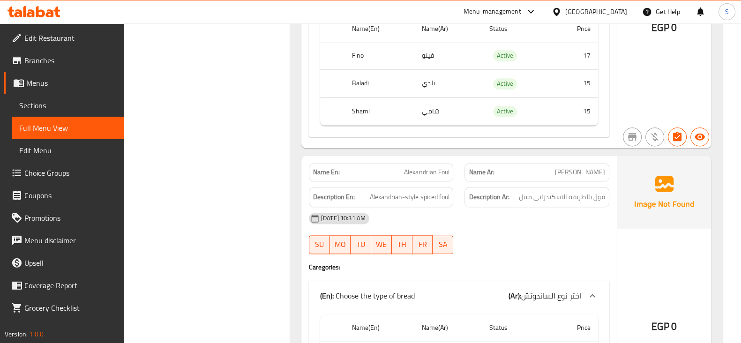
click at [450, 187] on div "Description En: Alexandrian-style spiced foul" at bounding box center [381, 197] width 145 height 20
click at [446, 191] on span "Alexandrian-style spiced foul" at bounding box center [409, 197] width 79 height 12
drag, startPoint x: 422, startPoint y: 179, endPoint x: 373, endPoint y: 179, distance: 49.2
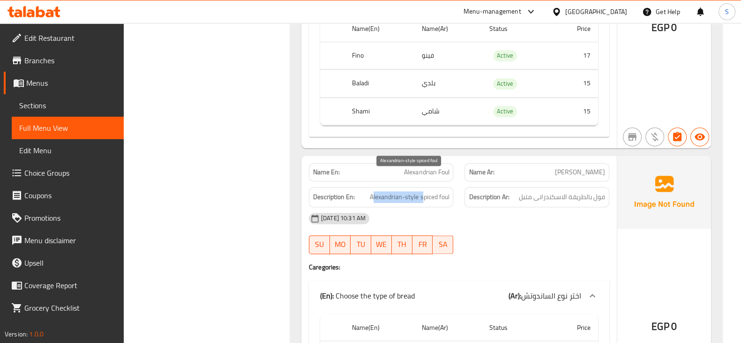
click at [373, 191] on span "Alexandrian-style spiced foul" at bounding box center [409, 197] width 79 height 12
click at [418, 191] on span "Alexandrian-style spiced foul" at bounding box center [409, 197] width 79 height 12
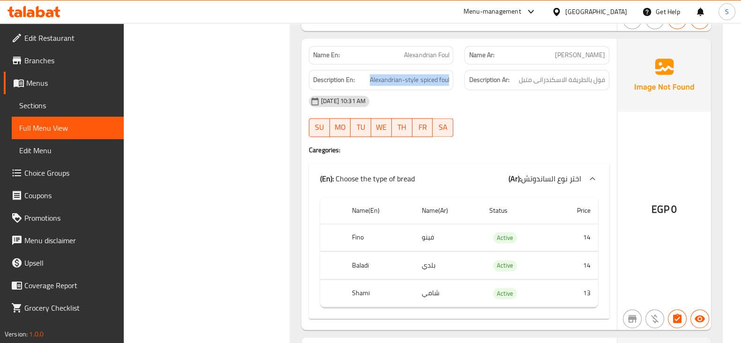
scroll to position [1817, 0]
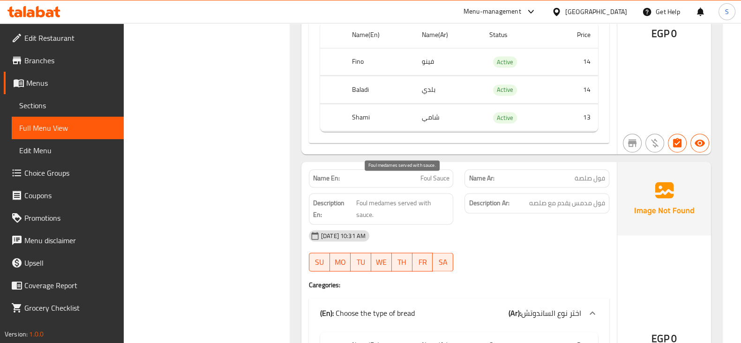
click at [374, 197] on span "Foul medames served with sauce." at bounding box center [402, 208] width 93 height 23
click at [401, 197] on span "Foul medames served with sauce." at bounding box center [402, 208] width 93 height 23
click at [398, 197] on span "Foul medames served with sauce." at bounding box center [402, 208] width 93 height 23
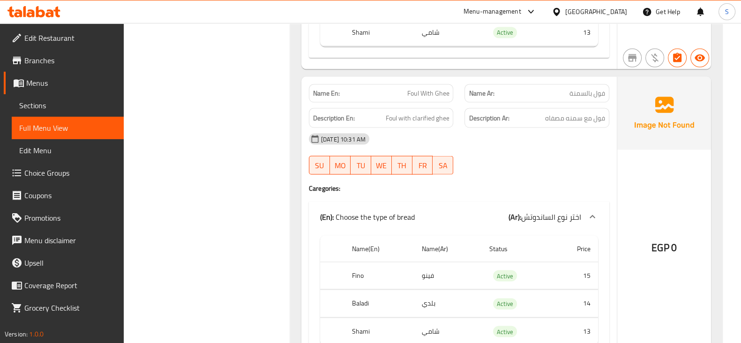
scroll to position [2403, 0]
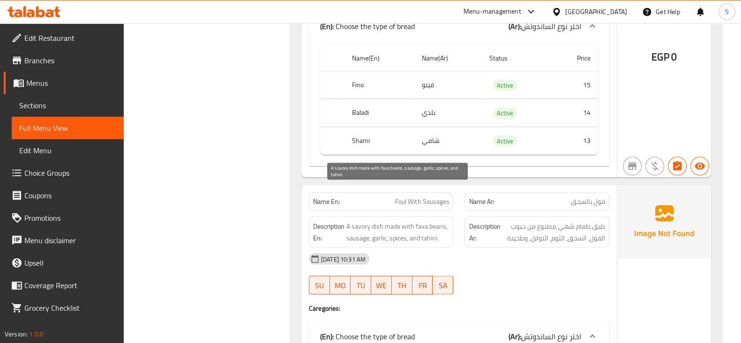
click at [361, 221] on span "A savory dish made with fava beans, sausage, garlic, spices, and tahini." at bounding box center [398, 232] width 103 height 23
click at [419, 221] on span "A savory dish made with fava beans, sausage, garlic, spices, and tahini." at bounding box center [398, 232] width 103 height 23
click at [355, 221] on span "A savory dish made with fava beans, sausage, garlic, spices, and tahini." at bounding box center [398, 232] width 103 height 23
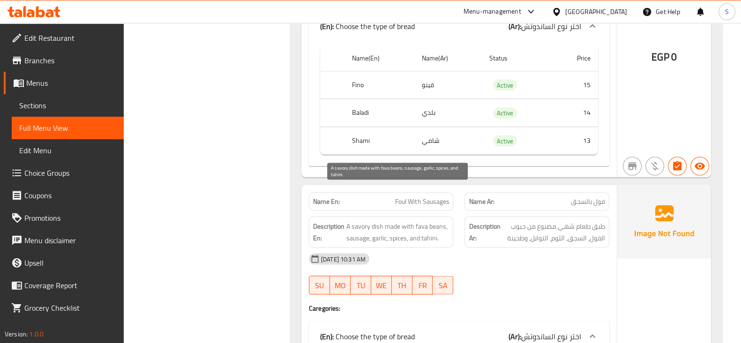
click at [376, 221] on span "A savory dish made with fava beans, sausage, garlic, spices, and tahini." at bounding box center [398, 232] width 103 height 23
click at [382, 221] on span "A savory dish made with fava beans, sausage, garlic, spices, and tahini." at bounding box center [398, 232] width 103 height 23
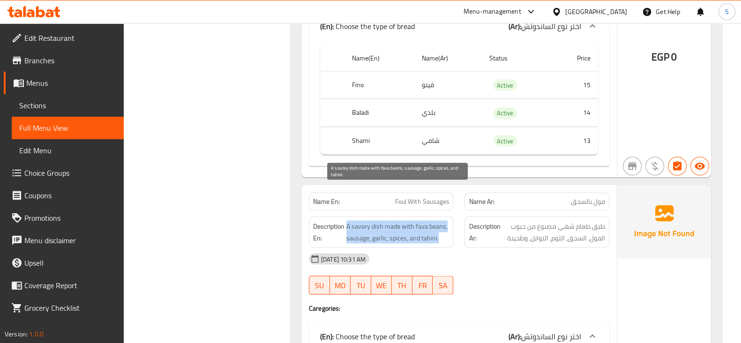
click at [373, 221] on span "A savory dish made with fava beans, sausage, garlic, spices, and tahini." at bounding box center [398, 232] width 103 height 23
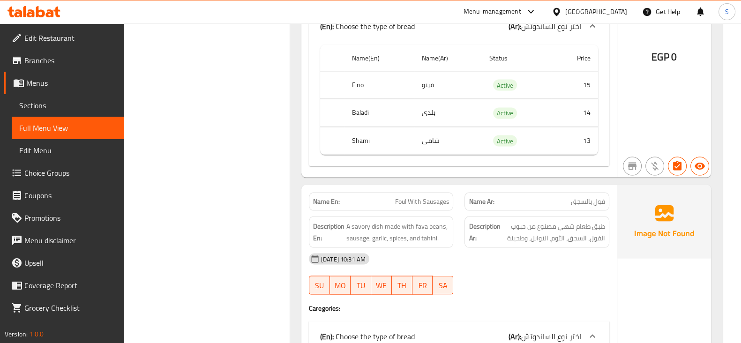
click at [394, 193] on div "Name En: Foul With Sausages" at bounding box center [381, 202] width 145 height 18
copy span "Foul With Sausages"
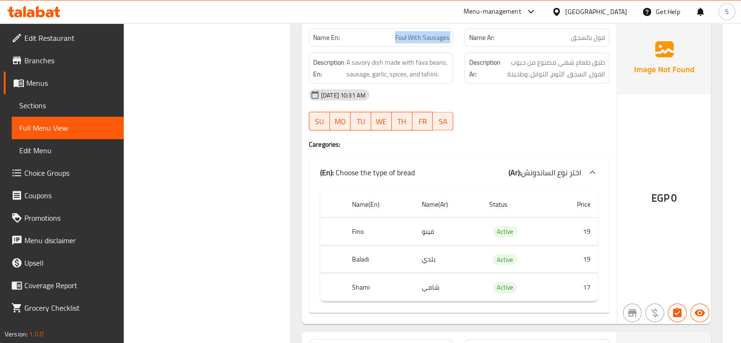
scroll to position [2638, 0]
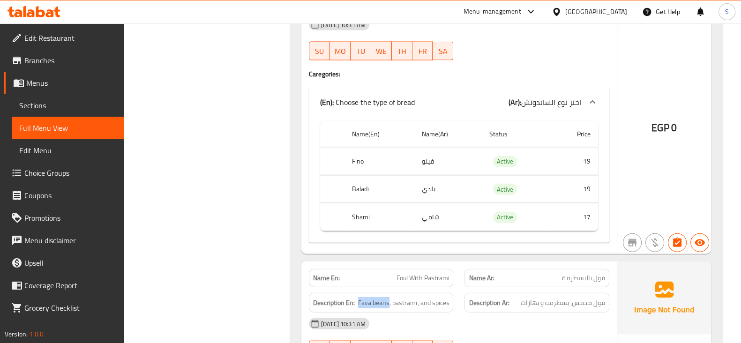
drag, startPoint x: 389, startPoint y: 265, endPoint x: 355, endPoint y: 268, distance: 33.4
click at [355, 297] on h6 "Description En: Fava beans, pastrami, and spices" at bounding box center [381, 303] width 136 height 12
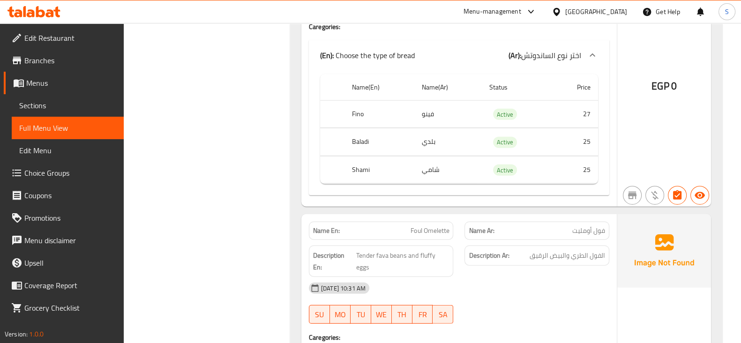
scroll to position [2989, 0]
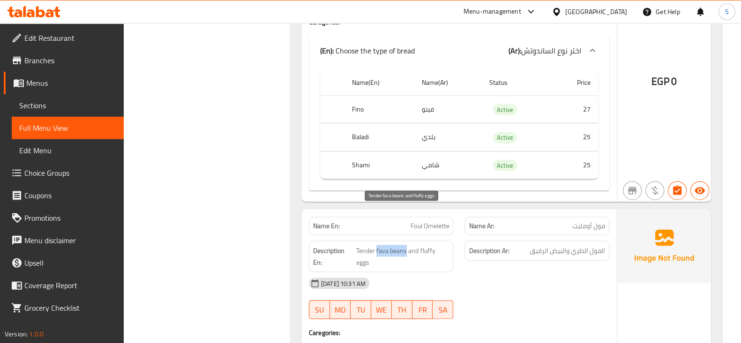
drag, startPoint x: 406, startPoint y: 210, endPoint x: 377, endPoint y: 212, distance: 28.7
click at [377, 245] on span "Tender fava beans and fluffy eggs" at bounding box center [402, 256] width 93 height 23
copy span "fava beans"
click at [387, 245] on span "Tender fava beans and fluffy eggs" at bounding box center [402, 256] width 93 height 23
click at [366, 245] on span "Tender fava beans and fluffy eggs" at bounding box center [402, 256] width 93 height 23
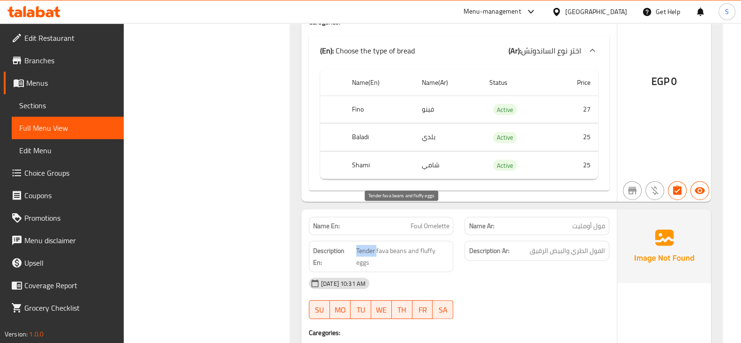
click at [366, 245] on span "Tender fava beans and fluffy eggs" at bounding box center [402, 256] width 93 height 23
click at [598, 245] on span "الفول الطري والبيض الرقيق" at bounding box center [568, 251] width 76 height 12
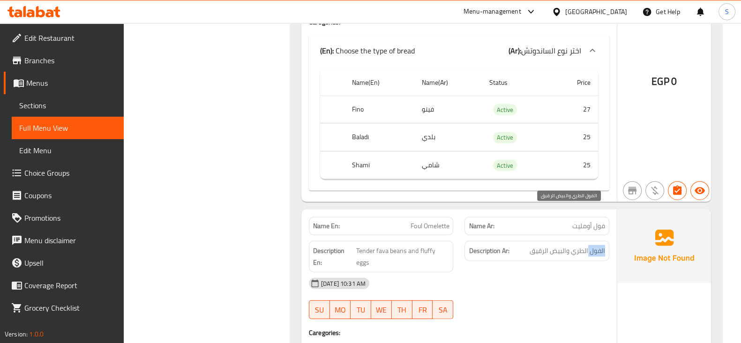
click at [598, 245] on span "الفول الطري والبيض الرقيق" at bounding box center [568, 251] width 76 height 12
copy span "الفول"
click at [435, 217] on div "Name En: Foul Omelette" at bounding box center [381, 226] width 145 height 18
click at [435, 221] on span "Foul Omelette" at bounding box center [430, 226] width 38 height 10
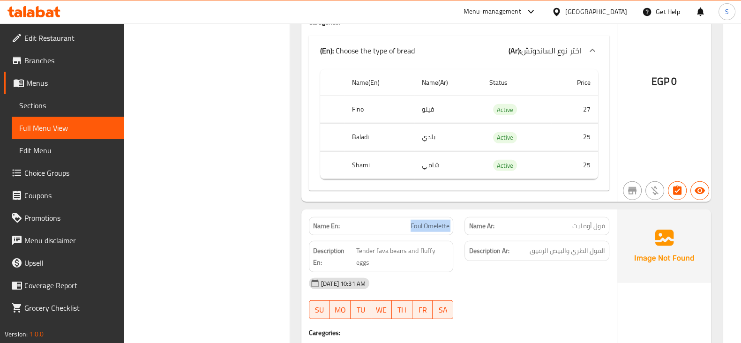
click at [435, 221] on span "Foul Omelette" at bounding box center [430, 226] width 38 height 10
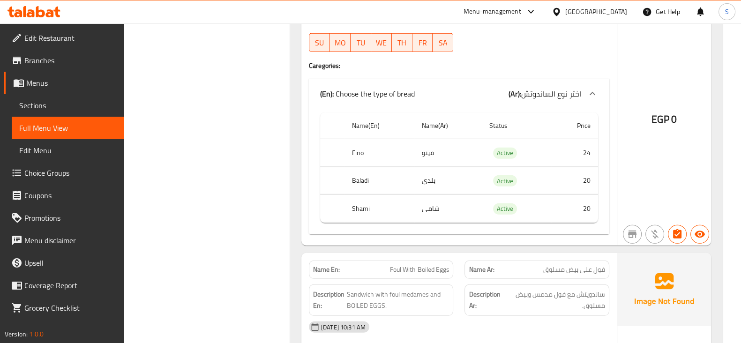
scroll to position [3282, 0]
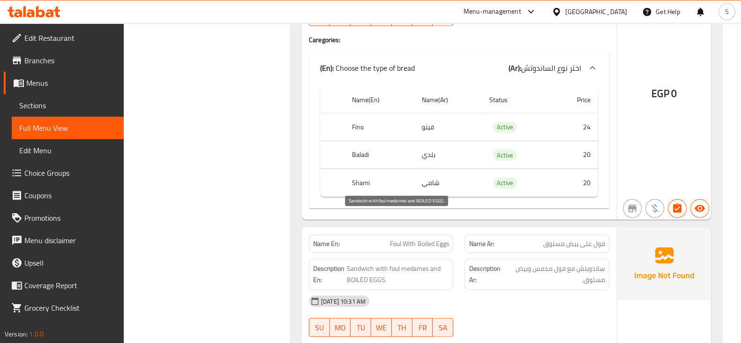
click at [363, 263] on span "Sandwich with foul medames and BOILED EGGS." at bounding box center [398, 274] width 103 height 23
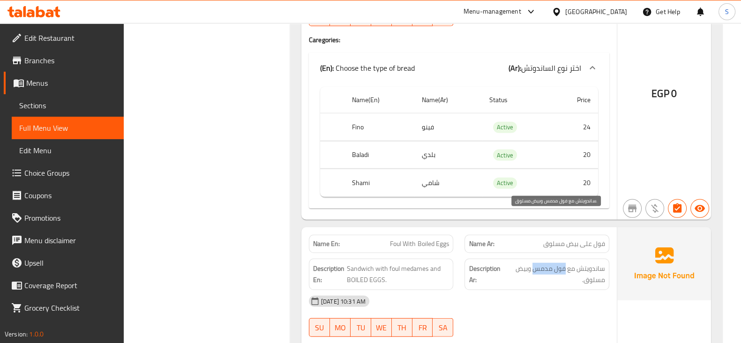
drag, startPoint x: 566, startPoint y: 217, endPoint x: 534, endPoint y: 217, distance: 31.9
click at [534, 263] on span "ساندويتش مع فول مدمس وبيض مسلوق." at bounding box center [555, 274] width 99 height 23
click at [566, 239] on span "فول على بيض مسلوق" at bounding box center [575, 244] width 62 height 10
click at [438, 235] on div "Name En: Foul With Boiled Eggs" at bounding box center [381, 244] width 145 height 18
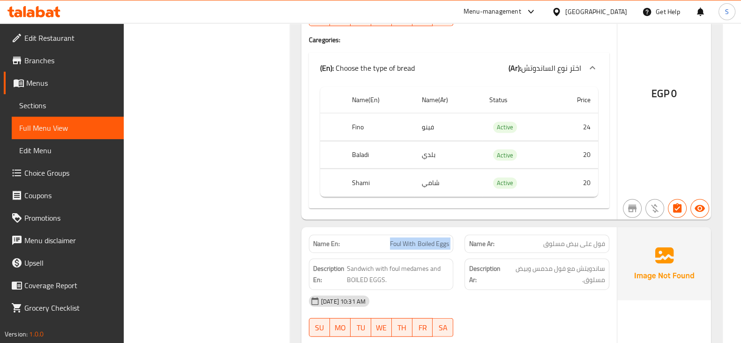
click at [438, 235] on div "Name En: Foul With Boiled Eggs" at bounding box center [381, 244] width 145 height 18
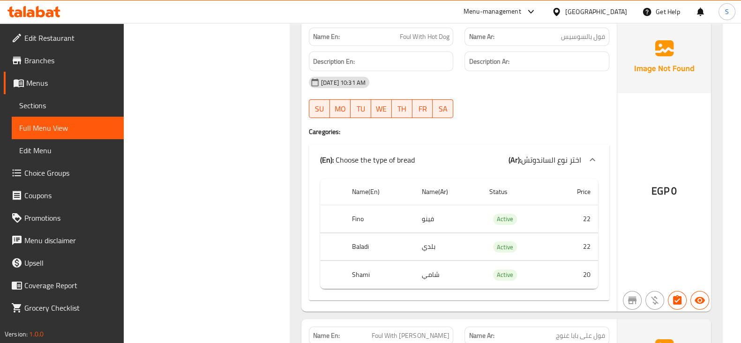
scroll to position [3869, 0]
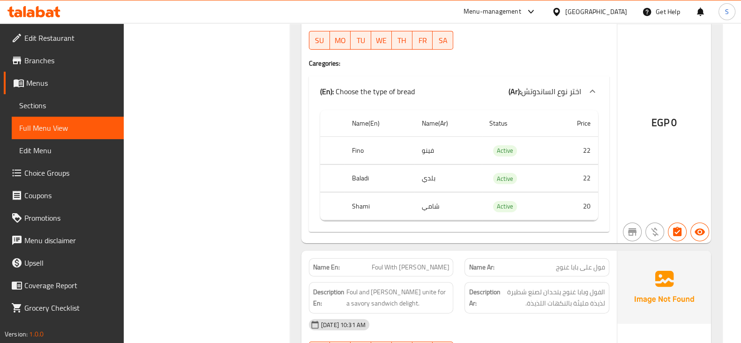
click at [423, 263] on span "Foul With Baba Ghannoug" at bounding box center [410, 268] width 77 height 10
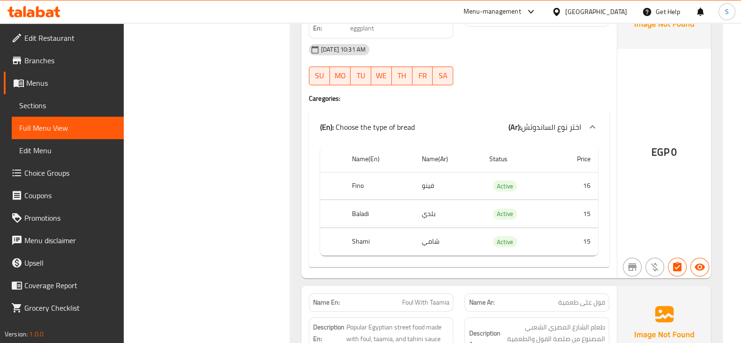
scroll to position [4514, 0]
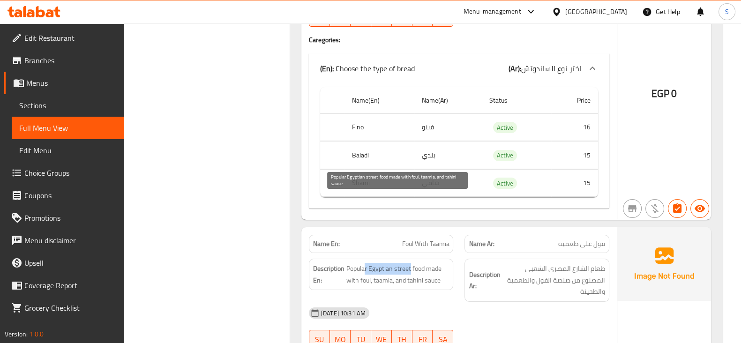
drag, startPoint x: 410, startPoint y: 198, endPoint x: 365, endPoint y: 198, distance: 45.0
click at [365, 263] on span "Popular Egyptian street food made with foul, taamia, and tahini sauce" at bounding box center [398, 274] width 103 height 23
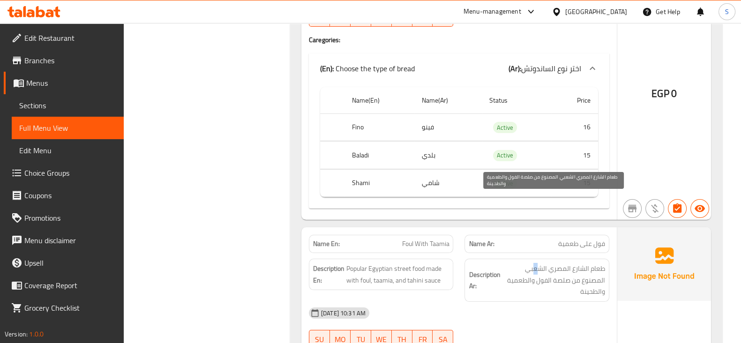
click at [536, 263] on span "طعام الشارع المصري الشعبي المصنوع من صلصة الفول والطعمية والطحينة" at bounding box center [553, 280] width 103 height 35
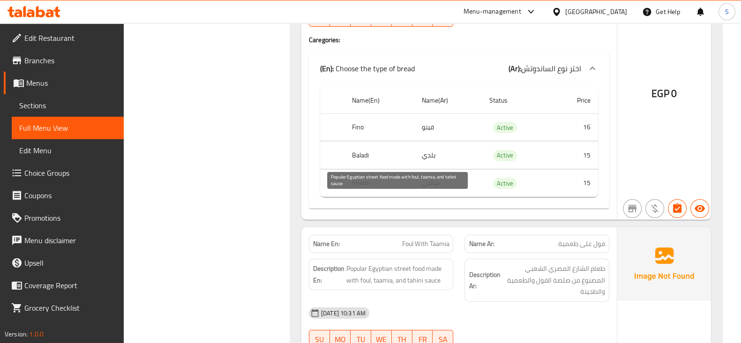
click at [370, 263] on span "Popular Egyptian street food made with foul, taamia, and tahini sauce" at bounding box center [398, 274] width 103 height 23
click at [376, 263] on span "Popular Egyptian street food made with foul, taamia, and tahini sauce" at bounding box center [398, 274] width 103 height 23
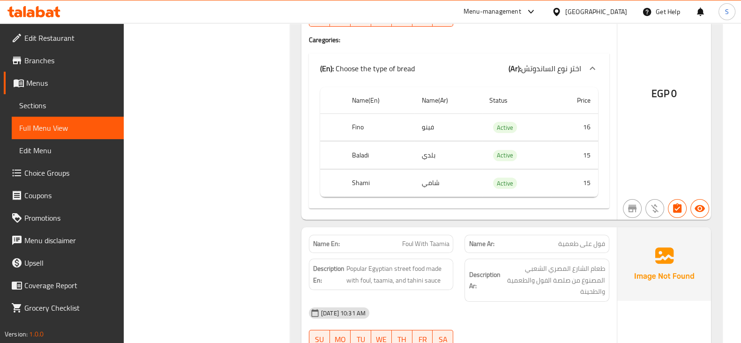
click at [426, 259] on div "Description En: Popular Egyptian street food made with foul, taamia, and tahini…" at bounding box center [381, 274] width 145 height 31
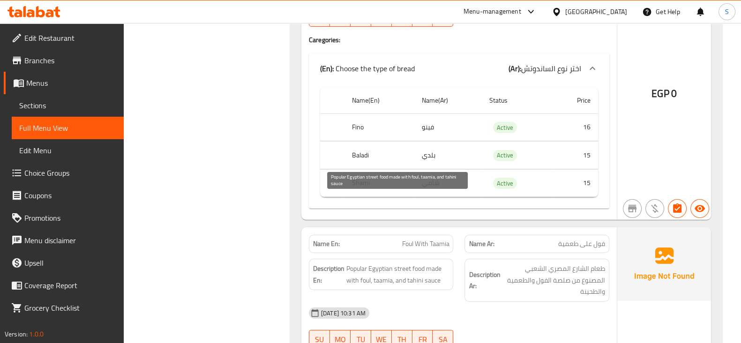
click at [430, 263] on span "Popular Egyptian street food made with foul, taamia, and tahini sauce" at bounding box center [398, 274] width 103 height 23
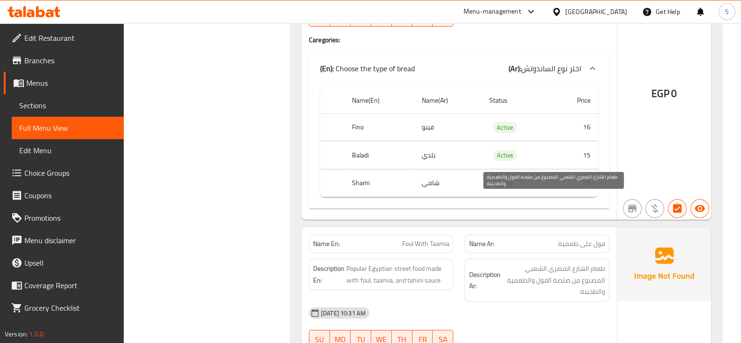
click at [526, 263] on span "طعام الشارع المصري الشعبي المصنوع من صلصة الفول والطعمية والطحينة" at bounding box center [553, 280] width 103 height 35
click at [539, 263] on span "طعام الشارع المصري الشعبي المصنوع من صلصة الفول والطعمية والطحينة" at bounding box center [553, 280] width 103 height 35
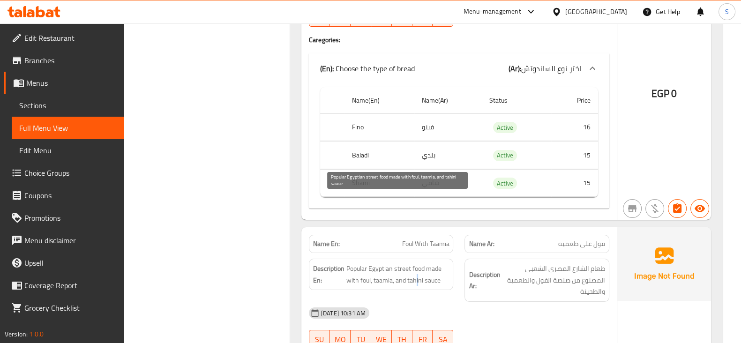
click at [417, 263] on span "Popular Egyptian street food made with foul, taamia, and tahini sauce" at bounding box center [398, 274] width 103 height 23
click at [455, 253] on div "Description En: Popular Egyptian street food made with foul, taamia, and tahini…" at bounding box center [381, 280] width 156 height 54
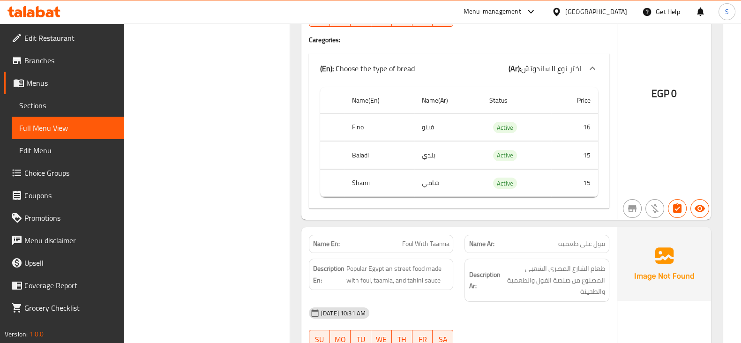
click at [408, 239] on span "Foul With Taamia" at bounding box center [425, 244] width 47 height 10
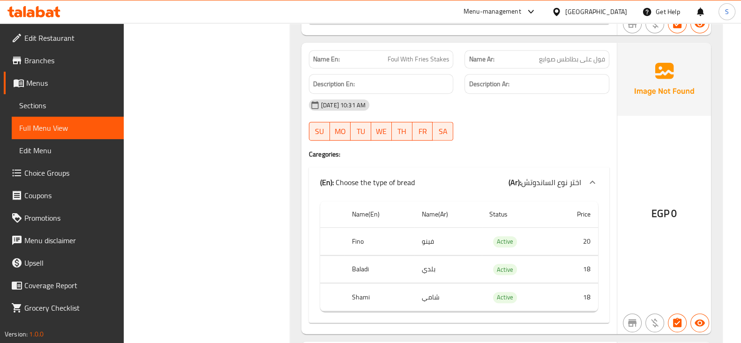
scroll to position [5100, 0]
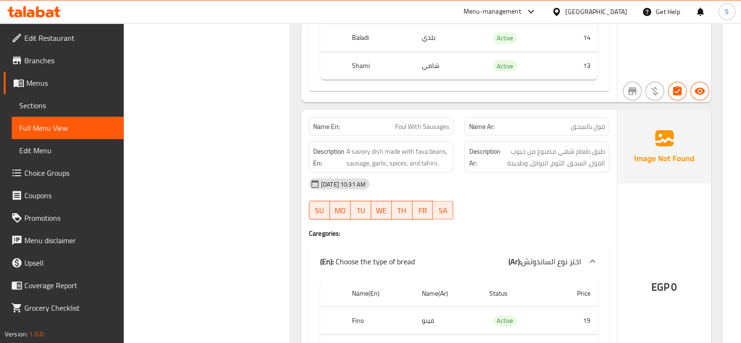
scroll to position [2441, 0]
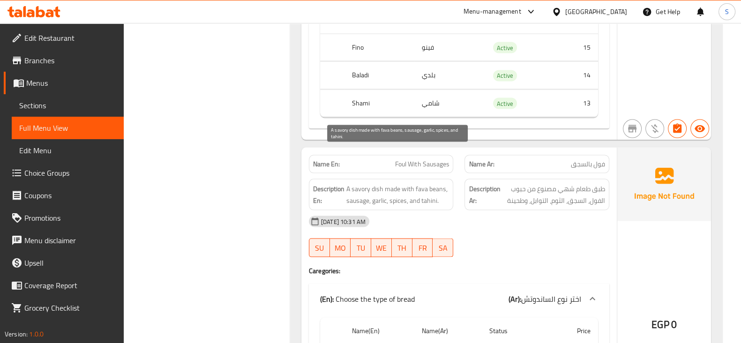
click at [376, 183] on span "A savory dish made with fava beans, sausage, garlic, spices, and tahini." at bounding box center [398, 194] width 103 height 23
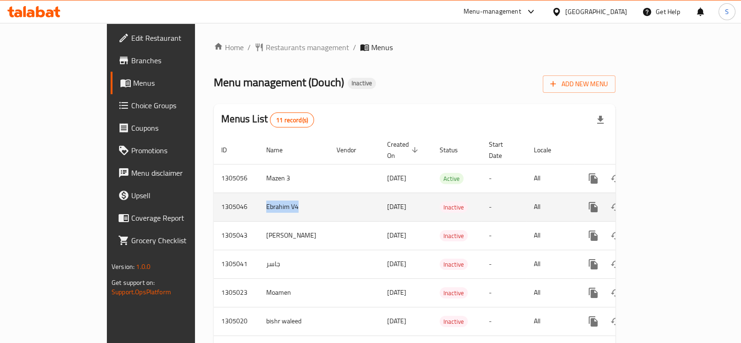
drag, startPoint x: 182, startPoint y: 197, endPoint x: 225, endPoint y: 196, distance: 42.7
click at [225, 196] on tr "1305046 Ebrahim V4 [DATE] Inactive - All" at bounding box center [447, 207] width 466 height 29
click at [672, 196] on link "enhanced table" at bounding box center [661, 207] width 23 height 23
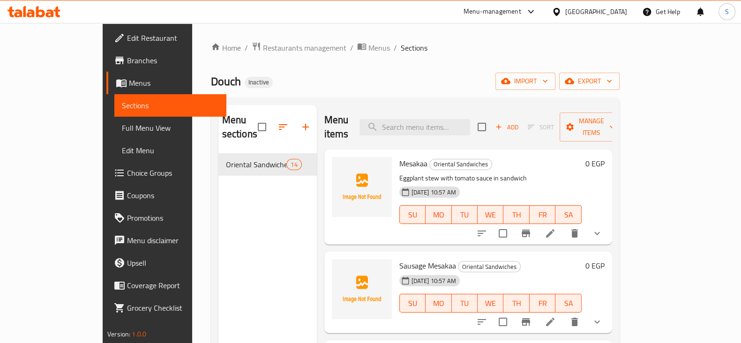
click at [122, 129] on span "Full Menu View" at bounding box center [170, 127] width 97 height 11
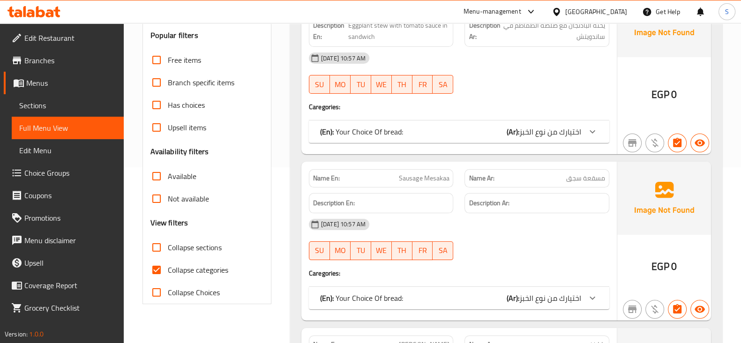
click at [178, 270] on span "Collapse categories" at bounding box center [198, 269] width 60 height 11
click at [168, 270] on input "Collapse categories" at bounding box center [156, 270] width 23 height 23
checkbox input "false"
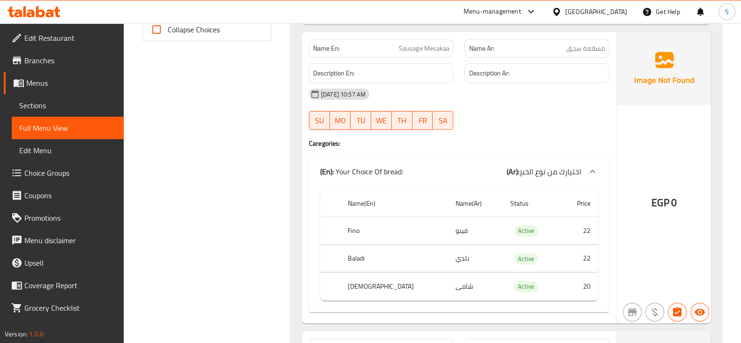
scroll to position [352, 0]
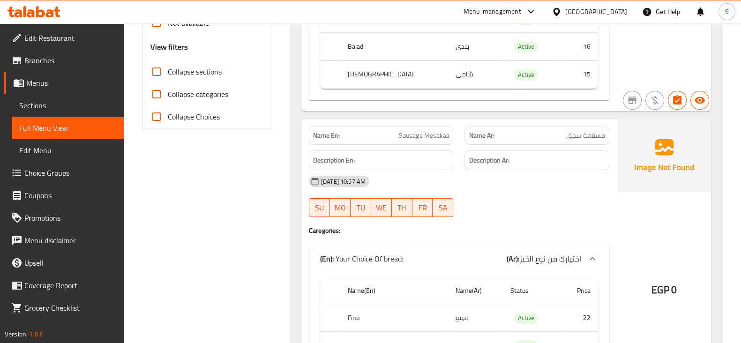
click at [411, 137] on span "Sausage Mesakaa" at bounding box center [424, 136] width 50 height 10
click at [416, 139] on span "Sausage Mesakaa" at bounding box center [424, 136] width 50 height 10
copy span "Sausage Mesakaa"
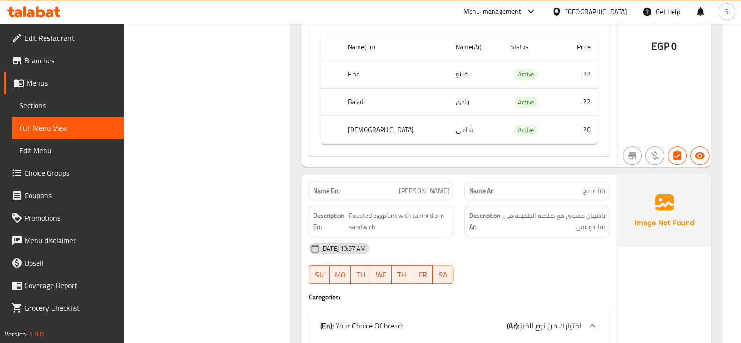
scroll to position [645, 0]
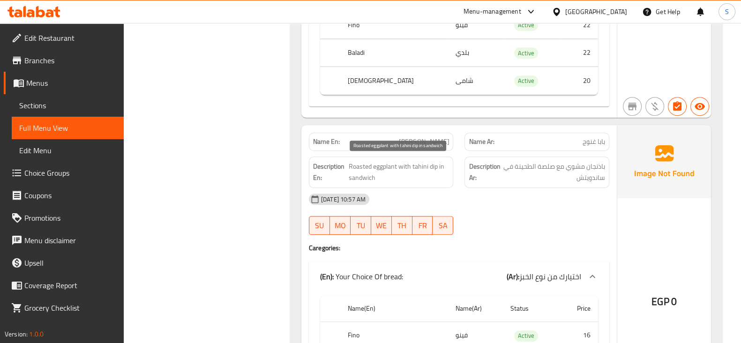
click at [379, 167] on span "Roasted eggplant with tahini dip in sandwich" at bounding box center [399, 172] width 100 height 23
click at [363, 161] on span "Roasted eggplant with tahini dip in sandwich" at bounding box center [399, 172] width 100 height 23
copy span "Roasted"
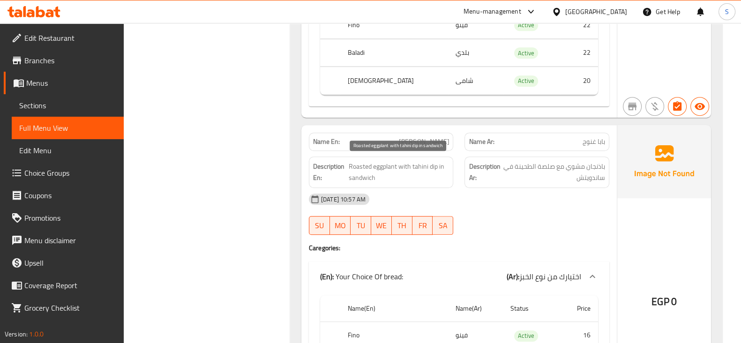
click at [390, 166] on span "Roasted eggplant with tahini dip in sandwich" at bounding box center [399, 172] width 100 height 23
click at [420, 179] on span "Roasted eggplant with tahini dip in sandwich" at bounding box center [399, 172] width 100 height 23
click at [411, 161] on span "Roasted eggplant with tahini dip in sandwich" at bounding box center [399, 172] width 100 height 23
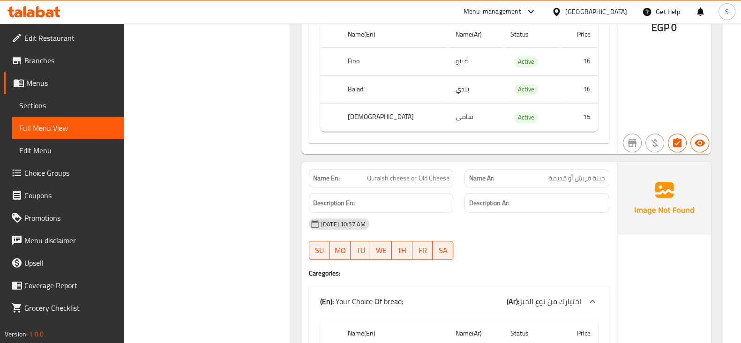
scroll to position [937, 0]
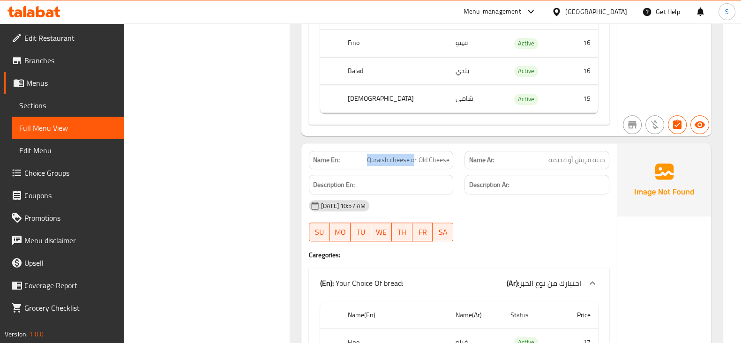
drag, startPoint x: 369, startPoint y: 159, endPoint x: 415, endPoint y: 161, distance: 46.0
click at [415, 161] on div "Name En: Quraish cheese or Old Cheese" at bounding box center [381, 160] width 145 height 18
click at [418, 169] on div "Description En:" at bounding box center [381, 184] width 156 height 31
drag, startPoint x: 418, startPoint y: 156, endPoint x: 444, endPoint y: 161, distance: 26.9
click at [444, 161] on div "Name En: Quraish cheese or Old Cheese" at bounding box center [381, 160] width 145 height 18
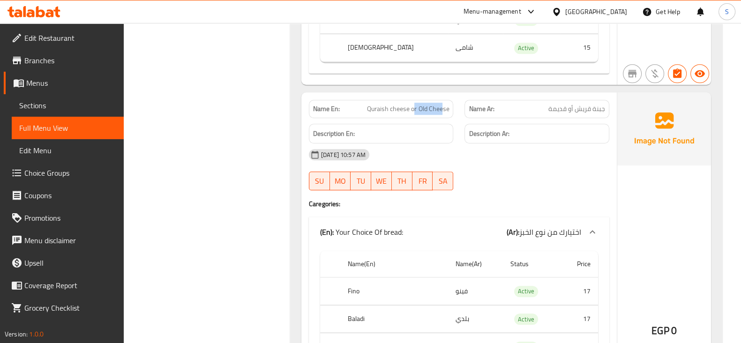
scroll to position [1055, 0]
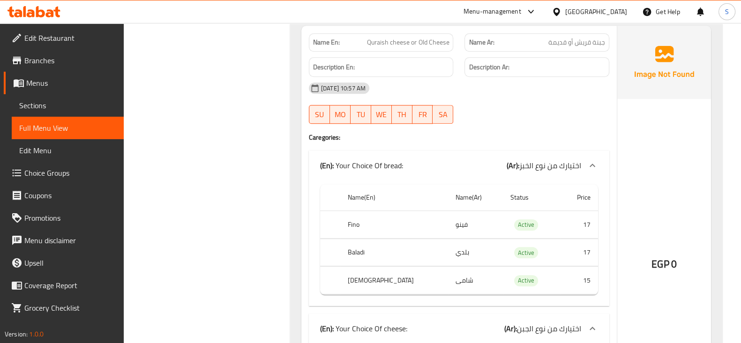
click at [444, 81] on div "11-08-2025 10:57 AM" at bounding box center [459, 88] width 312 height 23
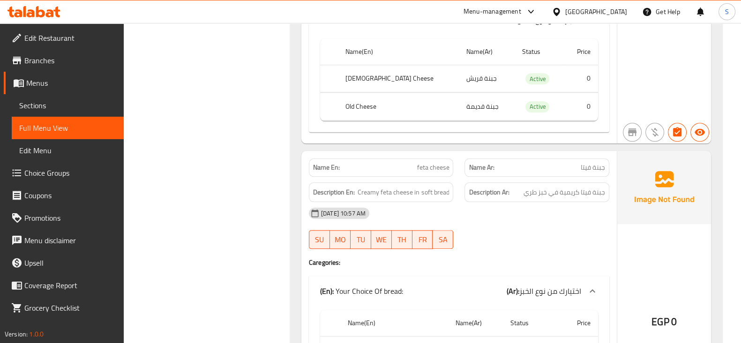
scroll to position [1407, 0]
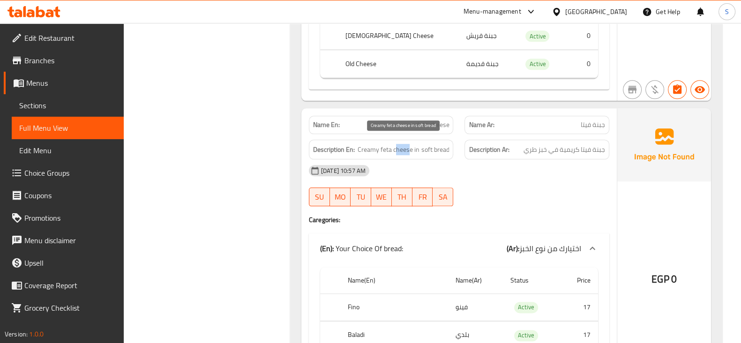
drag, startPoint x: 411, startPoint y: 147, endPoint x: 396, endPoint y: 146, distance: 15.1
click at [396, 146] on span "Creamy feta cheese in soft bread" at bounding box center [403, 150] width 91 height 12
click at [450, 148] on div "Description En: Creamy feta cheese in soft bread" at bounding box center [381, 150] width 145 height 20
click at [430, 144] on span "Creamy feta cheese in soft bread" at bounding box center [403, 150] width 91 height 12
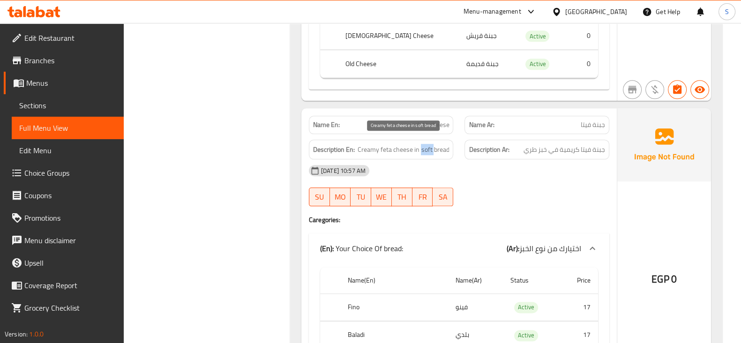
click at [430, 144] on span "Creamy feta cheese in soft bread" at bounding box center [403, 150] width 91 height 12
copy span "soft"
click at [426, 140] on div "Description En: Creamy feta cheese in soft bread" at bounding box center [381, 150] width 145 height 20
click at [429, 120] on span "feta cheese" at bounding box center [433, 125] width 32 height 10
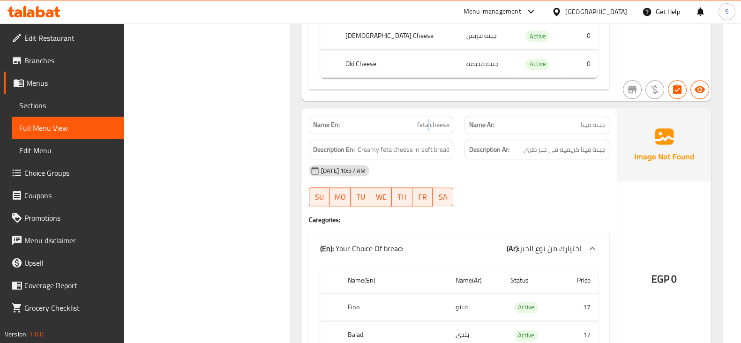
click at [429, 120] on span "feta cheese" at bounding box center [433, 125] width 32 height 10
copy span "feta cheese"
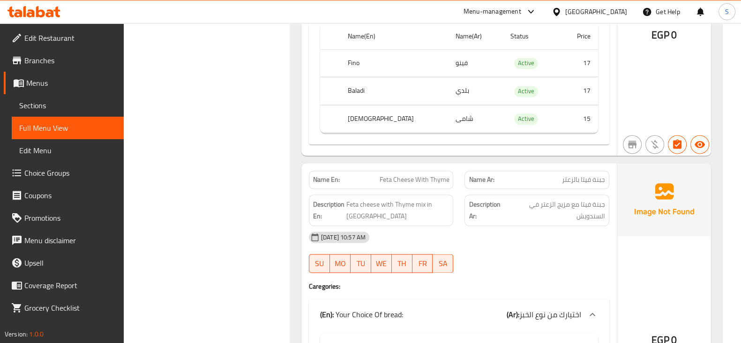
scroll to position [1700, 0]
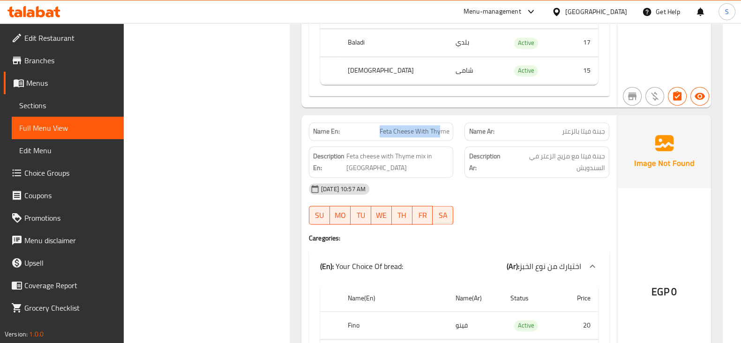
drag, startPoint x: 442, startPoint y: 125, endPoint x: 372, endPoint y: 125, distance: 69.4
click at [372, 127] on p "Name En: Feta Cheese With Thyme" at bounding box center [381, 132] width 136 height 10
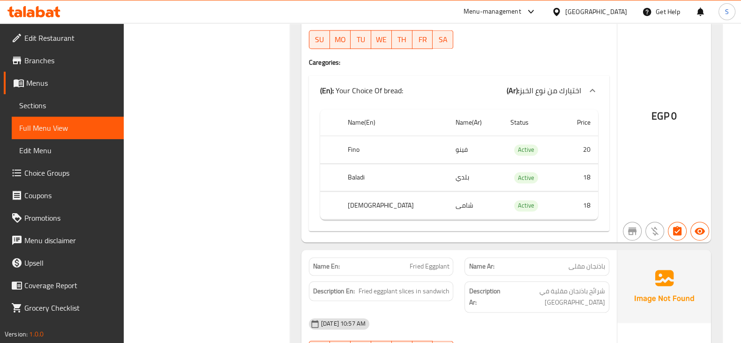
scroll to position [1934, 0]
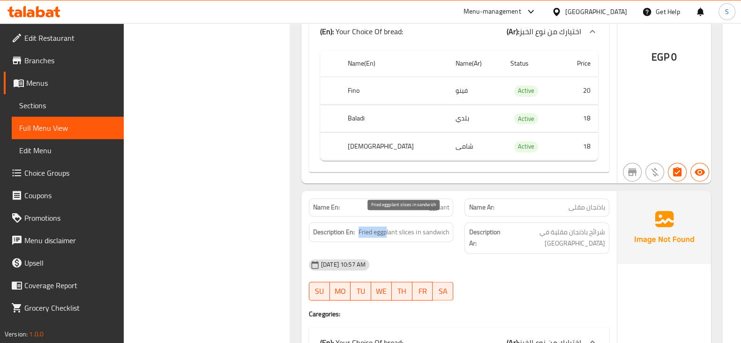
drag, startPoint x: 387, startPoint y: 223, endPoint x: 358, endPoint y: 227, distance: 29.3
click at [358, 227] on h6 "Description En: Fried eggplant slices in sandwich" at bounding box center [381, 233] width 136 height 12
click at [377, 230] on div "Description En: Fried eggplant slices in sandwich" at bounding box center [381, 232] width 145 height 20
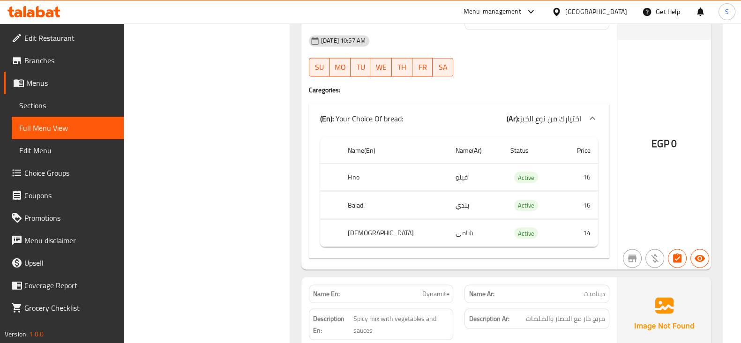
scroll to position [2345, 0]
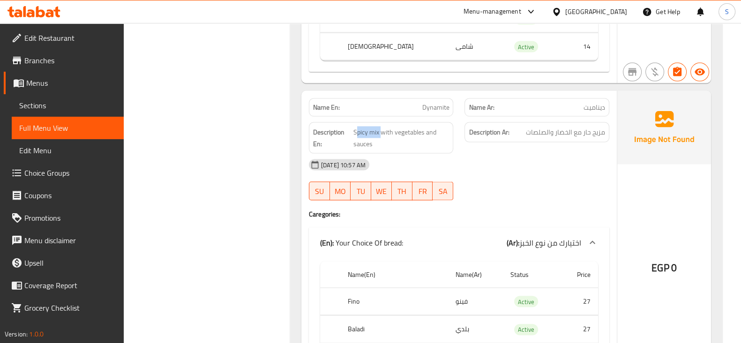
drag, startPoint x: 380, startPoint y: 120, endPoint x: 359, endPoint y: 114, distance: 21.8
click at [359, 122] on div "Description En: Spicy mix with vegetables and sauces" at bounding box center [381, 137] width 145 height 31
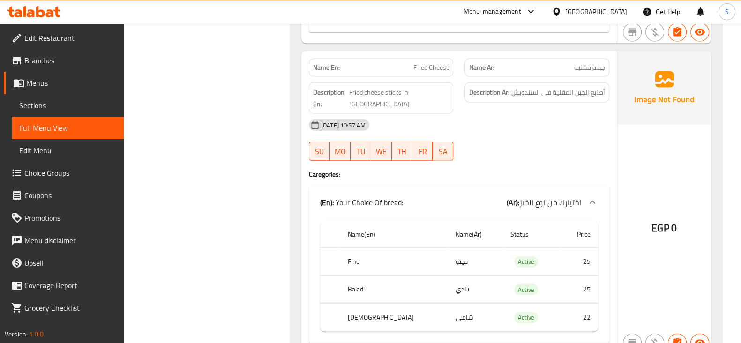
scroll to position [2697, 0]
click at [413, 86] on span "Fried cheese sticks in sandwich" at bounding box center [399, 97] width 100 height 23
click at [375, 85] on div "Description En: Fried cheese sticks in sandwich" at bounding box center [381, 97] width 145 height 31
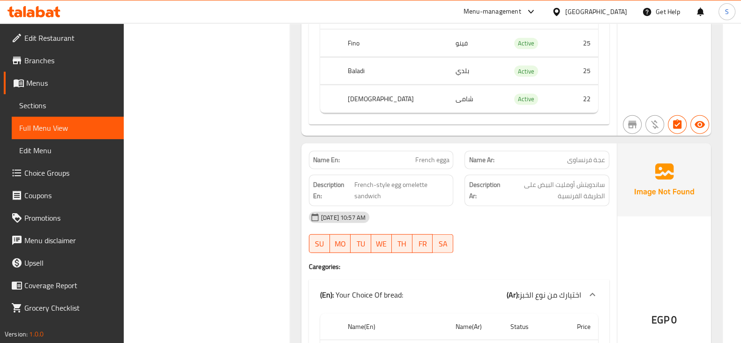
scroll to position [2931, 0]
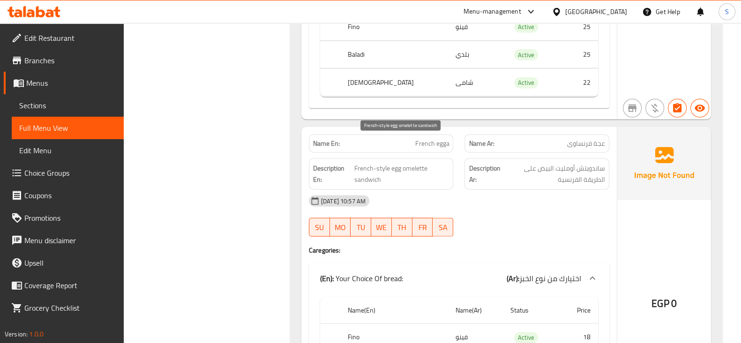
click at [375, 163] on span "French-style egg omelette sandwich" at bounding box center [401, 174] width 95 height 23
click at [406, 163] on span "French-style egg omelette sandwich" at bounding box center [401, 174] width 95 height 23
click at [397, 163] on span "French-style egg omelette sandwich" at bounding box center [401, 174] width 95 height 23
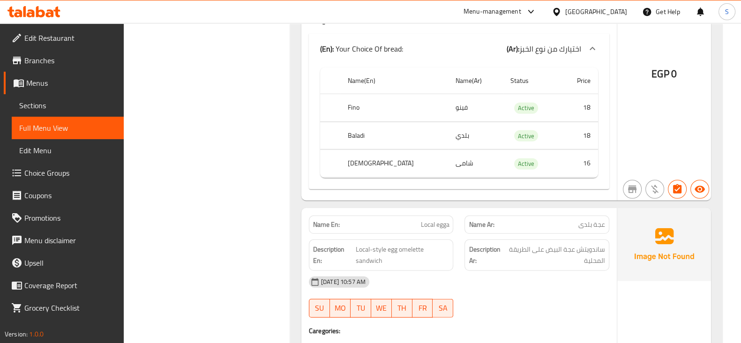
scroll to position [3165, 0]
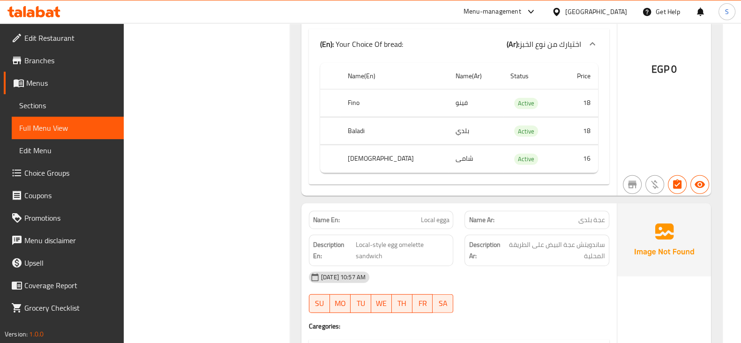
click at [423, 215] on span "Local egga" at bounding box center [435, 220] width 29 height 10
click at [441, 215] on span "Local egga" at bounding box center [435, 220] width 29 height 10
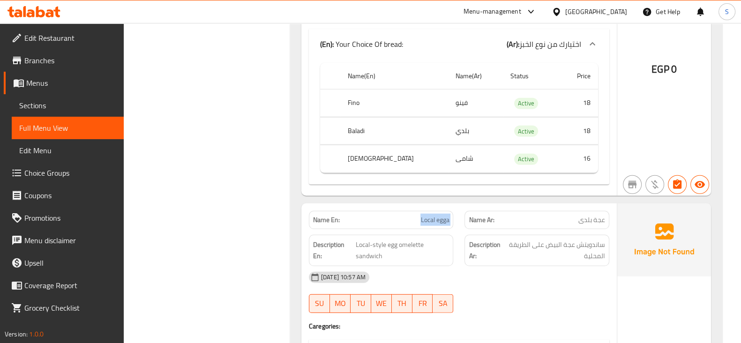
copy span "Local egga"
click at [580, 215] on span "عجة بلدى" at bounding box center [592, 220] width 27 height 10
copy span "عجة بلدى"
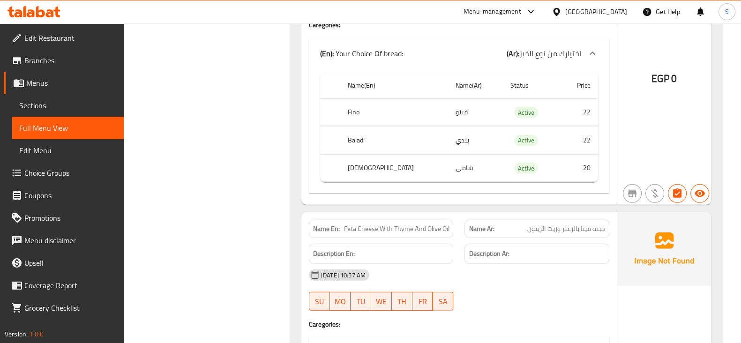
scroll to position [3575, 0]
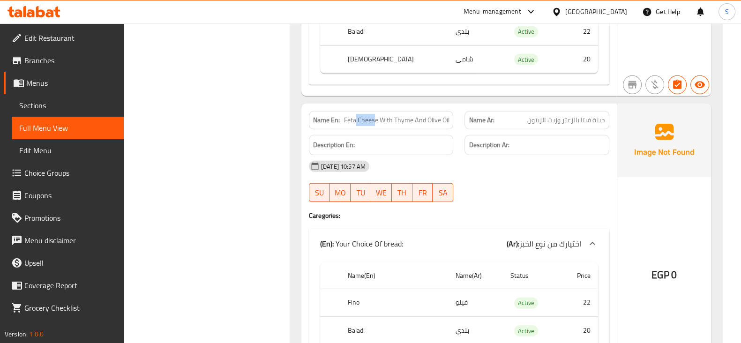
drag, startPoint x: 374, startPoint y: 91, endPoint x: 355, endPoint y: 93, distance: 18.4
click at [355, 115] on span "Feta Cheese With Thyme And Olive Oil" at bounding box center [396, 120] width 105 height 10
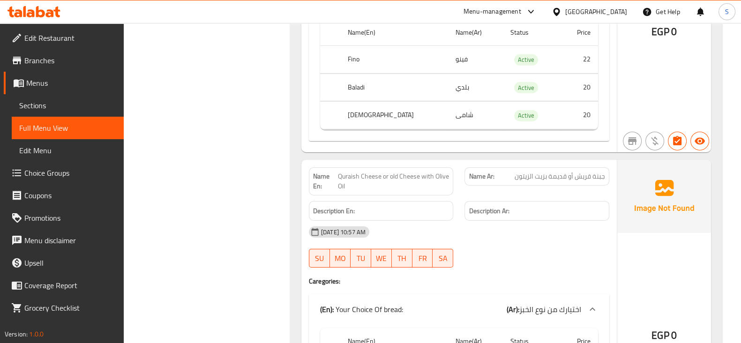
scroll to position [3810, 0]
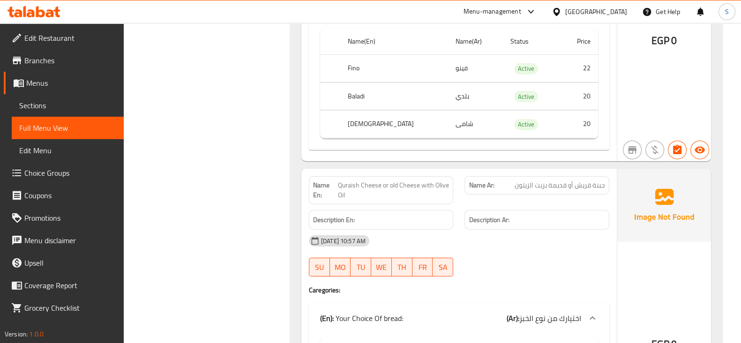
click at [401, 181] on span "Quraish Cheese or old Cheese with Olive Oil" at bounding box center [393, 191] width 111 height 20
click at [570, 181] on span "جبنة قريش أو قديمة بزيت الزيتون" at bounding box center [560, 186] width 91 height 10
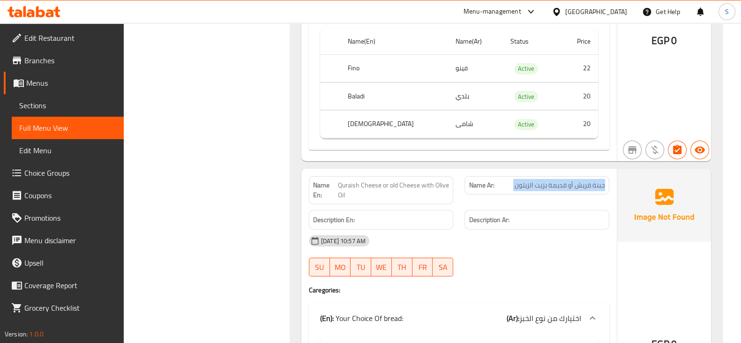
click at [570, 181] on span "جبنة قريش أو قديمة بزيت الزيتون" at bounding box center [560, 186] width 91 height 10
copy span "جبنة قريش أو قديمة بزيت الزيتون"
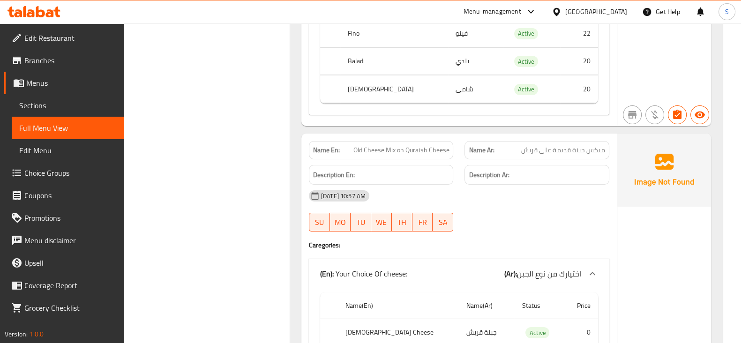
scroll to position [4141, 0]
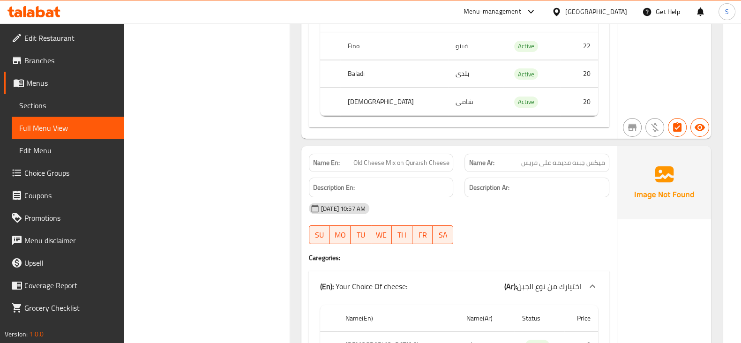
click at [521, 158] on p "Name Ar: ميكس جبنة قديمة على قريش" at bounding box center [537, 163] width 136 height 10
copy span "ميكس جبنة قديمة على قريش"
click at [556, 158] on span "ميكس جبنة قديمة على قريش" at bounding box center [563, 163] width 84 height 10
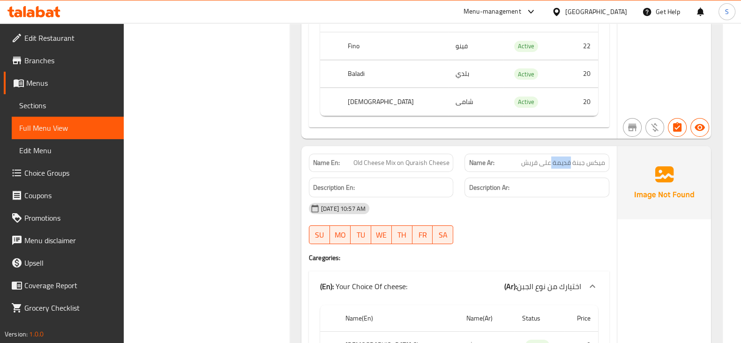
click at [556, 158] on span "ميكس جبنة قديمة على قريش" at bounding box center [563, 163] width 84 height 10
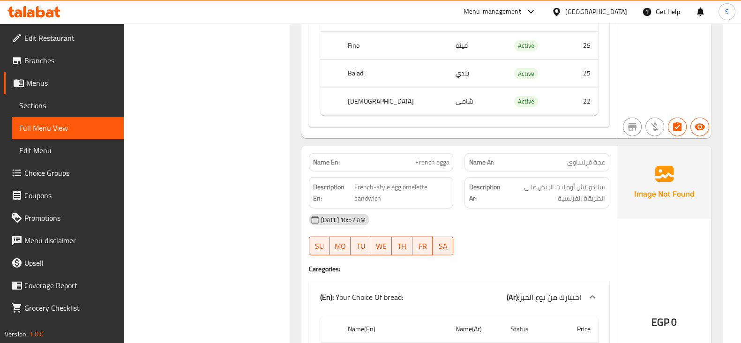
scroll to position [2852, 0]
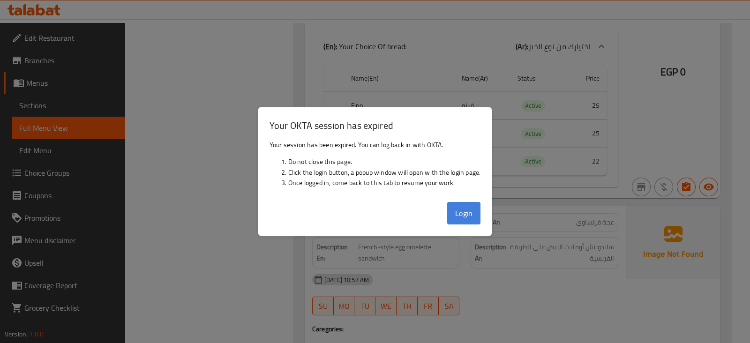
click at [455, 211] on button "Login" at bounding box center [464, 213] width 34 height 23
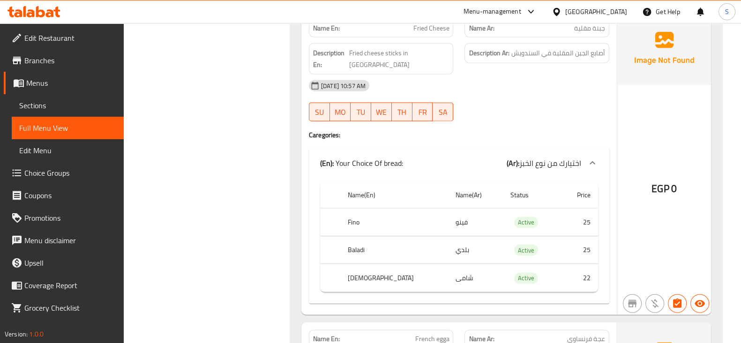
scroll to position [2735, 0]
click at [55, 80] on span "Menus" at bounding box center [71, 82] width 90 height 11
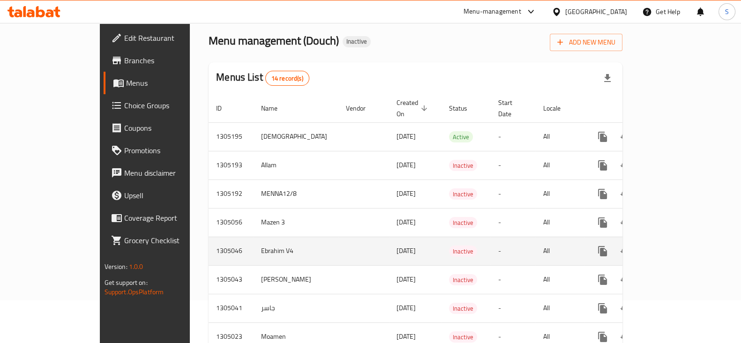
scroll to position [58, 0]
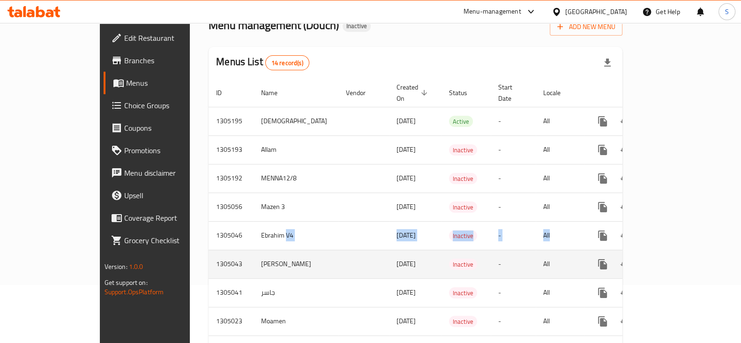
drag, startPoint x: 341, startPoint y: 235, endPoint x: 602, endPoint y: 238, distance: 260.3
click at [602, 238] on tbody "1305195 Adham 12/08/2025 Active - All 1305193 Allam 12/08/2025 Inactive - All 1…" at bounding box center [449, 307] width 481 height 401
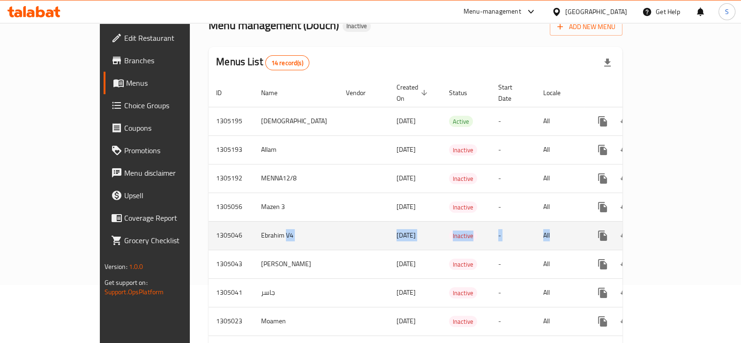
click at [675, 232] on icon "enhanced table" at bounding box center [670, 236] width 8 height 8
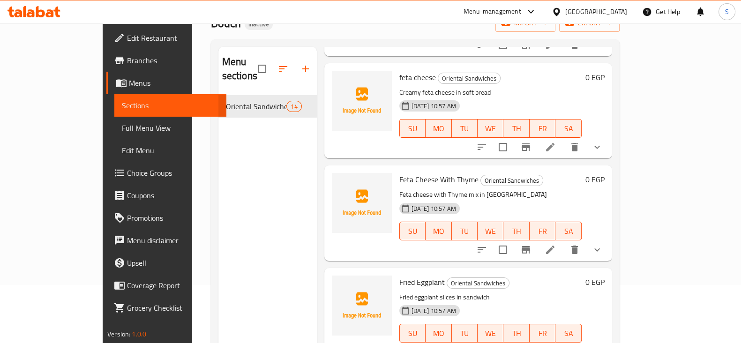
scroll to position [234, 0]
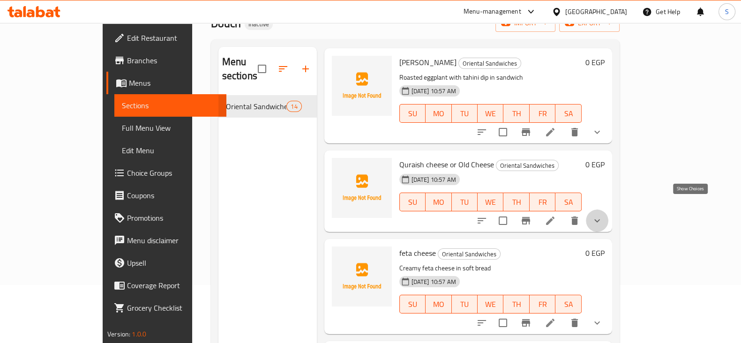
click at [603, 215] on icon "show more" at bounding box center [597, 220] width 11 height 11
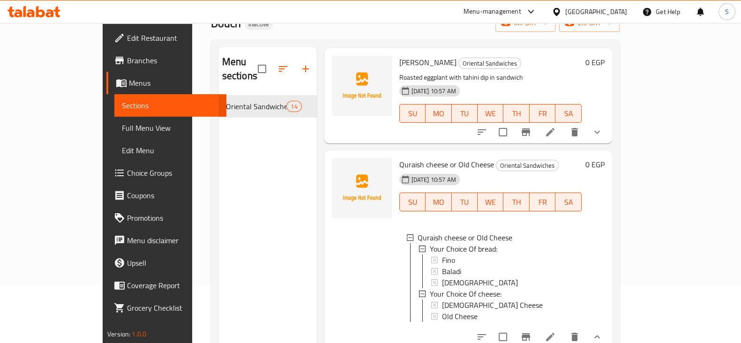
scroll to position [293, 0]
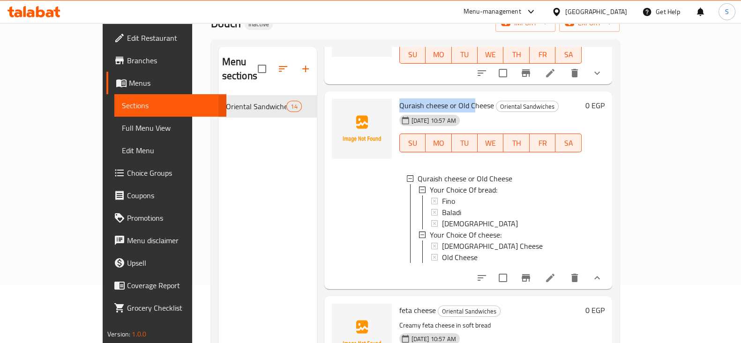
drag, startPoint x: 371, startPoint y: 89, endPoint x: 453, endPoint y: 108, distance: 83.8
click at [447, 95] on div "Quraish cheese or Old Cheese Oriental Sandwiches 11-08-2025 10:57 AM SU MO TU W…" at bounding box center [491, 190] width 190 height 190
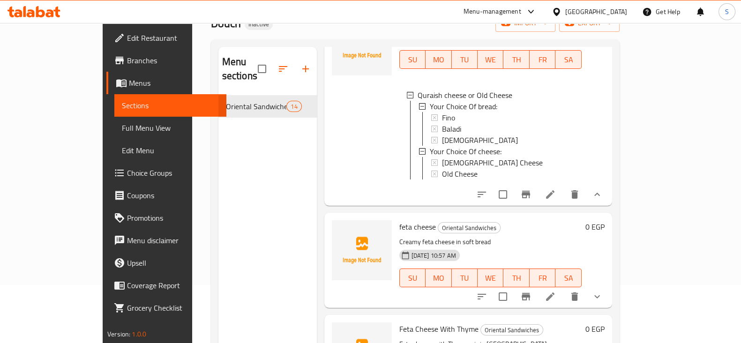
scroll to position [468, 0]
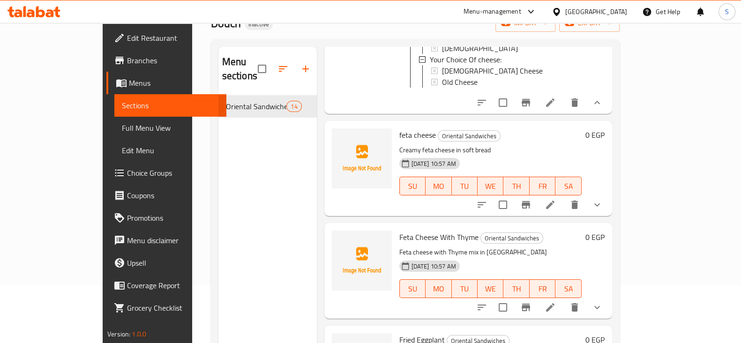
click at [609, 202] on button "show more" at bounding box center [597, 205] width 23 height 23
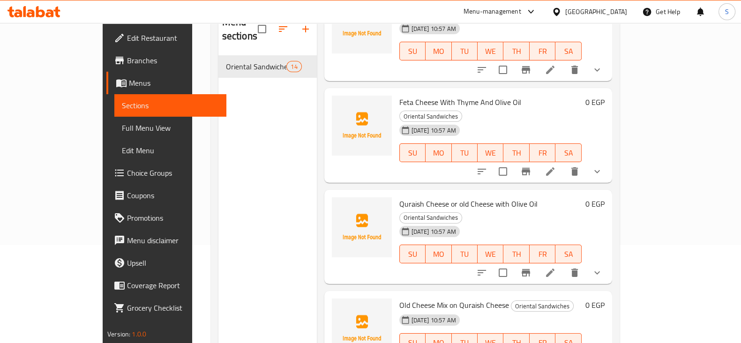
scroll to position [117, 0]
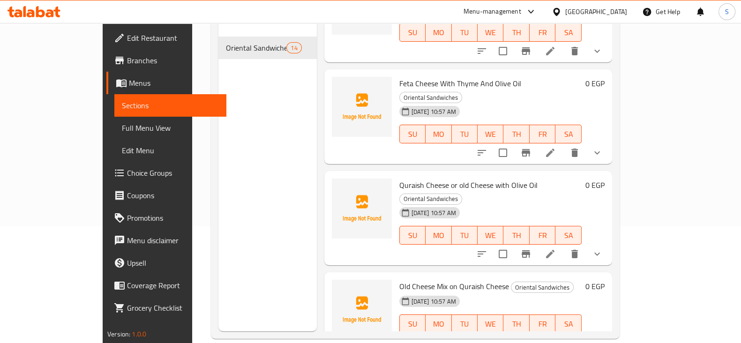
click at [603, 249] on icon "show more" at bounding box center [597, 254] width 11 height 11
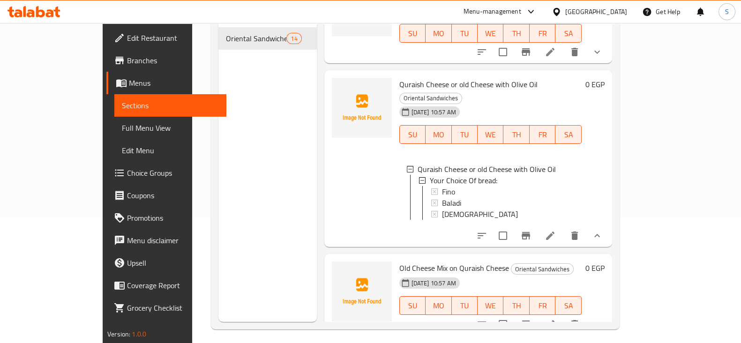
scroll to position [131, 0]
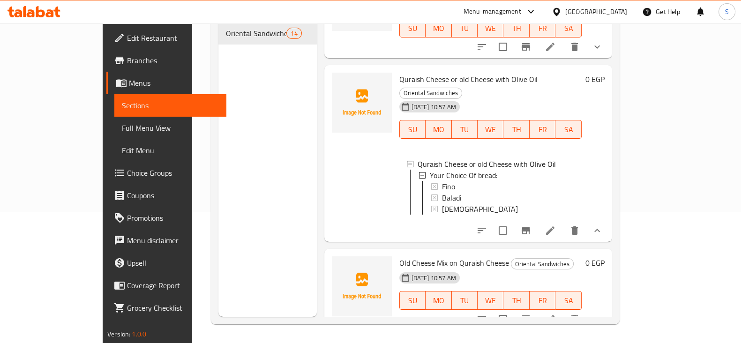
click at [603, 314] on icon "show more" at bounding box center [597, 319] width 11 height 11
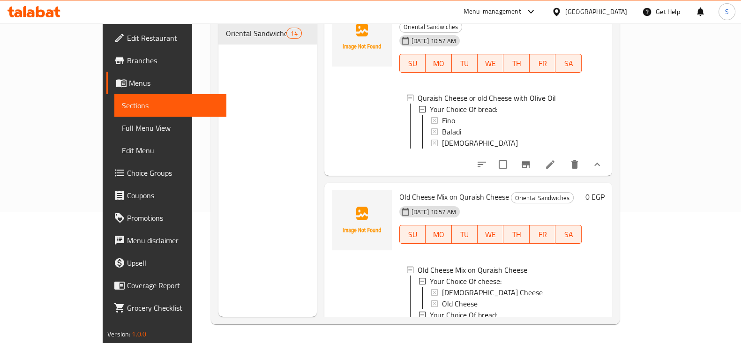
scroll to position [1360, 0]
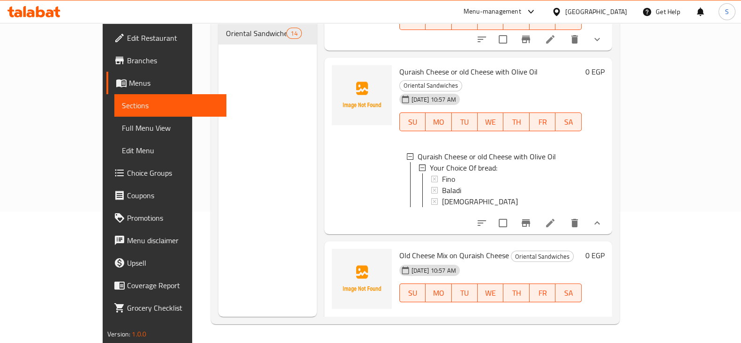
click at [127, 175] on span "Choice Groups" at bounding box center [173, 172] width 92 height 11
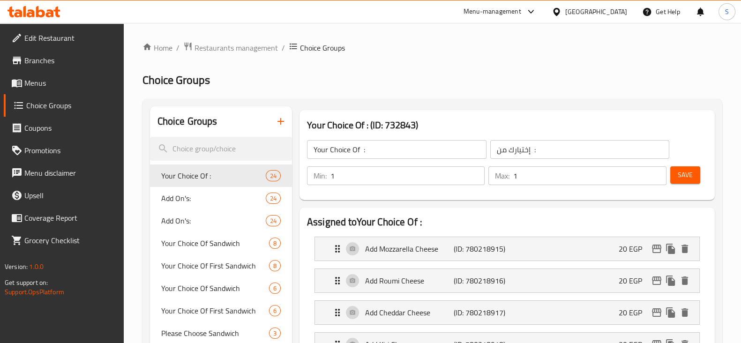
click at [287, 121] on button "button" at bounding box center [281, 121] width 23 height 23
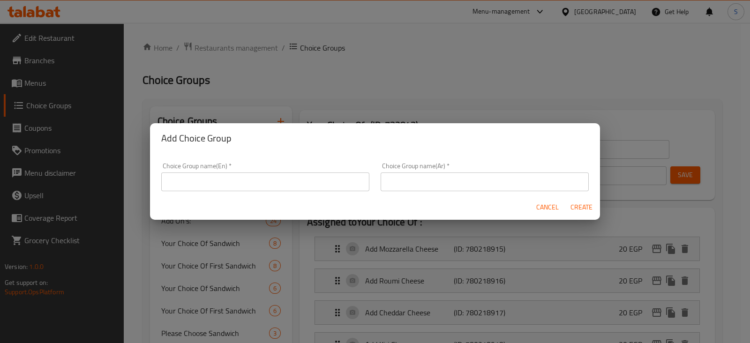
click at [220, 178] on input "text" at bounding box center [265, 182] width 208 height 19
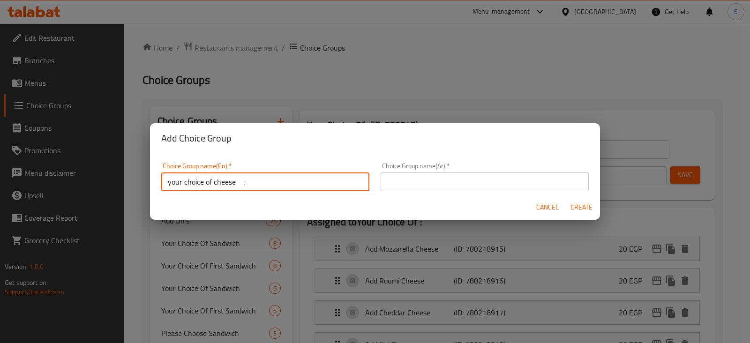
type input "your choice of cheese :"
click at [430, 170] on div "Choice Group name(Ar)   * Choice Group name(Ar) *" at bounding box center [485, 177] width 208 height 29
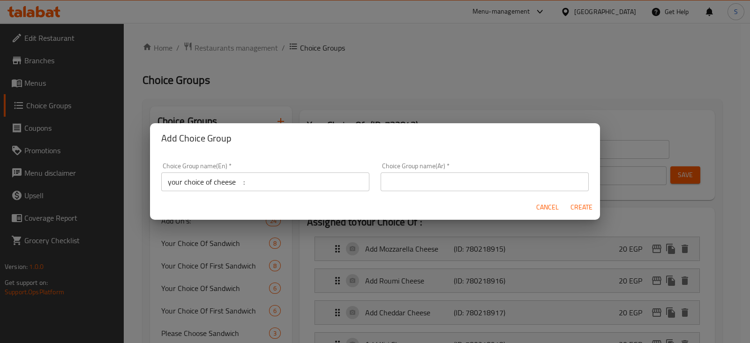
click at [432, 173] on input "text" at bounding box center [485, 182] width 208 height 19
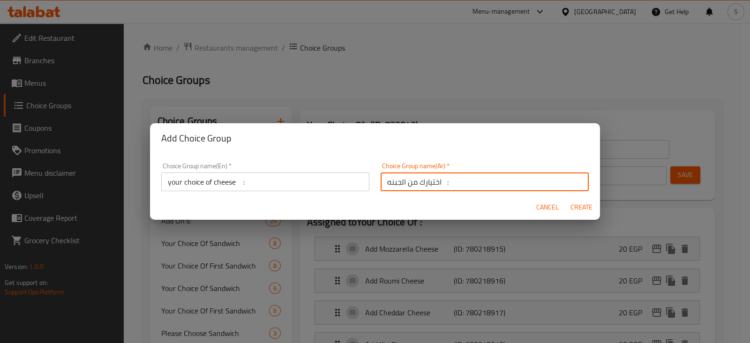
type input "اختيارك من الجبنه :"
click at [586, 206] on span "Create" at bounding box center [581, 208] width 23 height 12
type input "your choice of cheese :"
type input "اختيارك من الجبنه :"
type input "0"
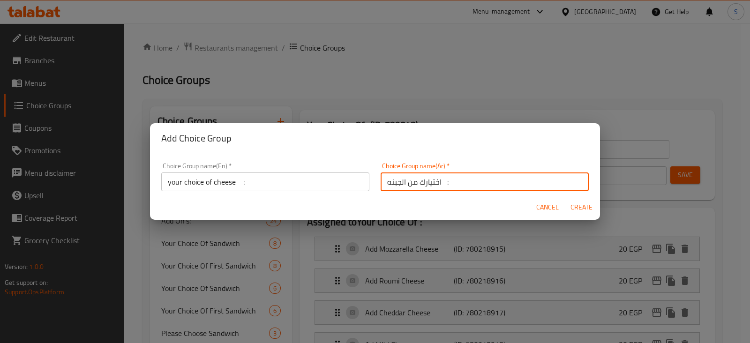
type input "0"
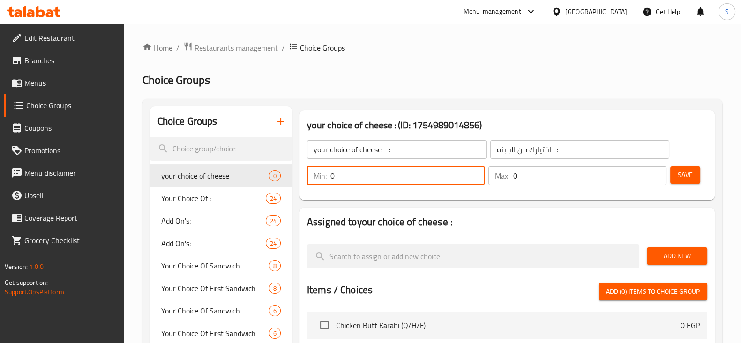
drag, startPoint x: 358, startPoint y: 166, endPoint x: 328, endPoint y: 167, distance: 30.0
click at [328, 167] on div "Min: 0 ​" at bounding box center [396, 175] width 178 height 19
click at [348, 181] on input "0" at bounding box center [408, 175] width 154 height 19
drag, startPoint x: 342, startPoint y: 183, endPoint x: 322, endPoint y: 180, distance: 20.4
click at [322, 180] on div "Min: 0 ​" at bounding box center [396, 175] width 178 height 19
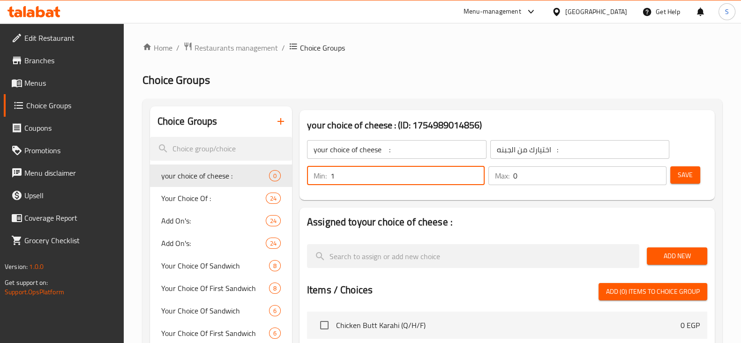
type input "1"
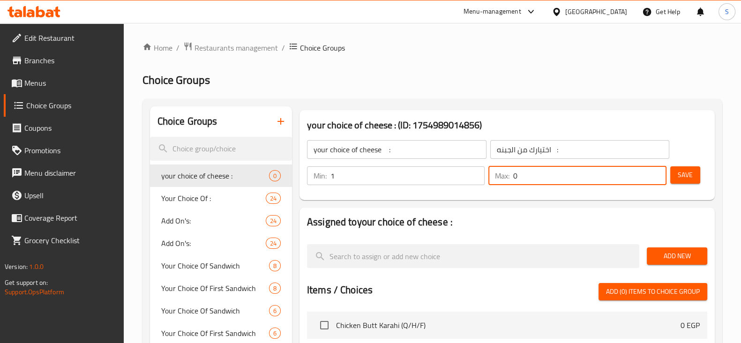
drag, startPoint x: 518, startPoint y: 179, endPoint x: 494, endPoint y: 180, distance: 23.9
click at [492, 180] on div "Max: 0 ​" at bounding box center [578, 175] width 178 height 19
type input "1"
click at [690, 174] on span "Save" at bounding box center [685, 175] width 15 height 12
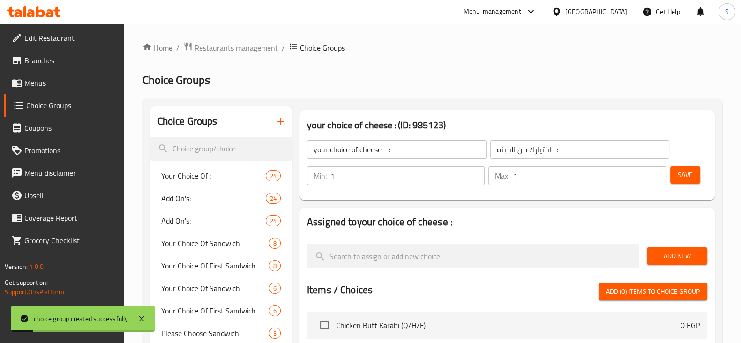
click at [678, 250] on span "Add New" at bounding box center [677, 256] width 45 height 12
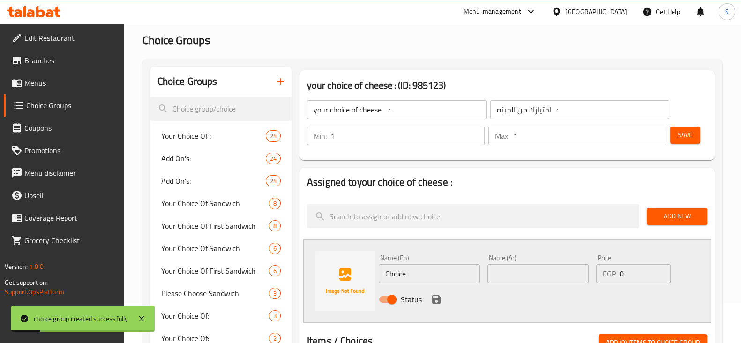
scroll to position [58, 0]
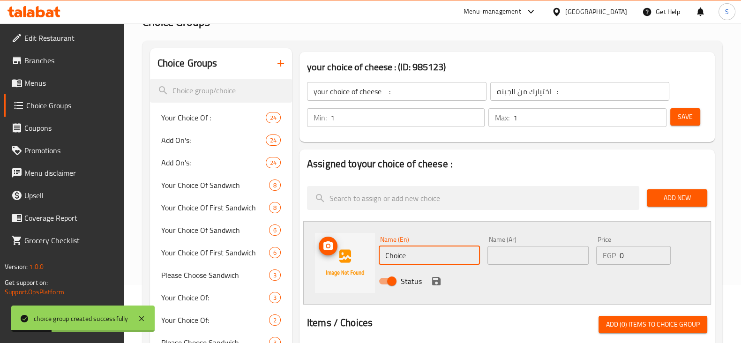
drag, startPoint x: 420, startPoint y: 260, endPoint x: 357, endPoint y: 253, distance: 62.8
click at [357, 253] on div "Name (En) Choice Name (En) Name (Ar) Name (Ar) Price EGP 0 Price Status" at bounding box center [507, 262] width 408 height 83
type input "q"
type input "Qarish"
click at [522, 259] on input "text" at bounding box center [538, 255] width 101 height 19
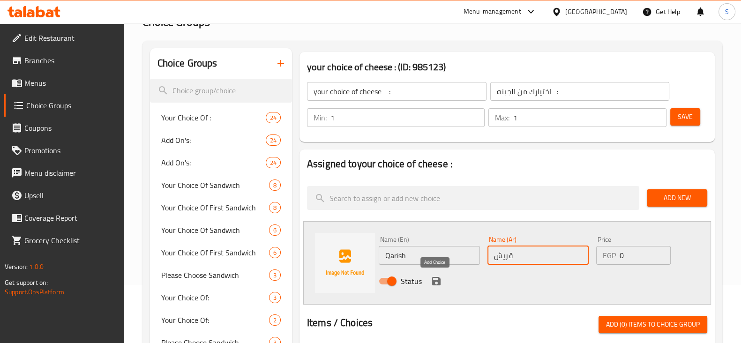
type input "قريش"
click at [437, 281] on icon "save" at bounding box center [436, 281] width 8 height 8
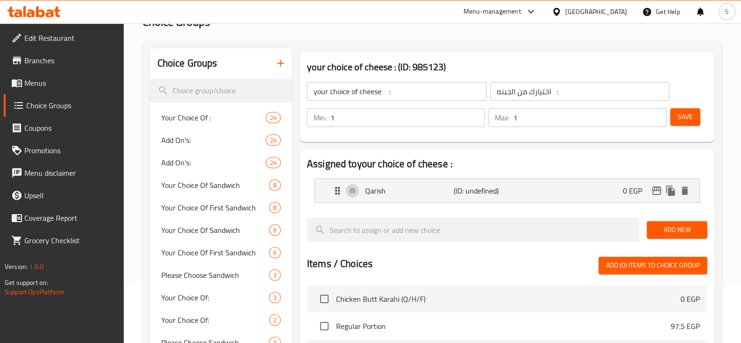
click at [689, 121] on span "Save" at bounding box center [685, 117] width 15 height 12
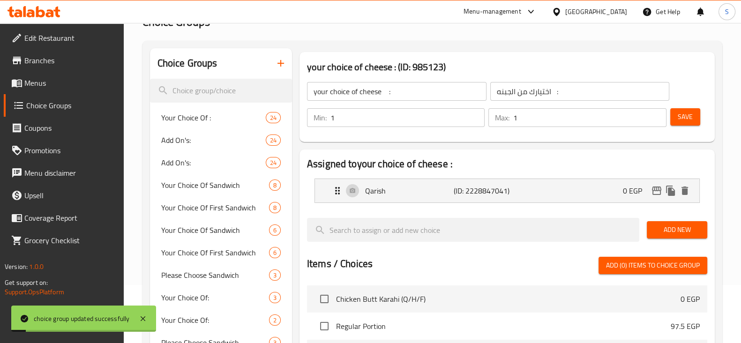
click at [675, 225] on span "Add New" at bounding box center [677, 230] width 45 height 12
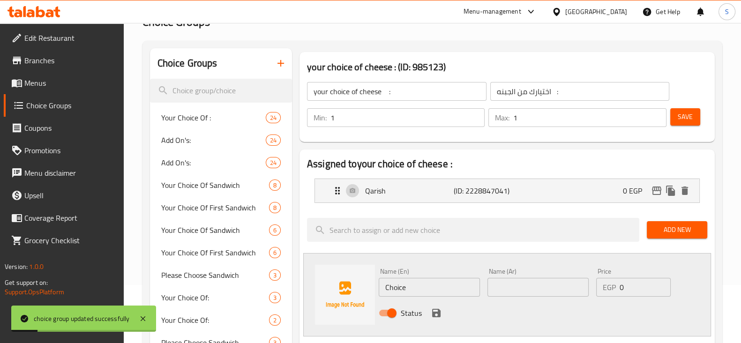
drag, startPoint x: 431, startPoint y: 288, endPoint x: 341, endPoint y: 290, distance: 90.5
click at [341, 290] on div "Name (En) Choice Name (En) Name (Ar) Name (Ar) Price EGP 0 Price Status" at bounding box center [507, 294] width 408 height 83
type input "old"
click at [525, 284] on input "text" at bounding box center [538, 287] width 101 height 19
type input "\"
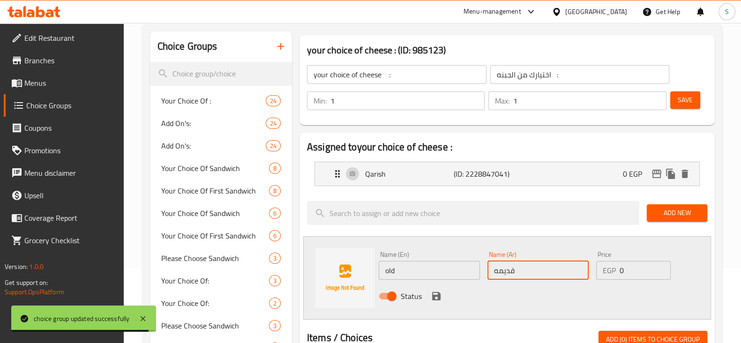
scroll to position [117, 0]
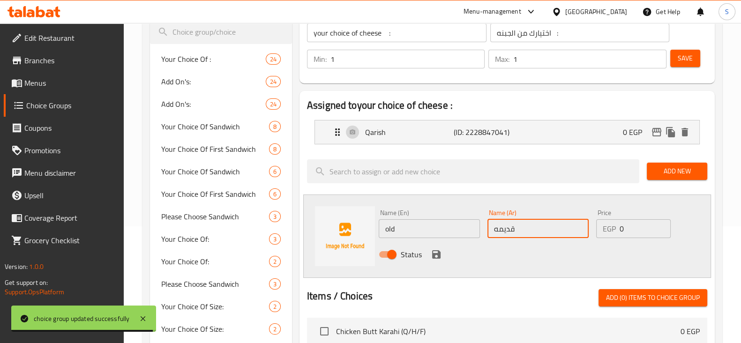
type input "قديمه"
click at [436, 255] on icon "save" at bounding box center [436, 254] width 11 height 11
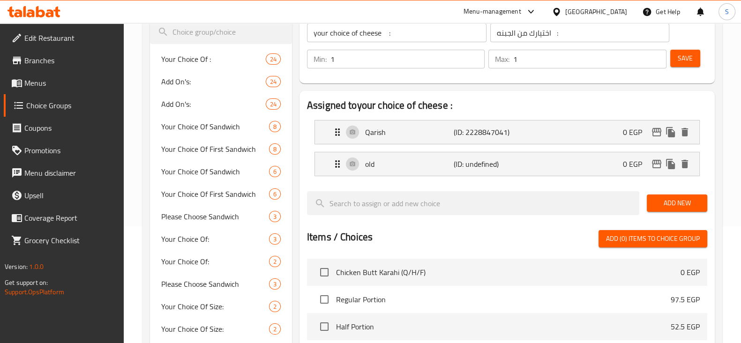
click at [690, 53] on span "Save" at bounding box center [685, 59] width 15 height 12
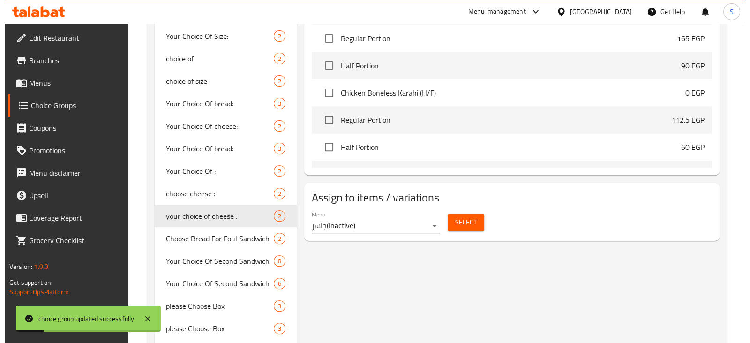
scroll to position [176, 0]
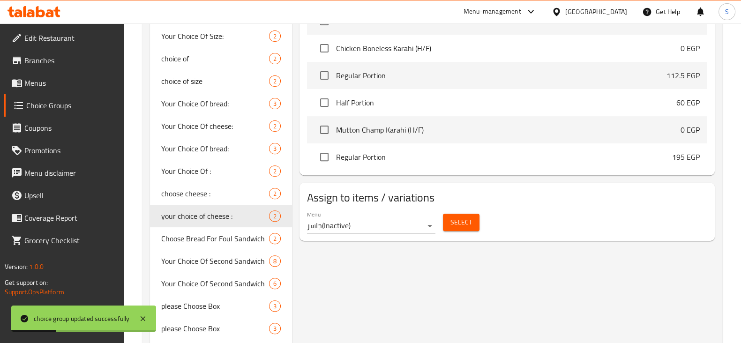
click at [426, 217] on div "Menu جاسر ( Inactive )" at bounding box center [371, 222] width 128 height 23
click at [430, 217] on div "Menu جاسر ( Inactive )" at bounding box center [371, 222] width 128 height 23
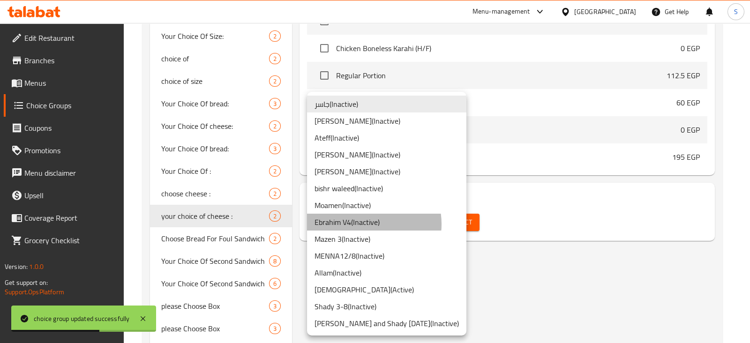
click at [367, 224] on li "Ebrahim V4 ( Inactive )" at bounding box center [386, 222] width 159 height 17
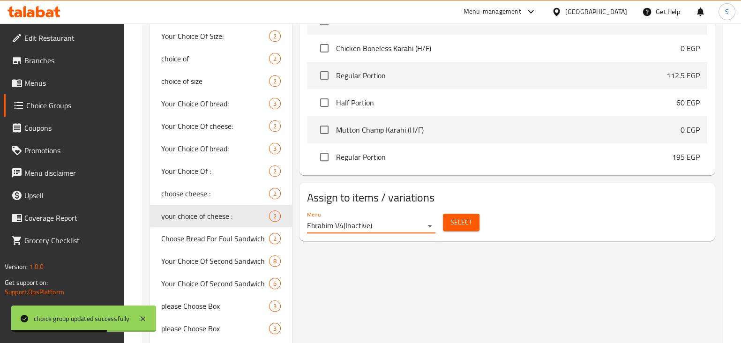
click at [452, 224] on span "Select" at bounding box center [462, 223] width 22 height 12
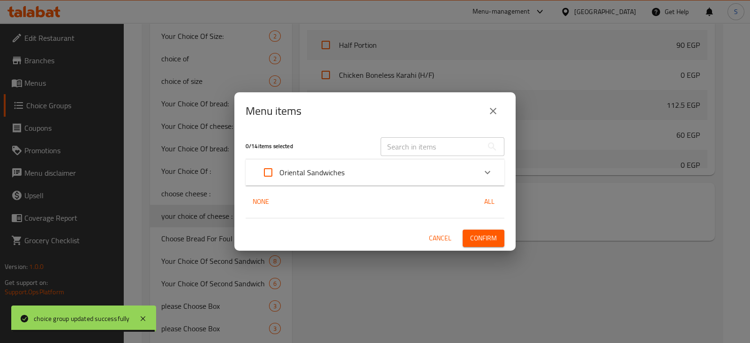
click at [354, 170] on div "Oriental Sandwiches" at bounding box center [366, 172] width 219 height 23
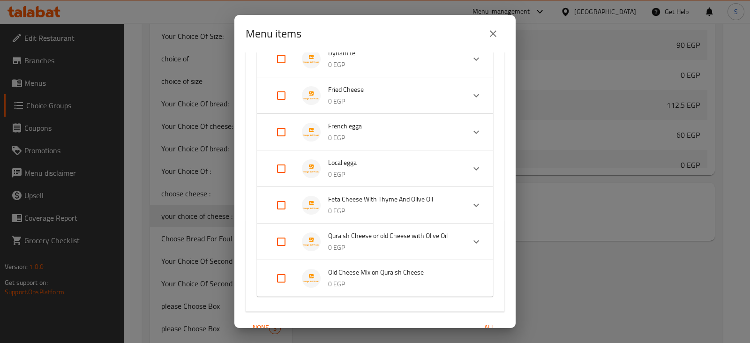
scroll to position [391, 0]
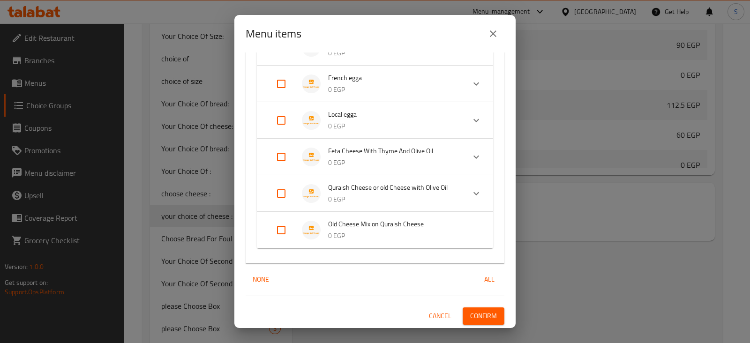
click at [280, 194] on input "Expand" at bounding box center [281, 193] width 23 height 23
checkbox input "true"
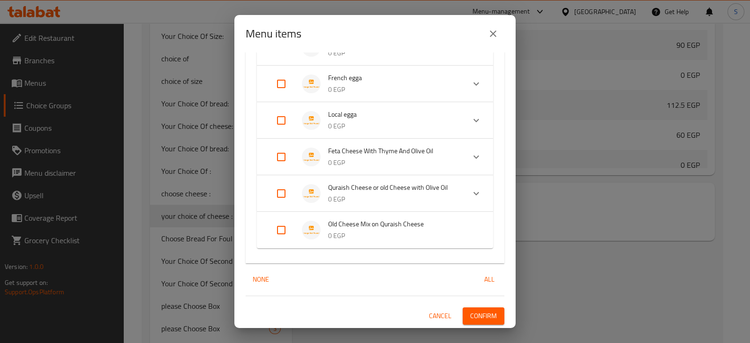
checkbox input "true"
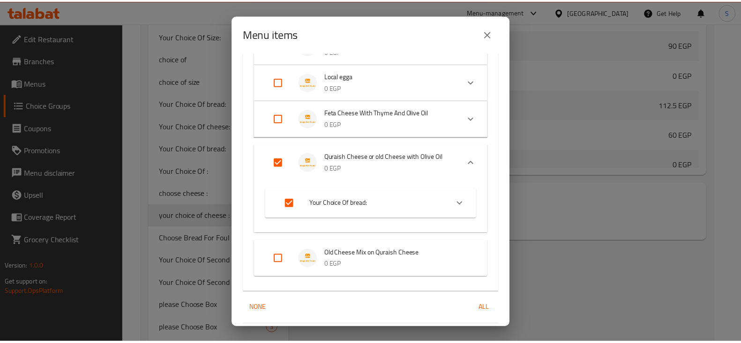
scroll to position [458, 0]
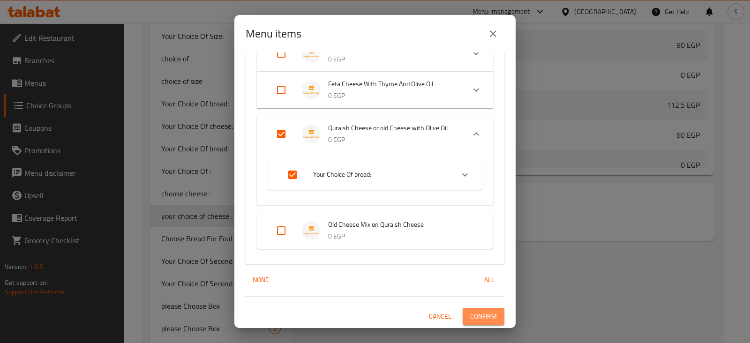
click at [483, 311] on span "Confirm" at bounding box center [483, 317] width 27 height 12
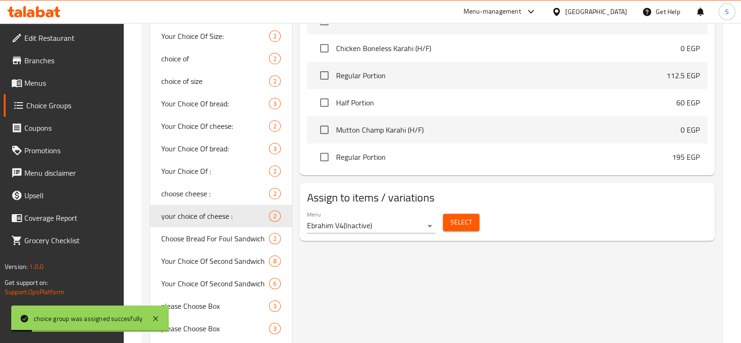
click at [56, 76] on link "Menus" at bounding box center [64, 83] width 120 height 23
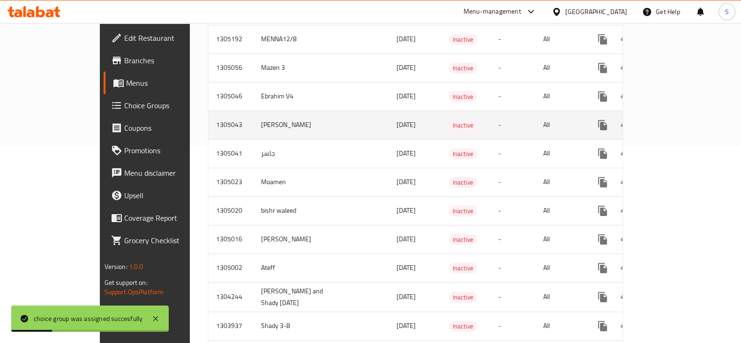
scroll to position [179, 0]
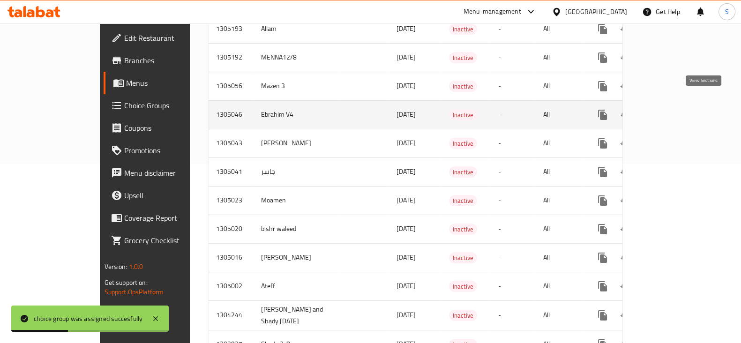
click at [676, 109] on icon "enhanced table" at bounding box center [670, 114] width 11 height 11
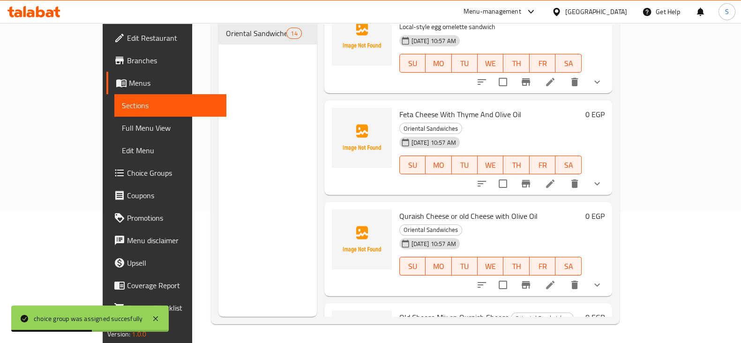
scroll to position [1044, 0]
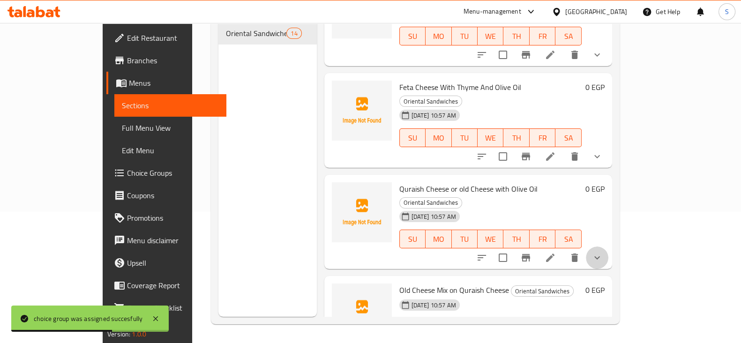
click at [609, 247] on button "show more" at bounding box center [597, 258] width 23 height 23
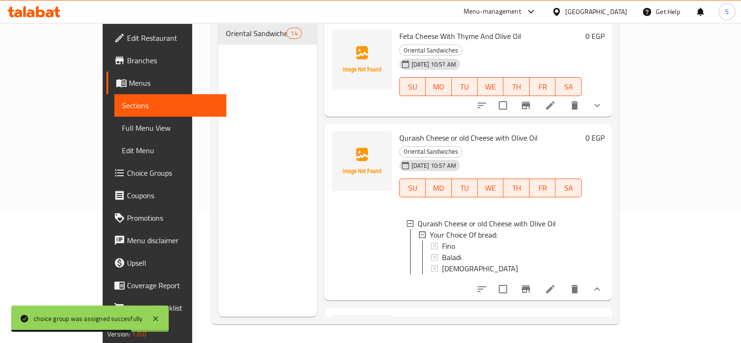
scroll to position [1077, 0]
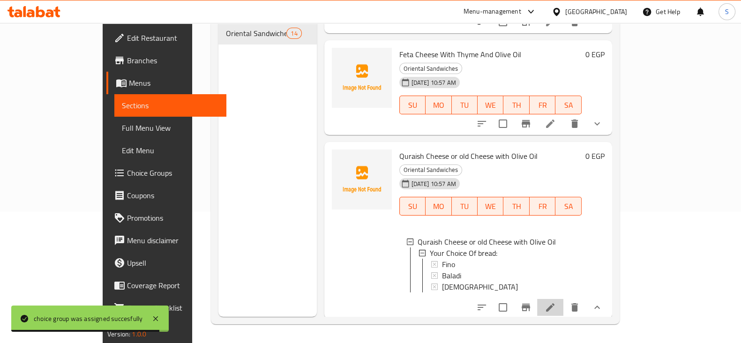
click at [564, 299] on li at bounding box center [550, 307] width 26 height 17
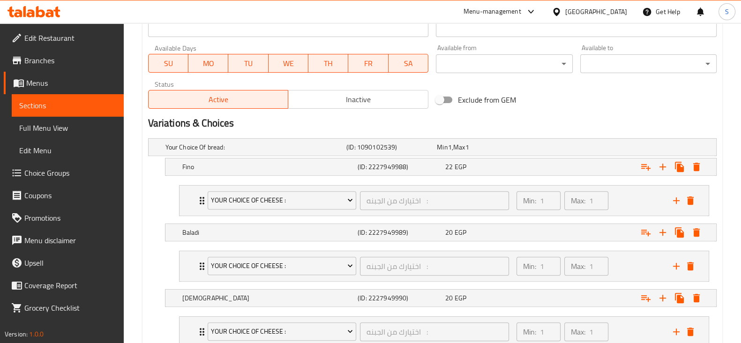
scroll to position [481, 0]
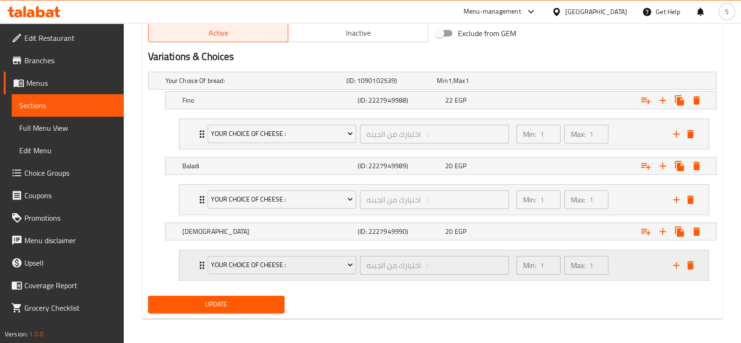
click at [188, 261] on div "your choice of cheese : اختيارك من الجبنه : ​ Min: 1 ​ Max: 1 ​" at bounding box center [444, 265] width 529 height 30
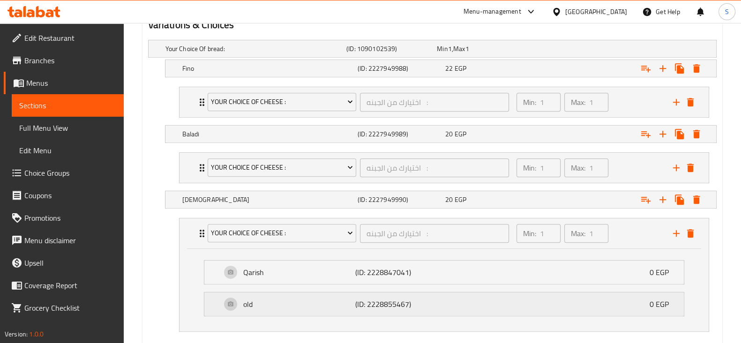
scroll to position [540, 0]
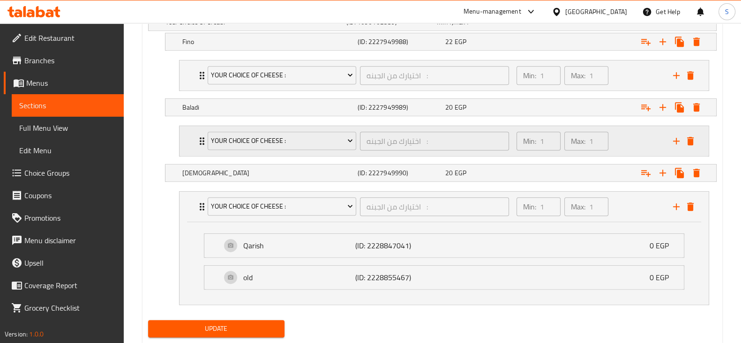
click at [181, 138] on div "your choice of cheese : اختيارك من الجبنه : ​ Min: 1 ​ Max: 1 ​" at bounding box center [444, 141] width 529 height 30
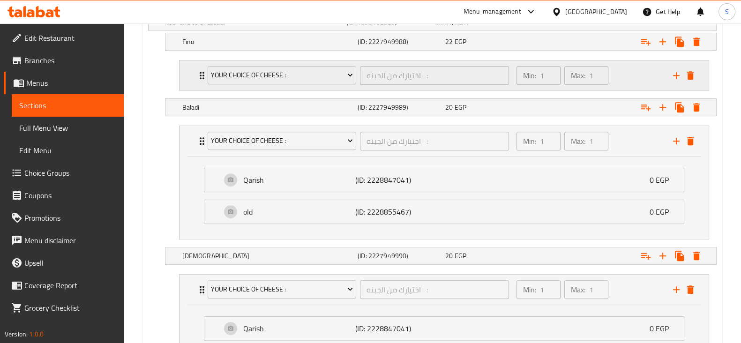
click at [192, 73] on div "your choice of cheese : اختيارك من الجبنه : ​ Min: 1 ​ Max: 1 ​" at bounding box center [444, 75] width 529 height 30
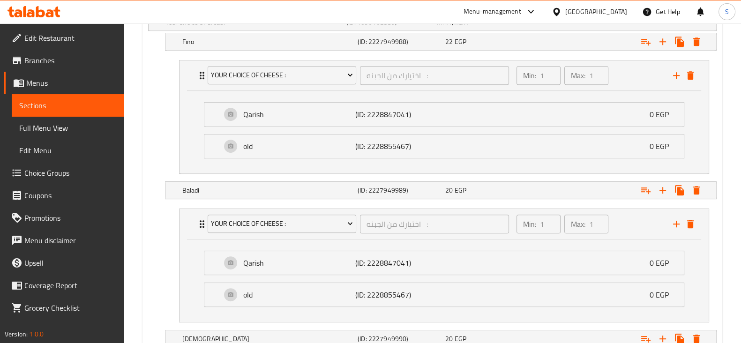
click at [59, 83] on span "Menus" at bounding box center [71, 82] width 90 height 11
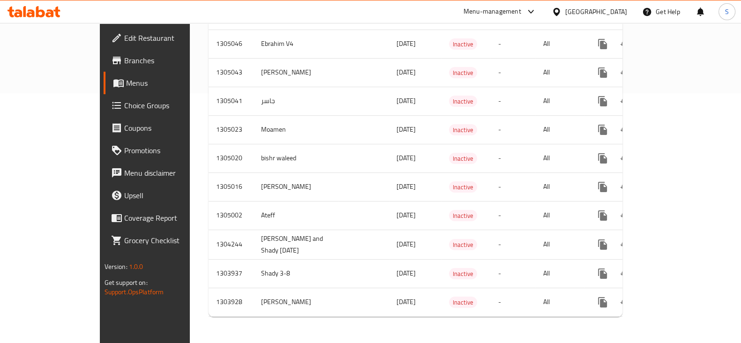
scroll to position [238, 0]
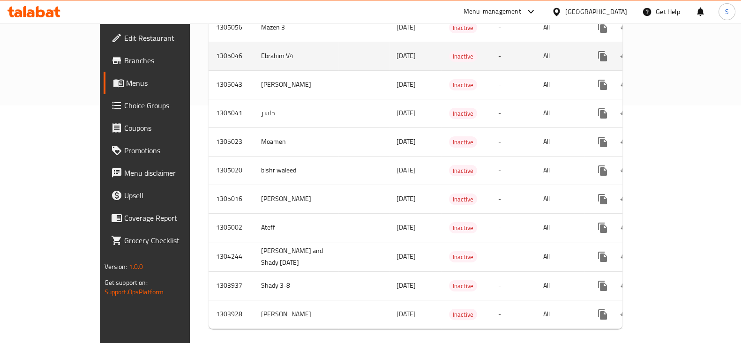
click at [676, 51] on icon "enhanced table" at bounding box center [670, 56] width 11 height 11
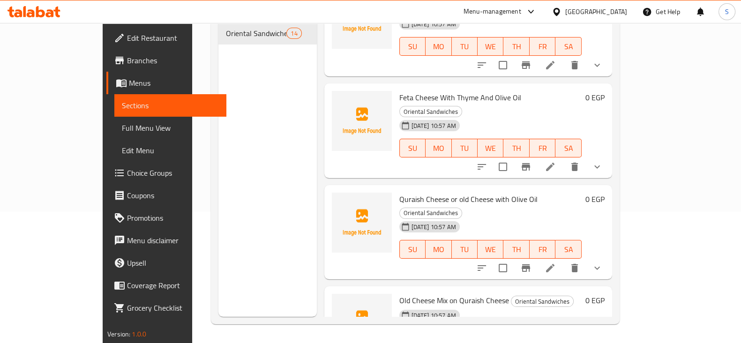
scroll to position [1044, 0]
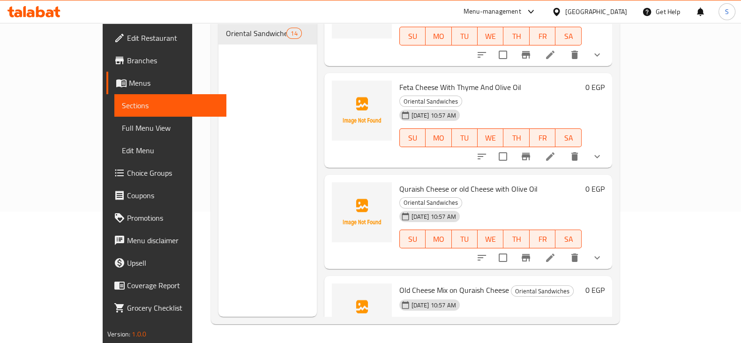
click at [564, 338] on li at bounding box center [550, 346] width 26 height 17
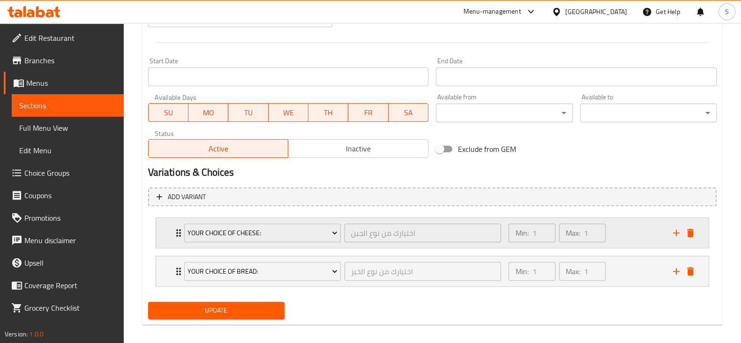
scroll to position [372, 0]
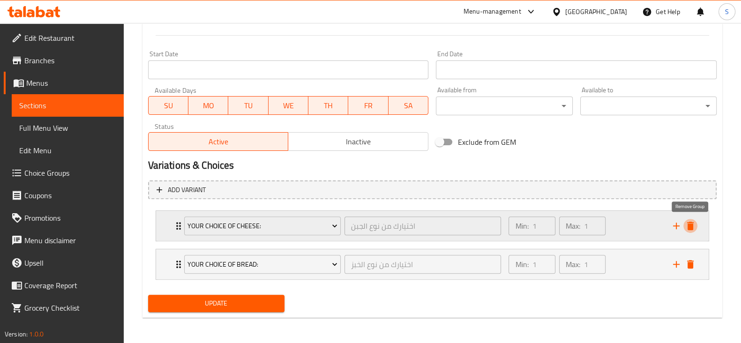
click at [685, 229] on icon "delete" at bounding box center [690, 225] width 11 height 11
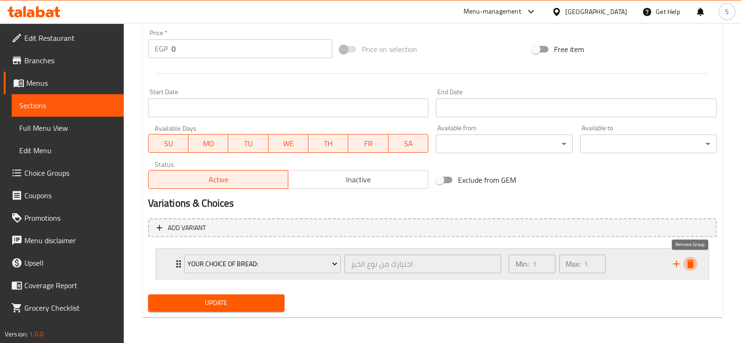
click at [694, 268] on icon "delete" at bounding box center [690, 263] width 11 height 11
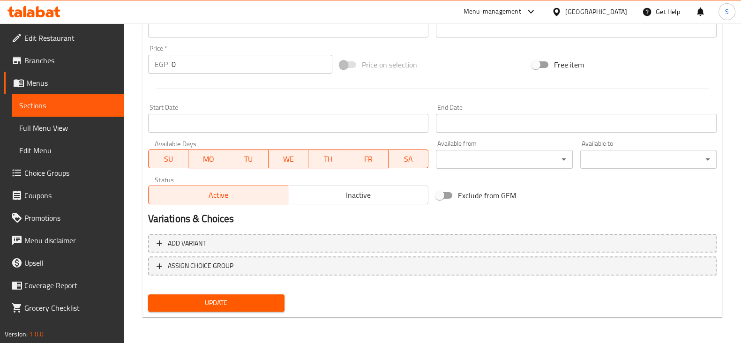
click at [256, 305] on span "Update" at bounding box center [216, 303] width 121 height 12
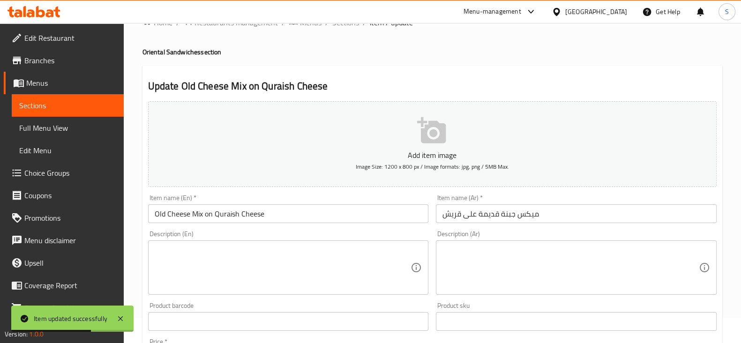
scroll to position [0, 0]
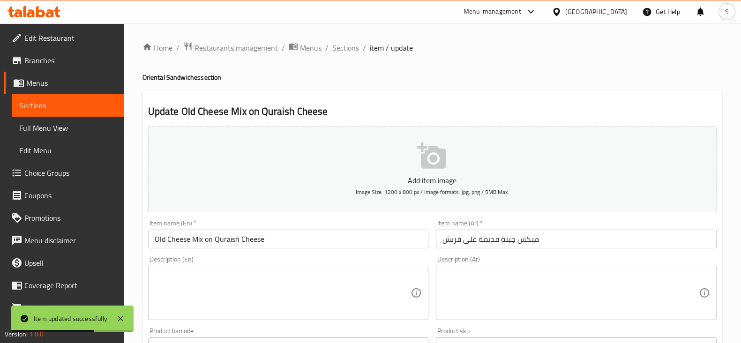
click at [345, 51] on span "Sections" at bounding box center [345, 47] width 27 height 11
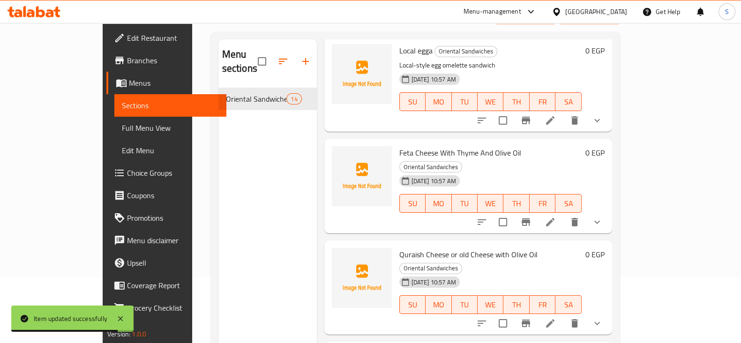
scroll to position [131, 0]
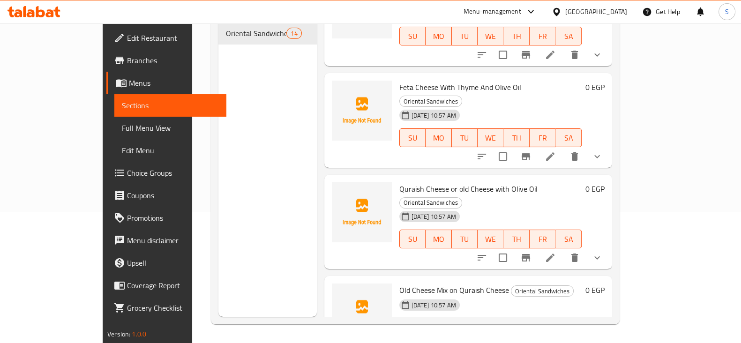
click at [129, 83] on span "Menus" at bounding box center [174, 82] width 90 height 11
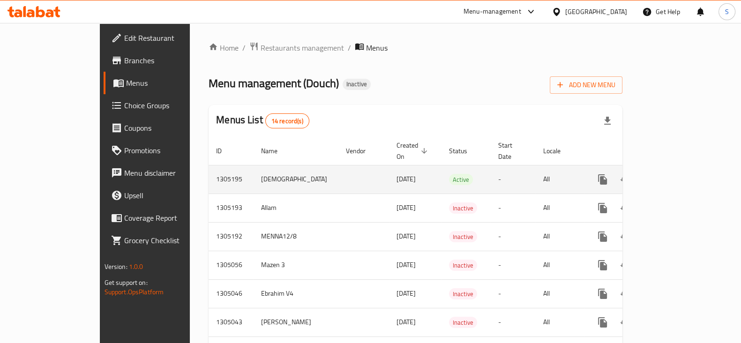
drag, startPoint x: 363, startPoint y: 232, endPoint x: 178, endPoint y: 171, distance: 195.0
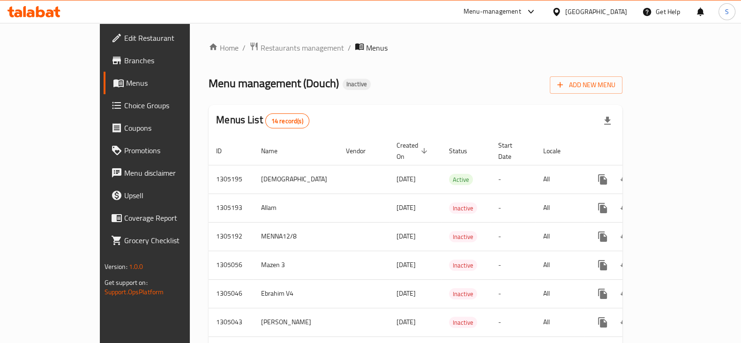
click at [359, 83] on div "Menu management ( Douch ) Inactive Add New Menu" at bounding box center [416, 83] width 414 height 21
click at [389, 89] on div "Menu management ( Douch ) Inactive Add New Menu" at bounding box center [416, 83] width 414 height 21
click at [614, 13] on div "[GEOGRAPHIC_DATA]" at bounding box center [597, 12] width 62 height 10
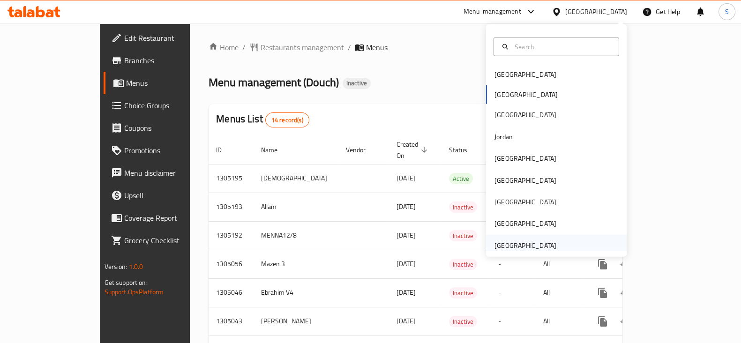
click at [516, 245] on div "[GEOGRAPHIC_DATA]" at bounding box center [526, 246] width 62 height 10
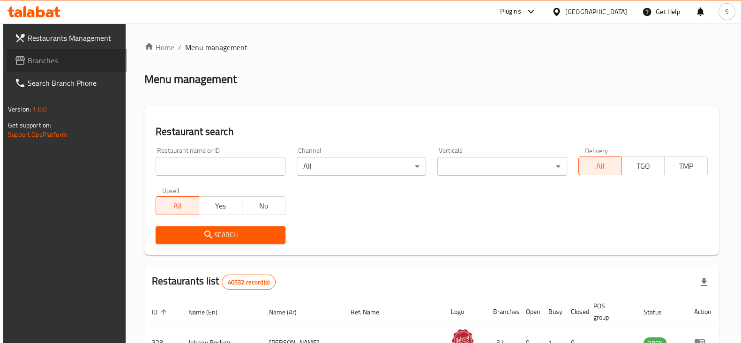
click at [51, 62] on span "Branches" at bounding box center [74, 60] width 92 height 11
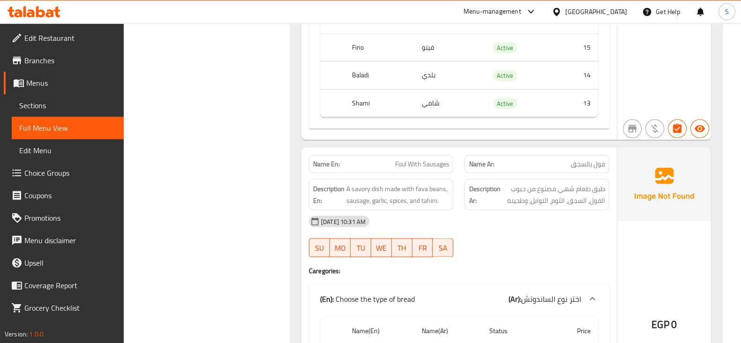
scroll to position [2441, 0]
click at [54, 82] on span "Menus" at bounding box center [71, 82] width 90 height 11
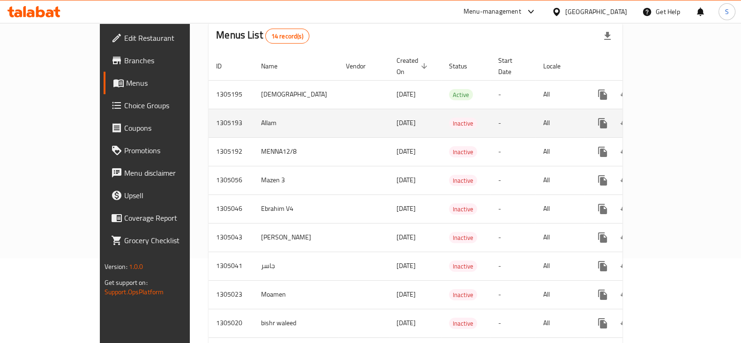
scroll to position [3, 0]
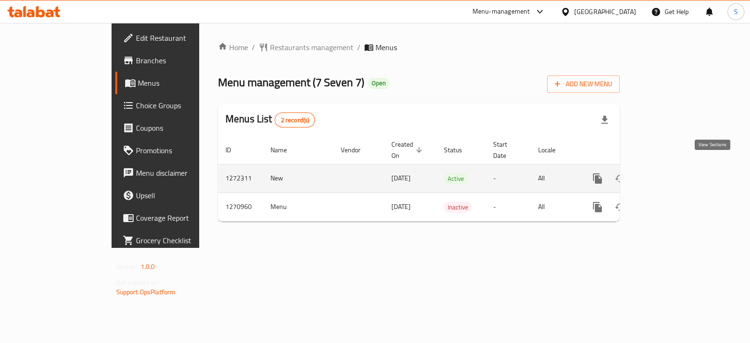
click at [677, 167] on link "enhanced table" at bounding box center [665, 178] width 23 height 23
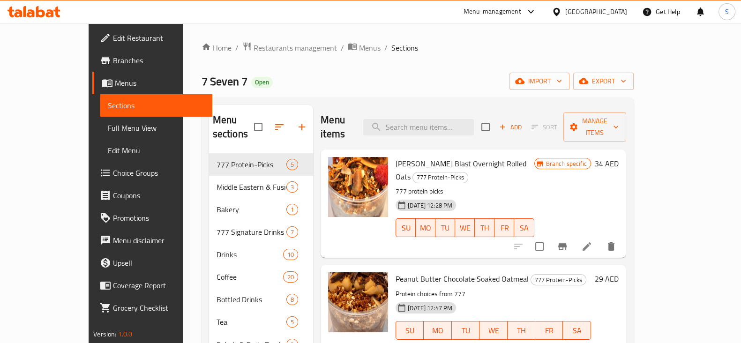
click at [30, 7] on icon at bounding box center [34, 11] width 53 height 11
